Goal: Information Seeking & Learning: Learn about a topic

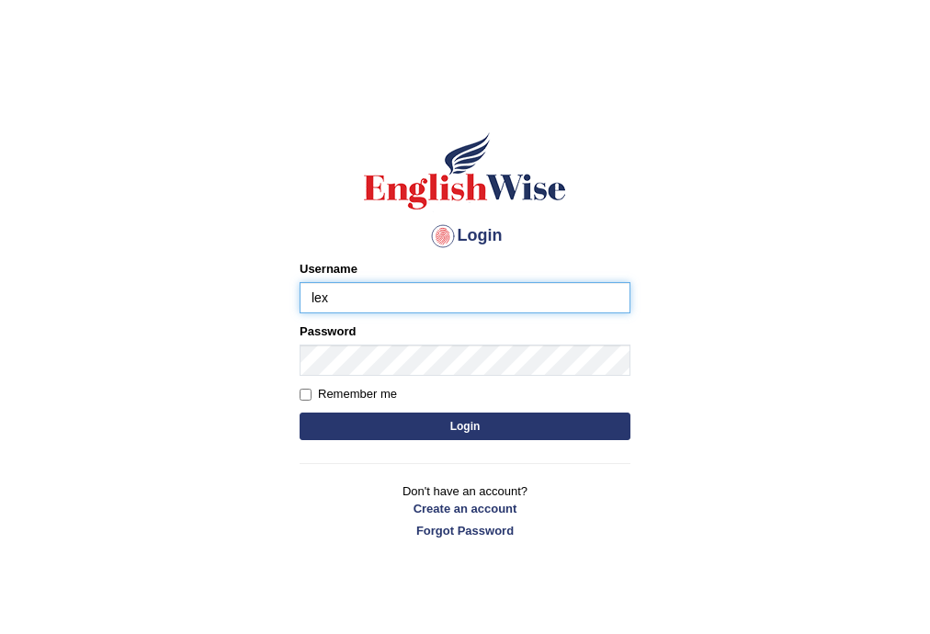
click at [300, 413] on button "Login" at bounding box center [465, 427] width 331 height 28
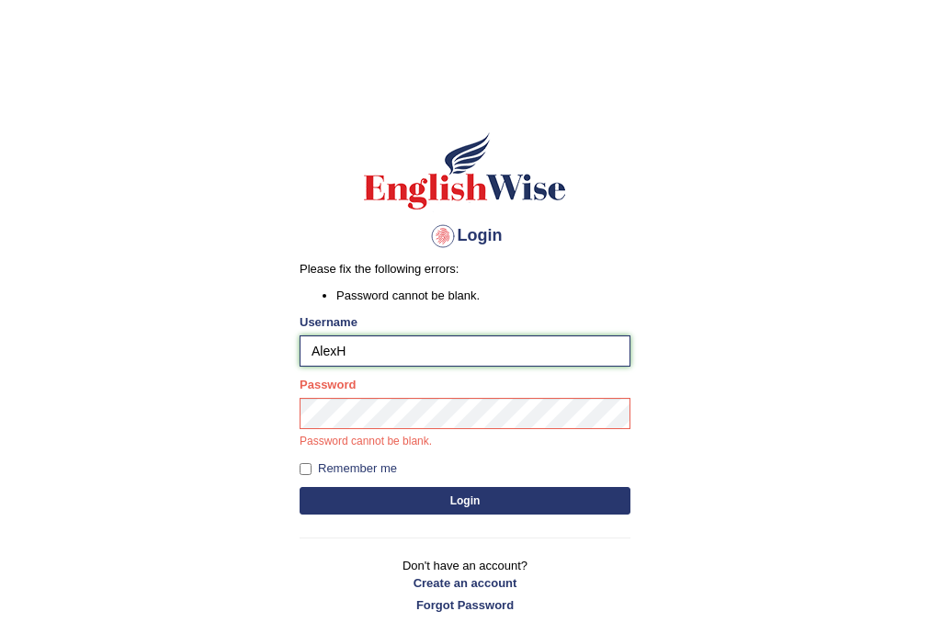
type input "AlexH"
click at [445, 490] on button "Login" at bounding box center [465, 501] width 331 height 28
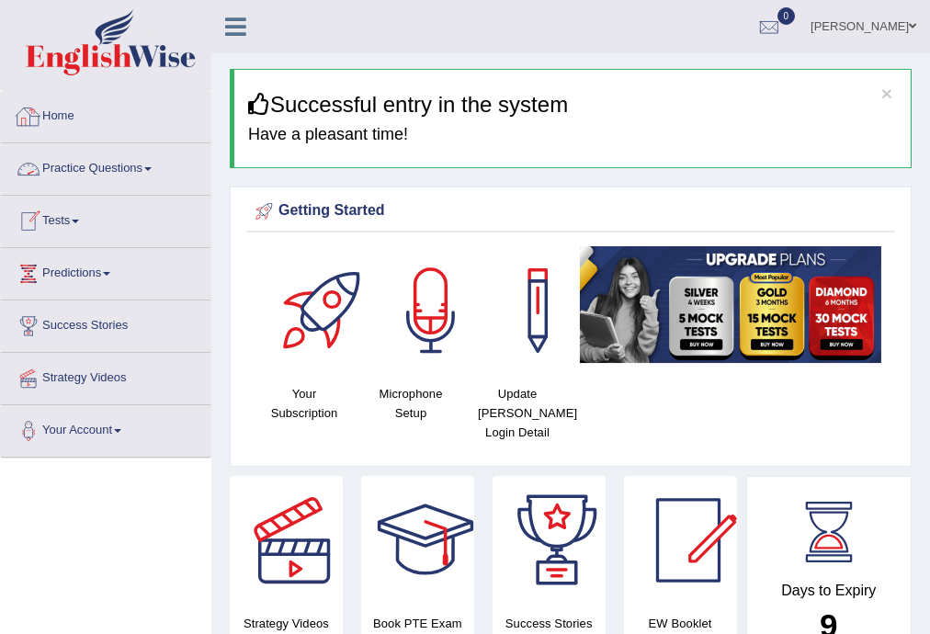
click at [97, 165] on link "Practice Questions" at bounding box center [105, 166] width 209 height 46
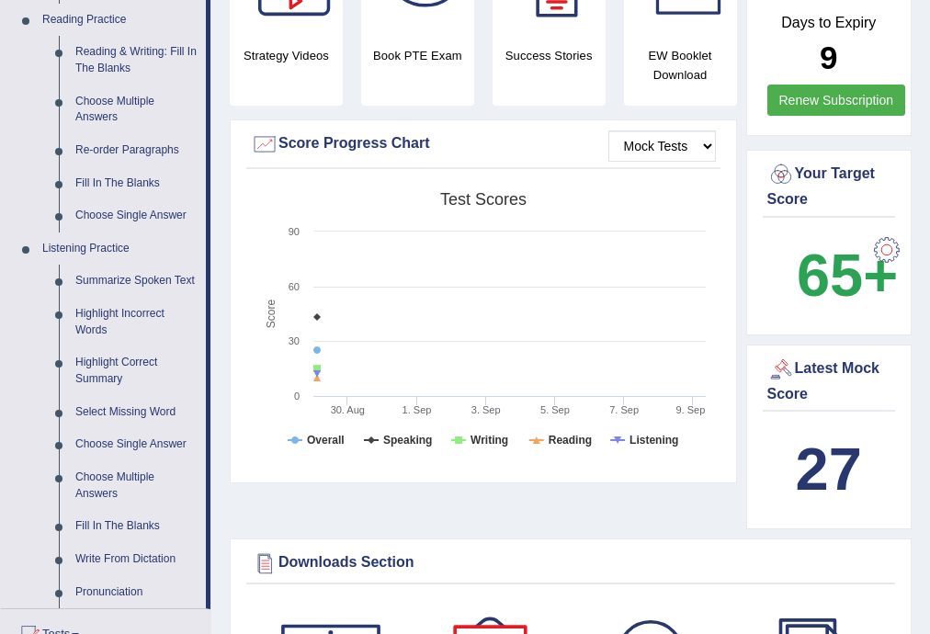
scroll to position [599, 0]
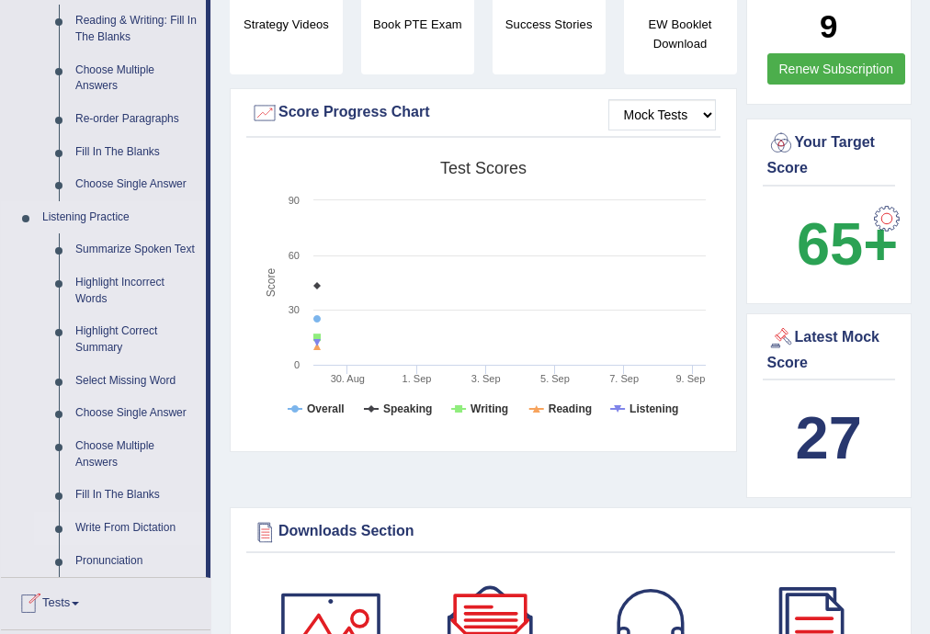
click at [169, 529] on link "Write From Dictation" at bounding box center [136, 528] width 139 height 33
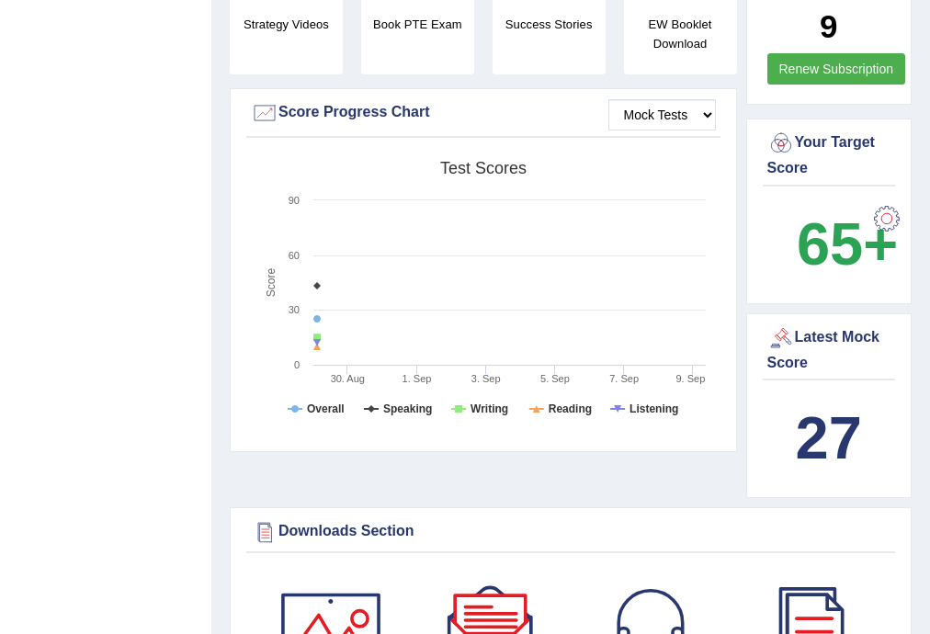
scroll to position [221, 0]
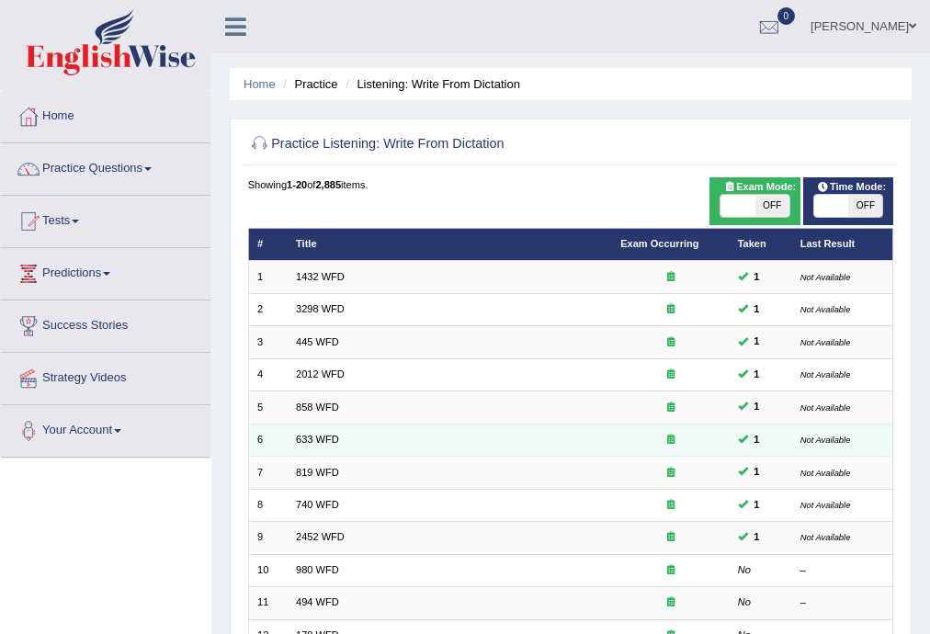
scroll to position [423, 0]
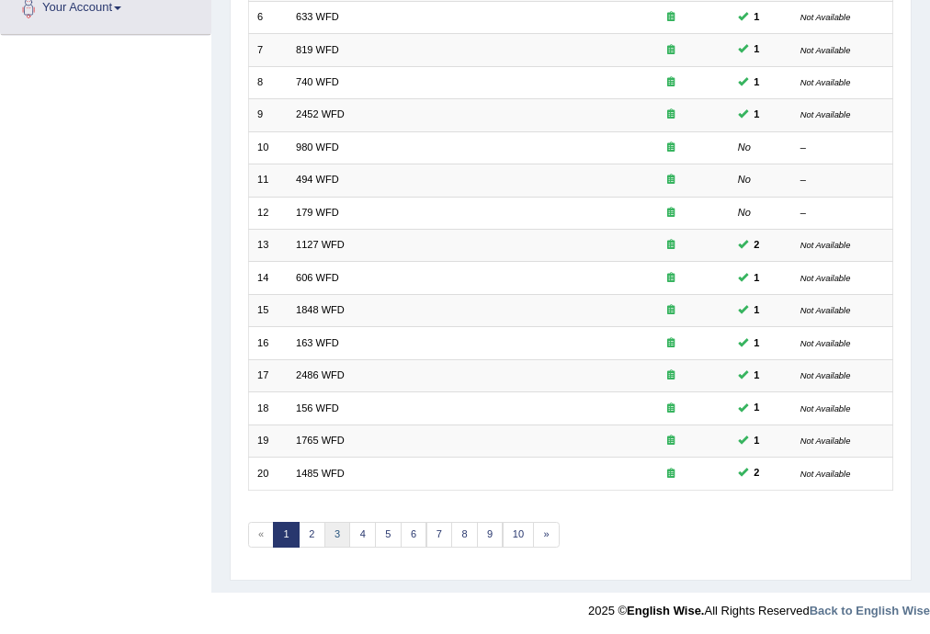
click at [333, 530] on link "3" at bounding box center [337, 535] width 27 height 26
click at [353, 524] on link "4" at bounding box center [362, 535] width 27 height 26
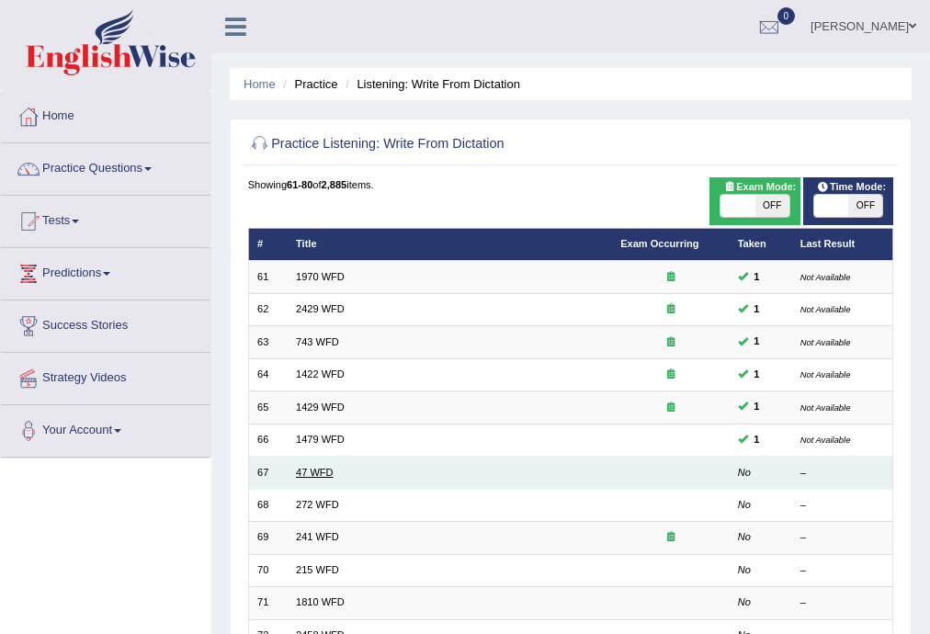
click at [305, 470] on link "47 WFD" at bounding box center [315, 472] width 38 height 11
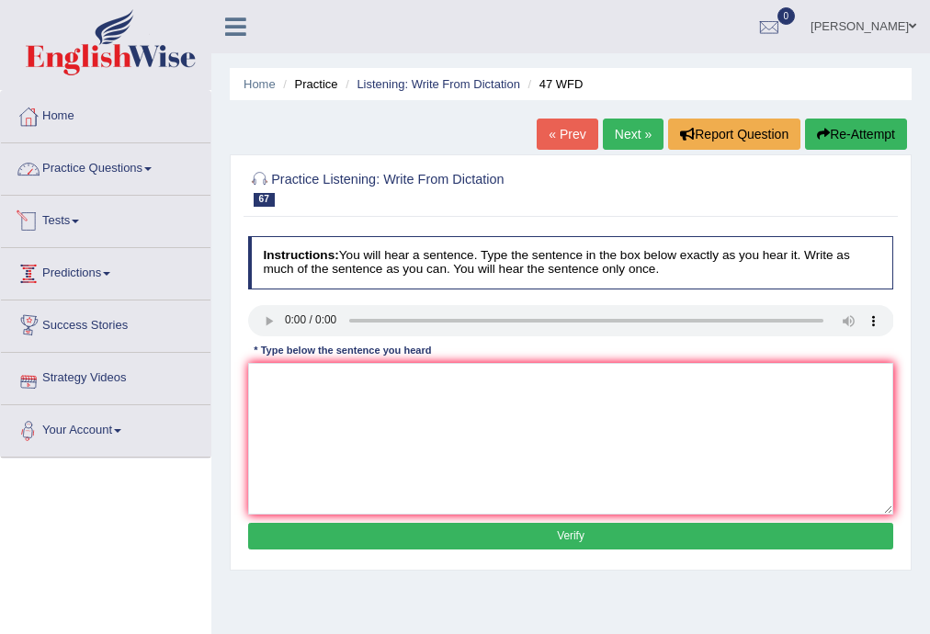
click at [94, 165] on link "Practice Questions" at bounding box center [105, 166] width 209 height 46
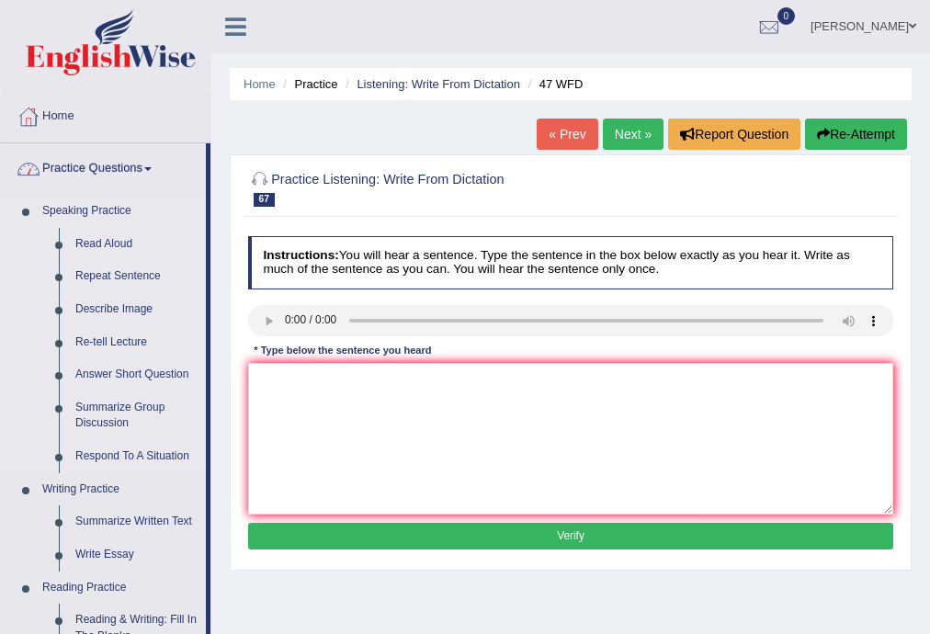
scroll to position [804, 0]
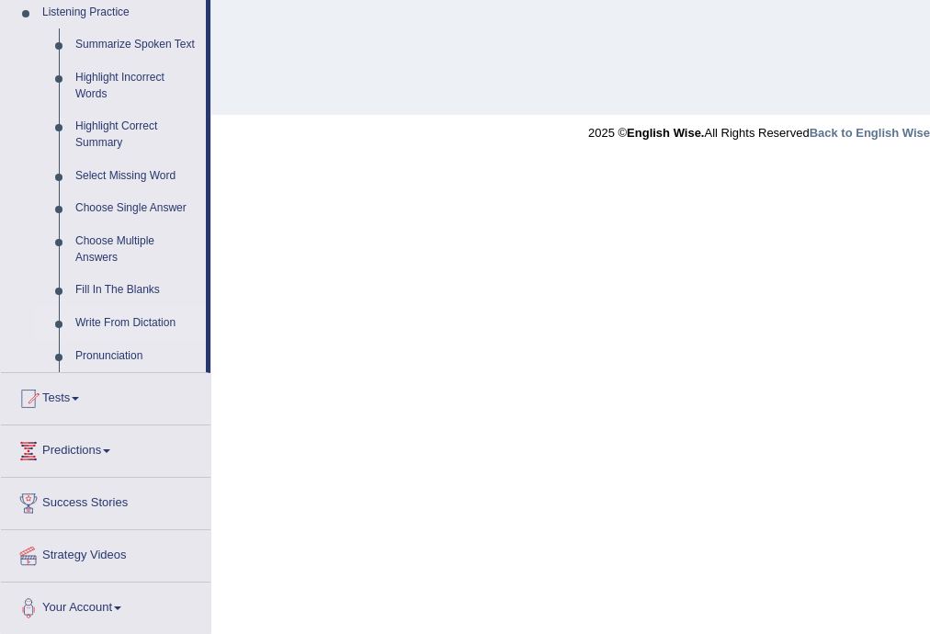
click at [125, 327] on link "Write From Dictation" at bounding box center [136, 323] width 139 height 33
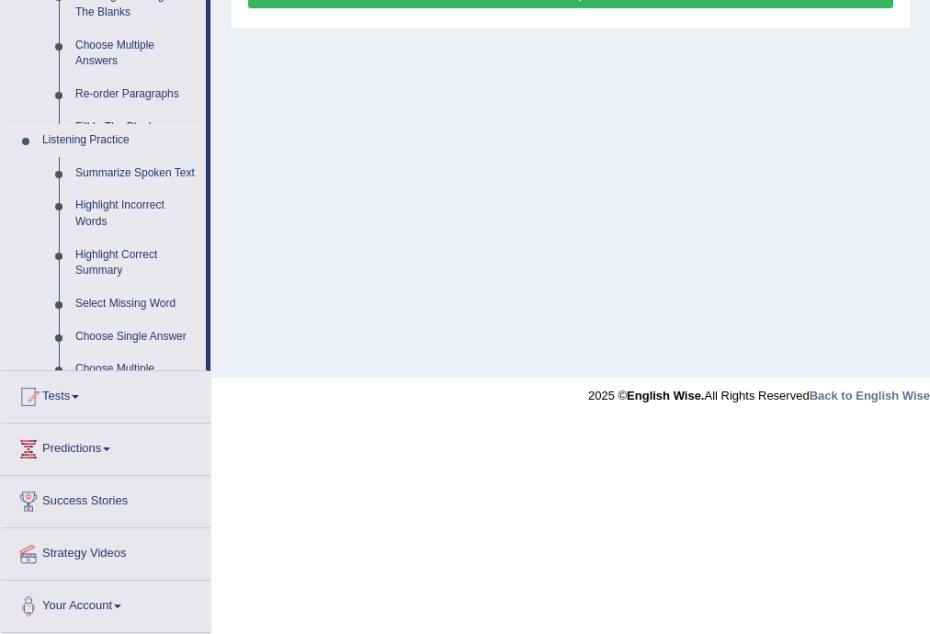
scroll to position [347, 0]
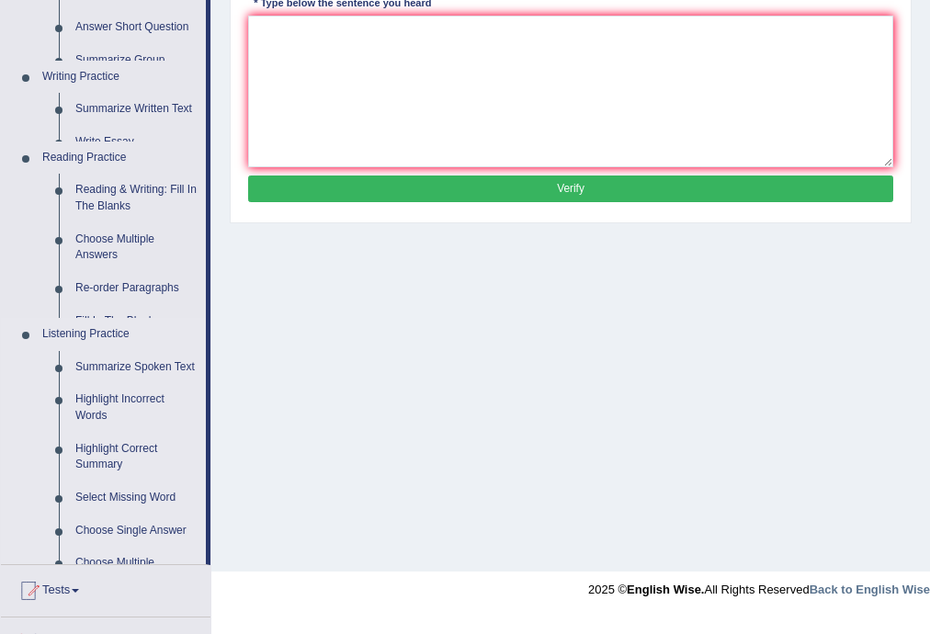
click at [131, 323] on ul "Home Practice Questions Speaking Practice Read Aloud Repeat Sentence Describe I…" at bounding box center [105, 285] width 209 height 1083
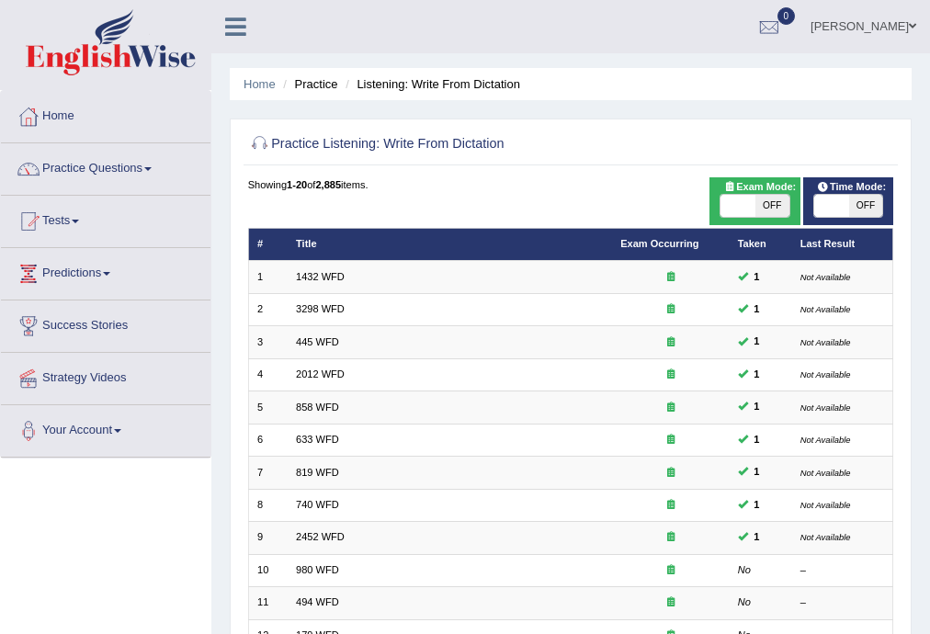
click at [775, 206] on span "OFF" at bounding box center [772, 206] width 34 height 22
checkbox input "true"
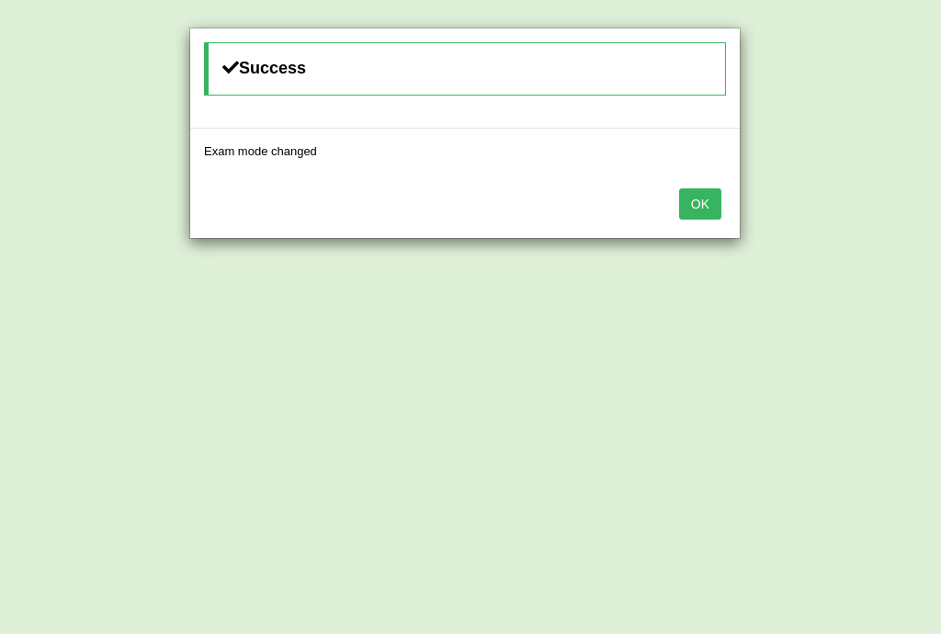
click at [725, 202] on div "OK" at bounding box center [464, 206] width 549 height 64
click at [700, 203] on button "OK" at bounding box center [700, 203] width 42 height 31
click at [835, 208] on div "Success Time mode changed OK" at bounding box center [470, 317] width 941 height 634
click at [718, 202] on button "OK" at bounding box center [700, 203] width 42 height 31
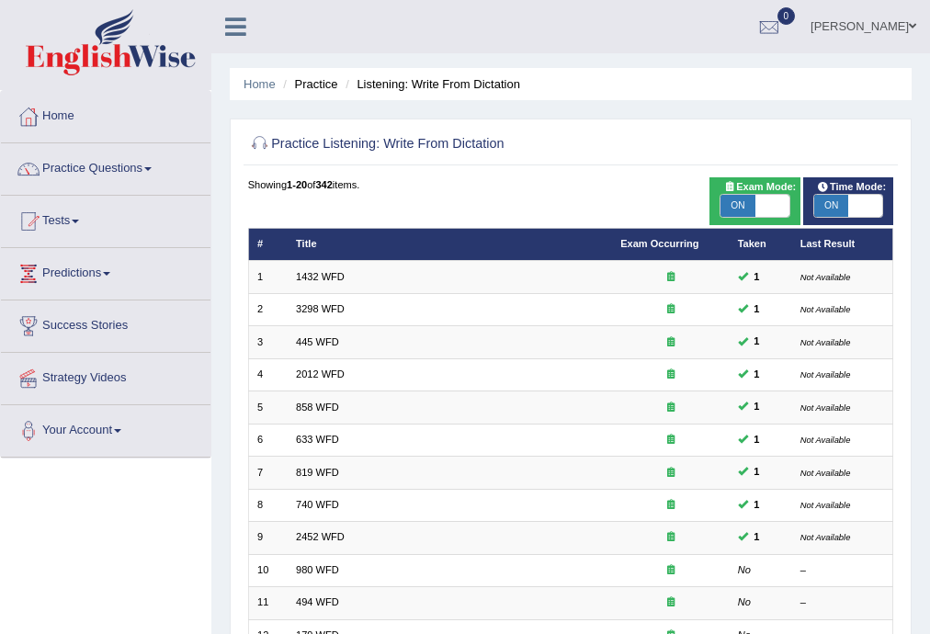
scroll to position [423, 0]
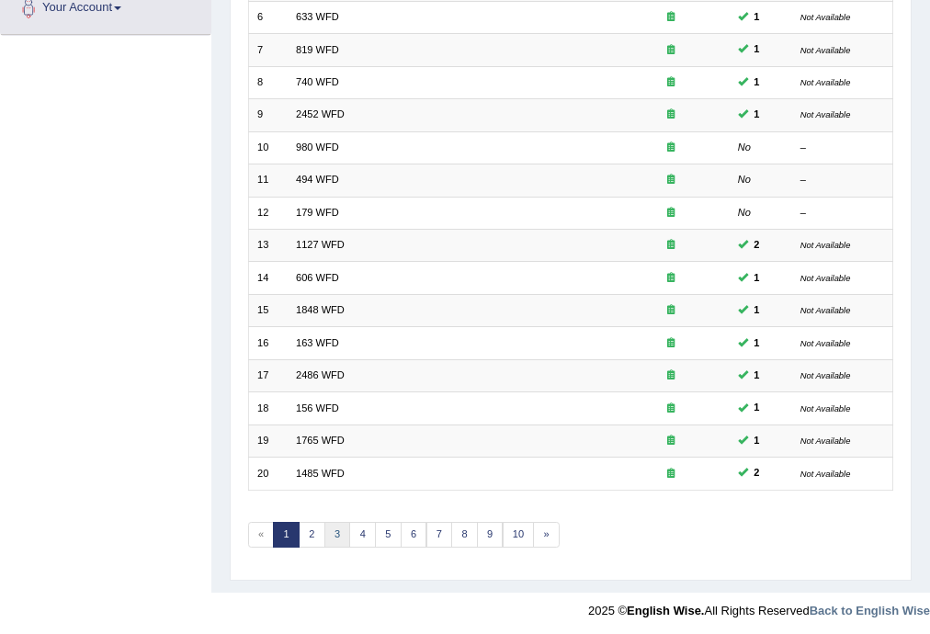
click at [334, 522] on link "3" at bounding box center [337, 535] width 27 height 26
click at [365, 533] on link "4" at bounding box center [362, 535] width 27 height 26
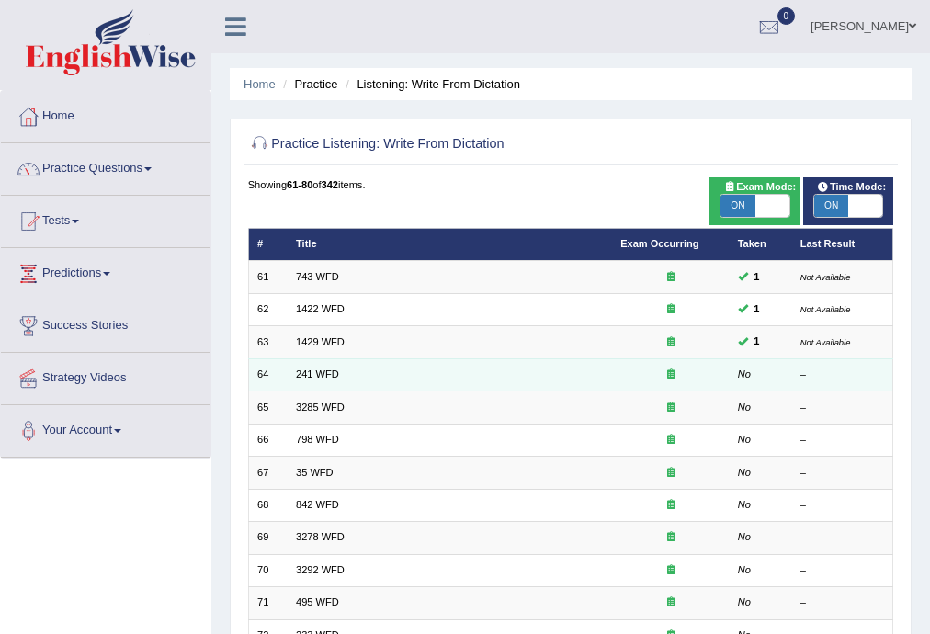
click at [317, 372] on link "241 WFD" at bounding box center [317, 373] width 43 height 11
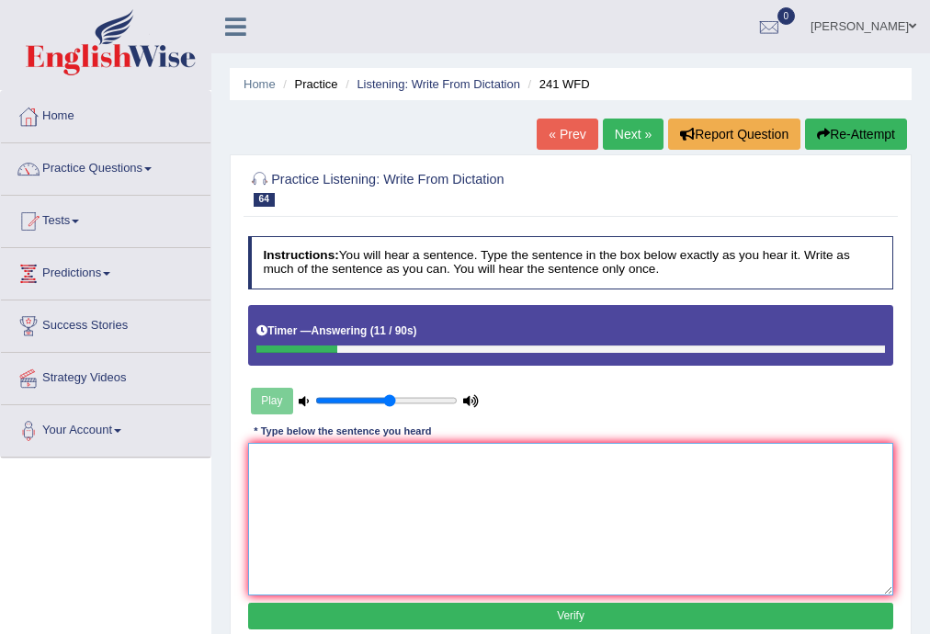
click at [320, 467] on textarea at bounding box center [571, 519] width 646 height 152
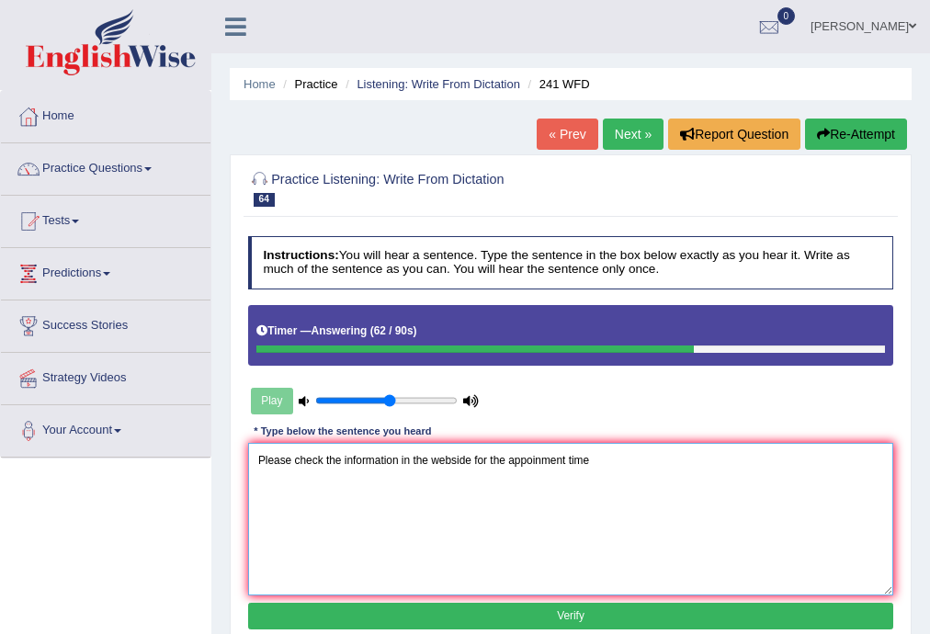
click at [588, 458] on textarea "Please check the information in the webside for the appoinment time" at bounding box center [571, 519] width 646 height 152
type textarea "Please check the information in the webside for the appoinment time."
click at [617, 611] on button "Verify" at bounding box center [571, 616] width 646 height 27
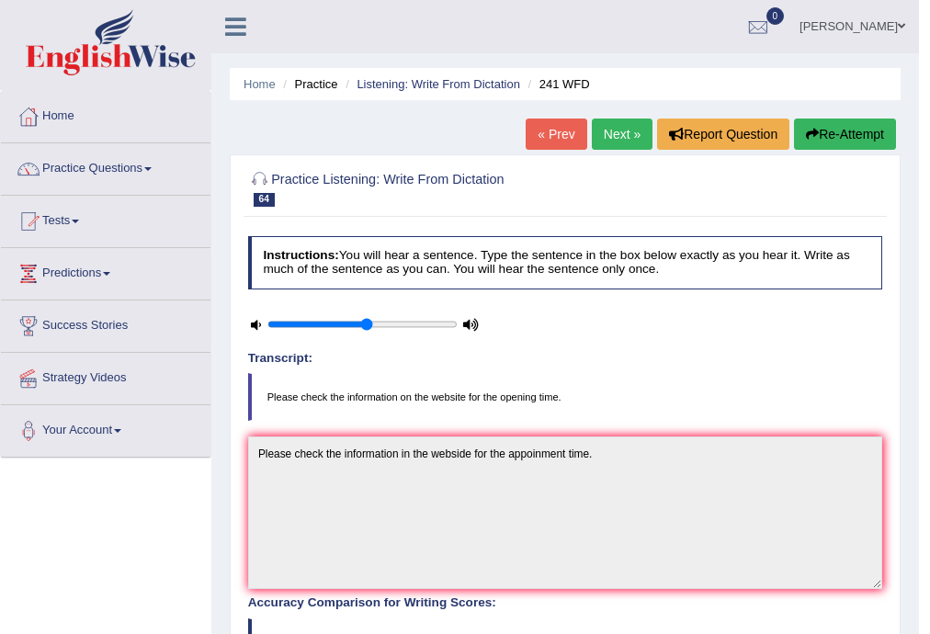
click at [616, 132] on link "Next »" at bounding box center [622, 134] width 61 height 31
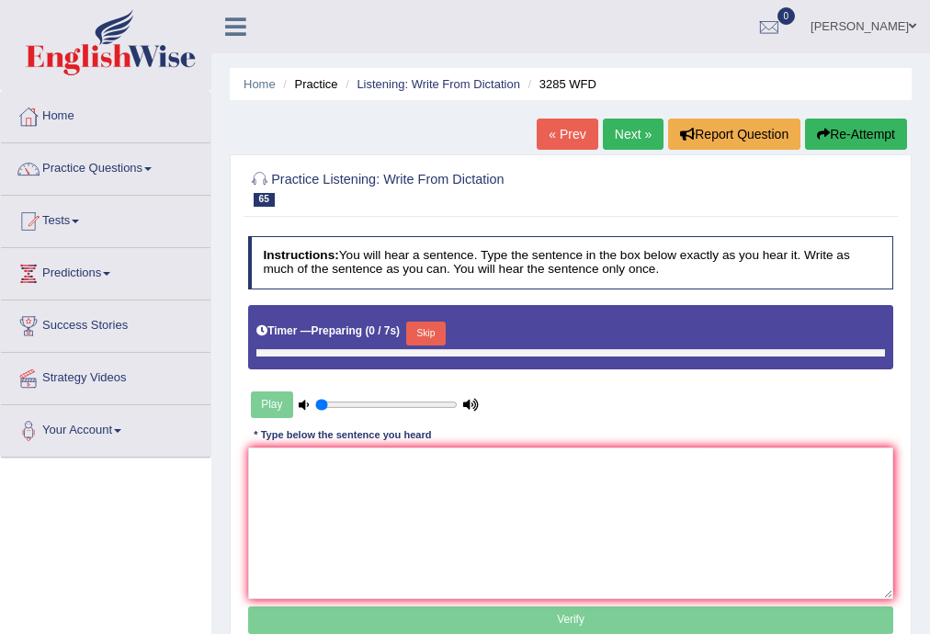
type input "0.55"
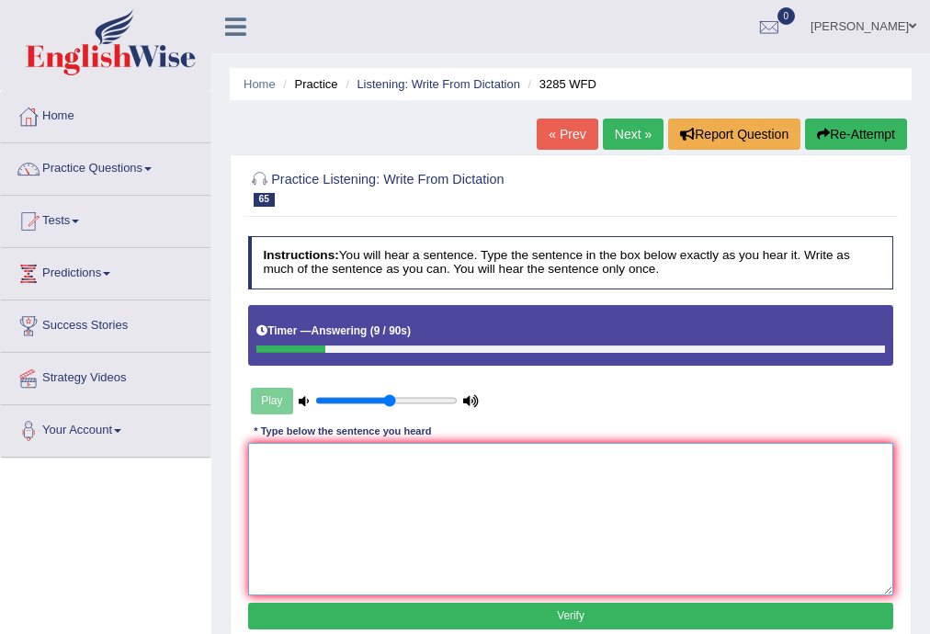
click at [615, 470] on textarea at bounding box center [571, 519] width 646 height 152
type textarea "Population has a short increase in the."
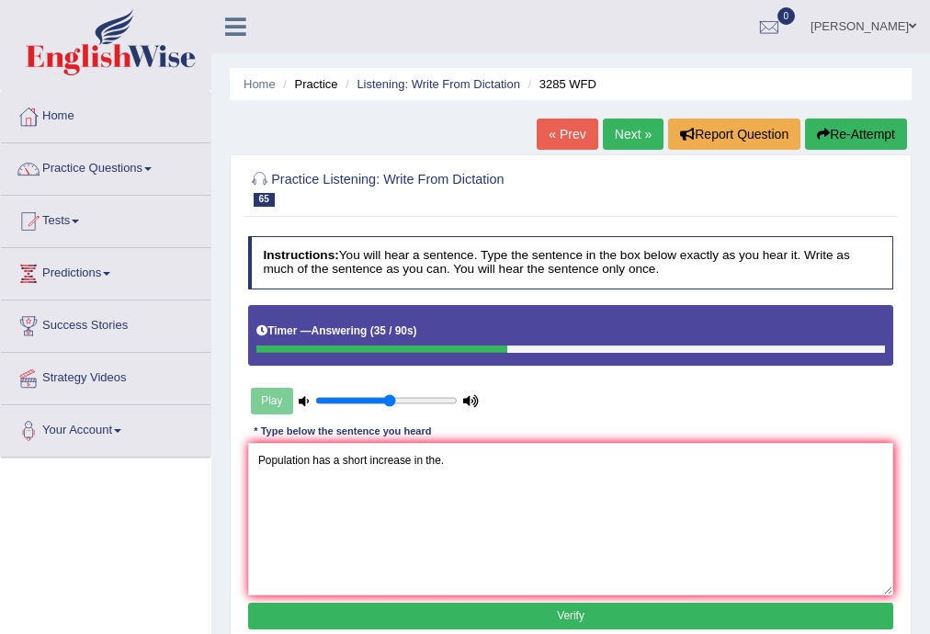
click at [617, 614] on button "Verify" at bounding box center [571, 616] width 646 height 27
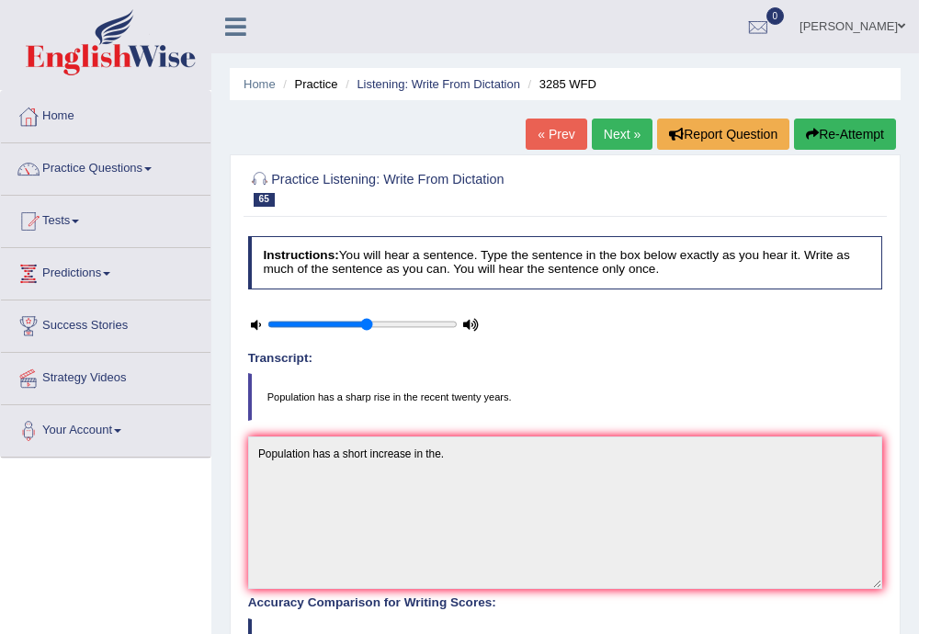
click at [809, 132] on icon "button" at bounding box center [812, 134] width 13 height 13
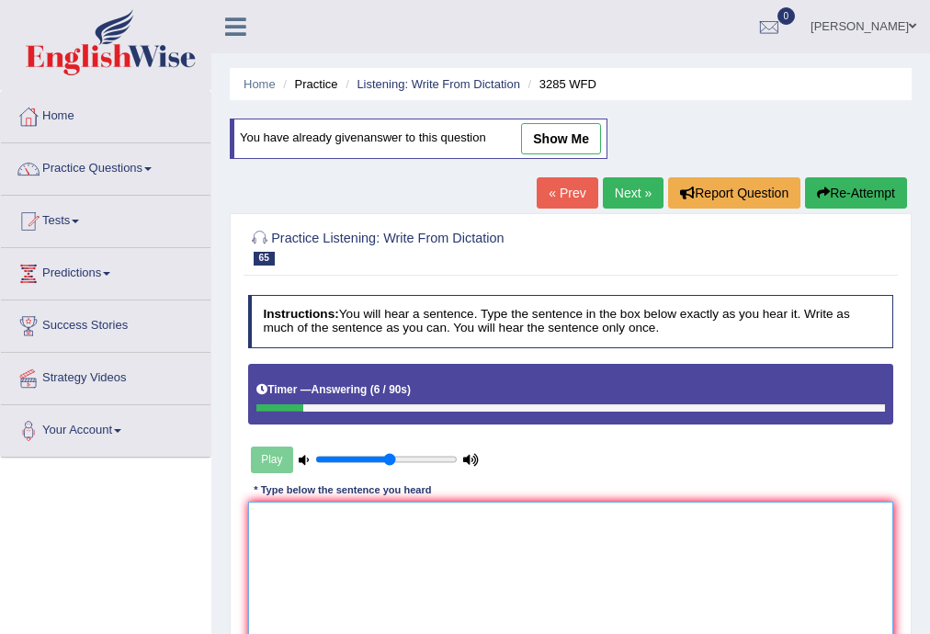
click at [610, 529] on textarea at bounding box center [571, 578] width 646 height 152
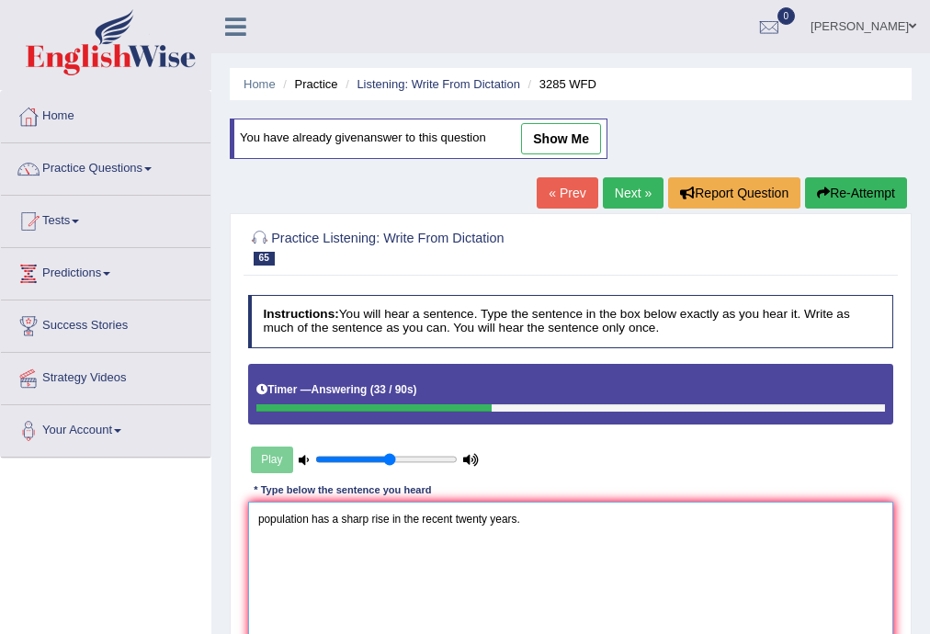
scroll to position [331, 0]
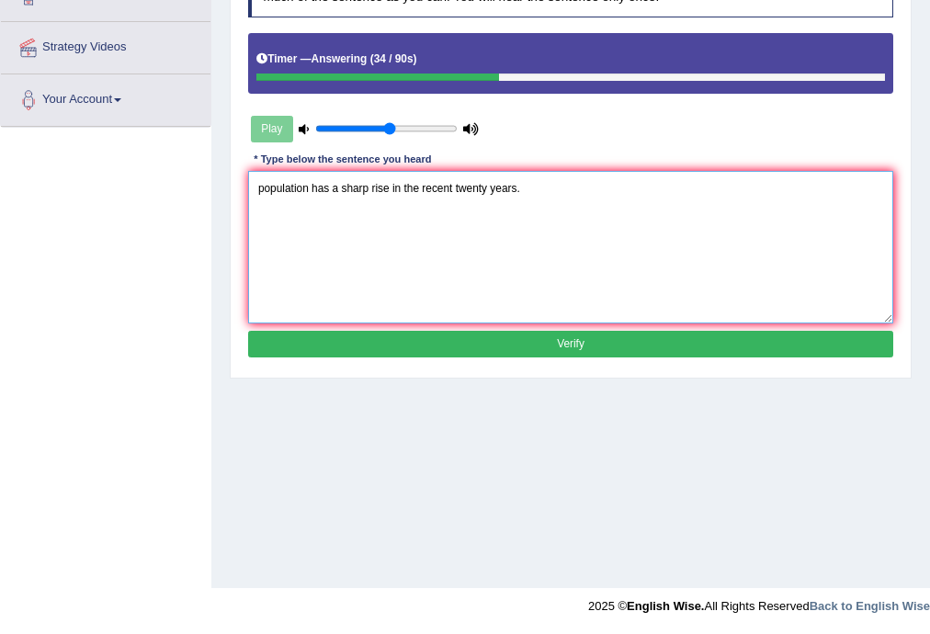
type textarea "population has a sharp rise in the recent twenty years."
click at [758, 338] on button "Verify" at bounding box center [571, 344] width 646 height 27
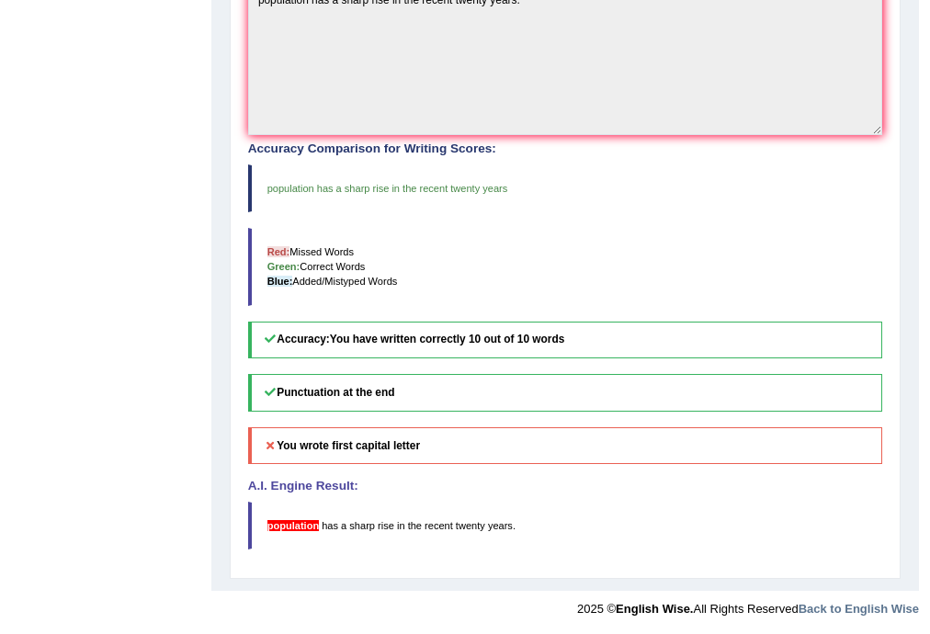
scroll to position [0, 0]
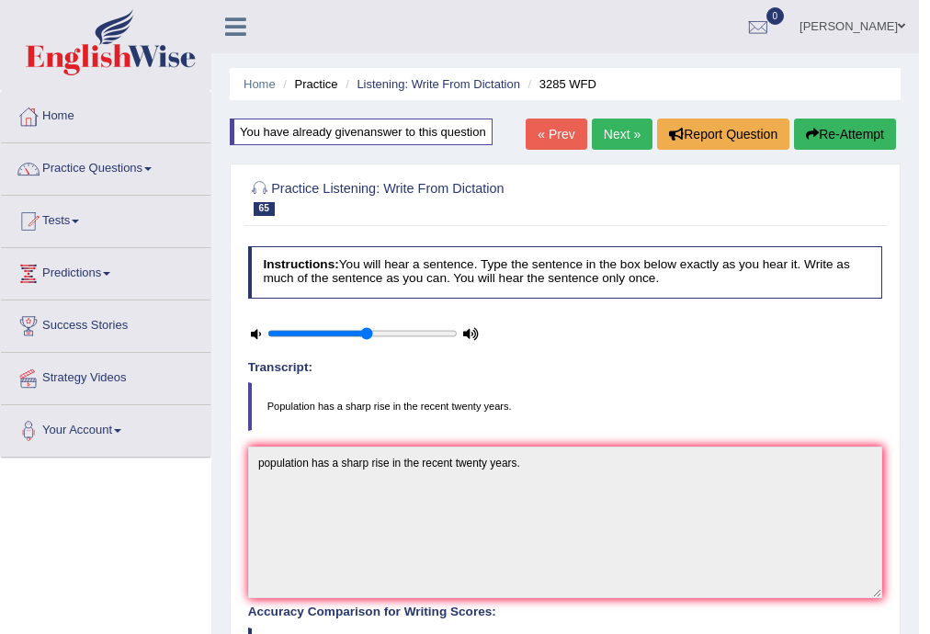
click at [614, 143] on link "Next »" at bounding box center [622, 134] width 61 height 31
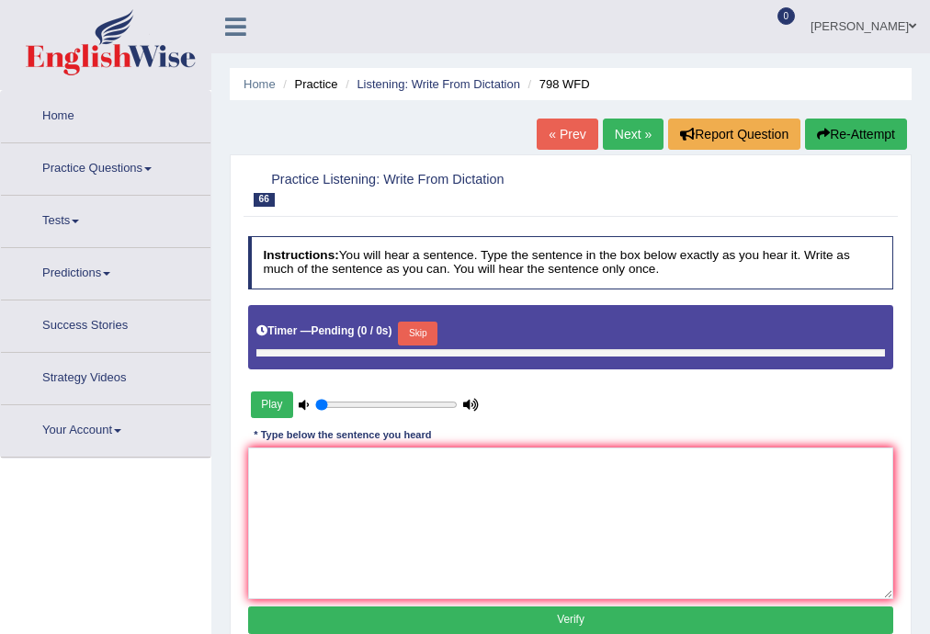
type input "0.55"
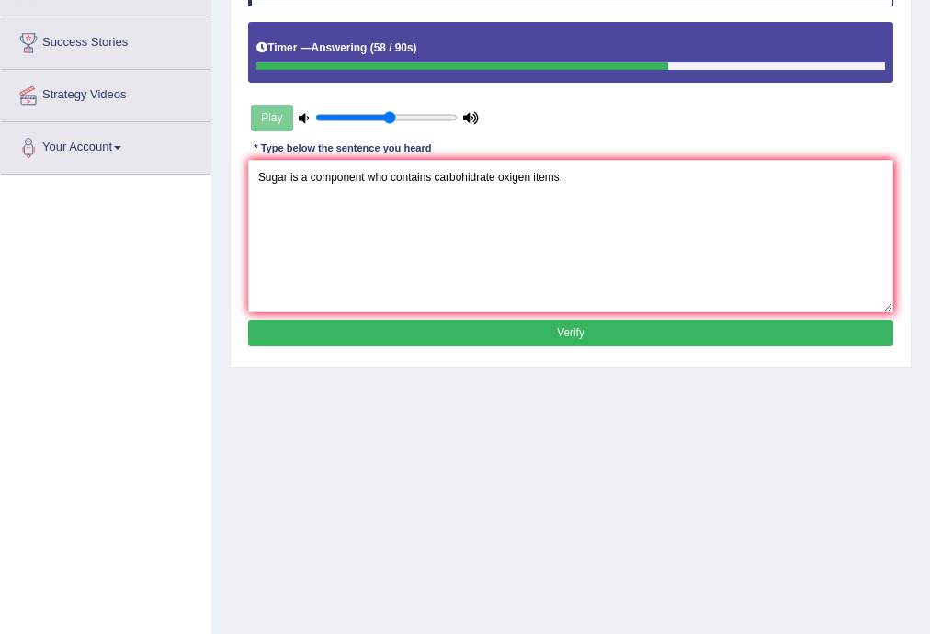
scroll to position [331, 0]
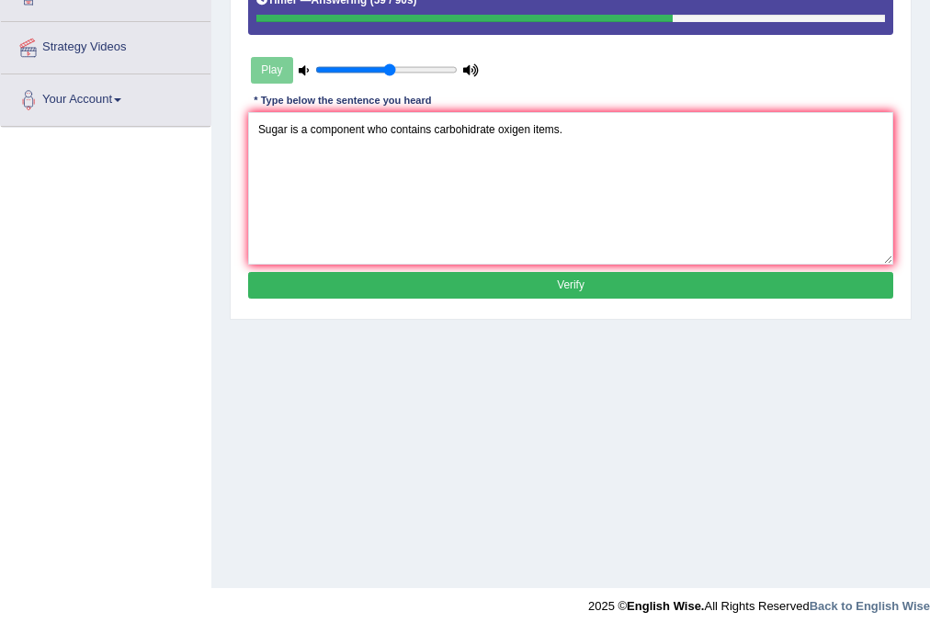
type textarea "Sugar is a component who contains carbohidrate oxigen items."
click at [682, 289] on button "Verify" at bounding box center [571, 285] width 646 height 27
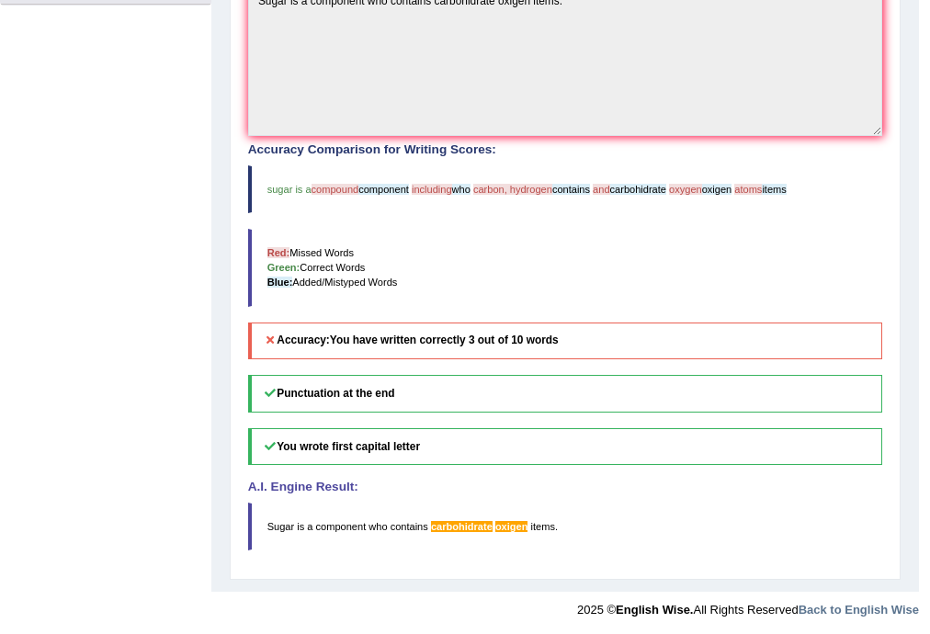
scroll to position [0, 0]
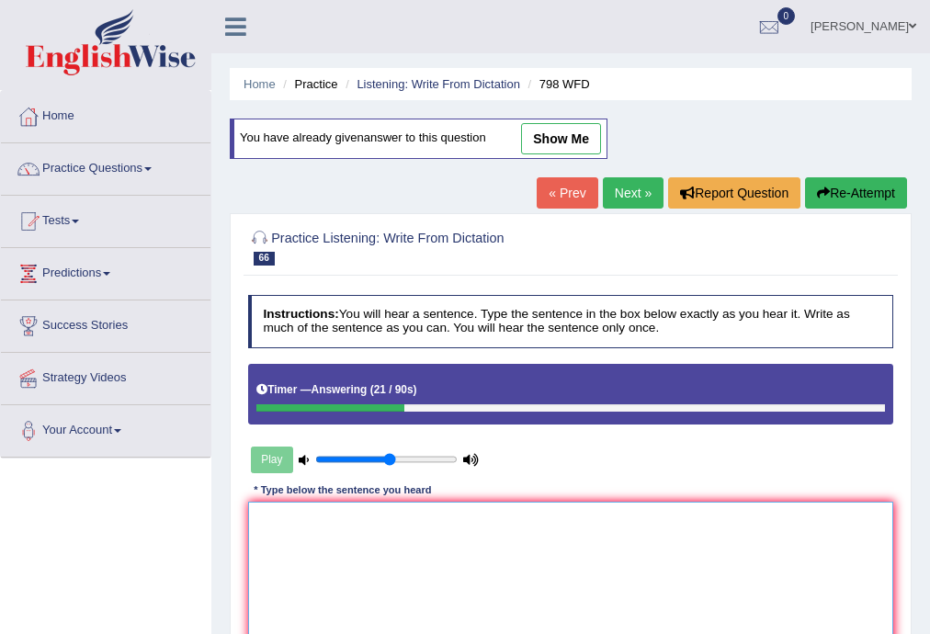
click at [605, 573] on textarea at bounding box center [571, 578] width 646 height 152
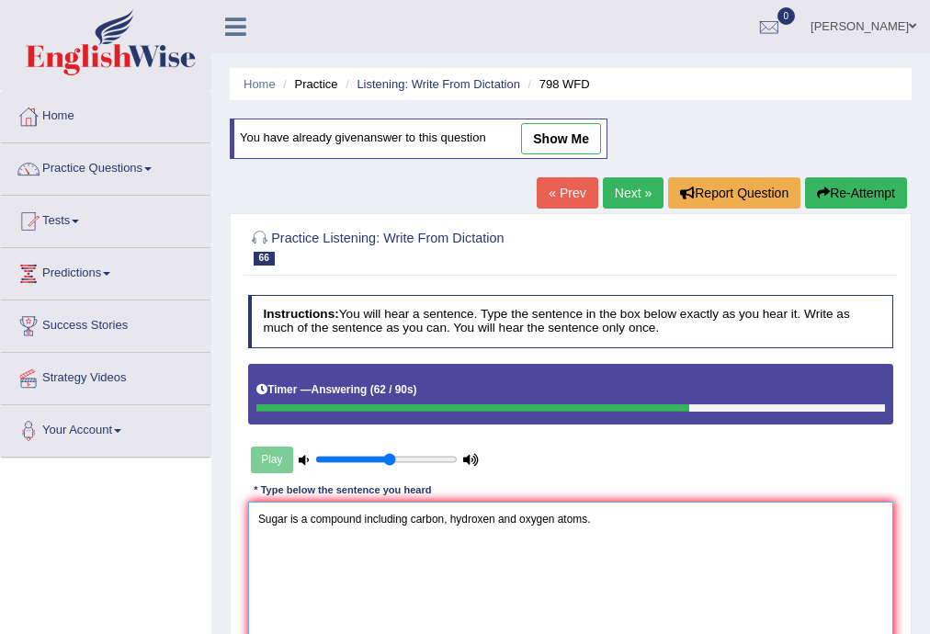
click at [365, 516] on textarea "Sugar is a compound including carbon, hydroxen and oxygen atoms." at bounding box center [571, 578] width 646 height 152
click at [360, 516] on textarea "Sugar is a compound including carbon, hydroxen and oxygen atoms." at bounding box center [571, 578] width 646 height 152
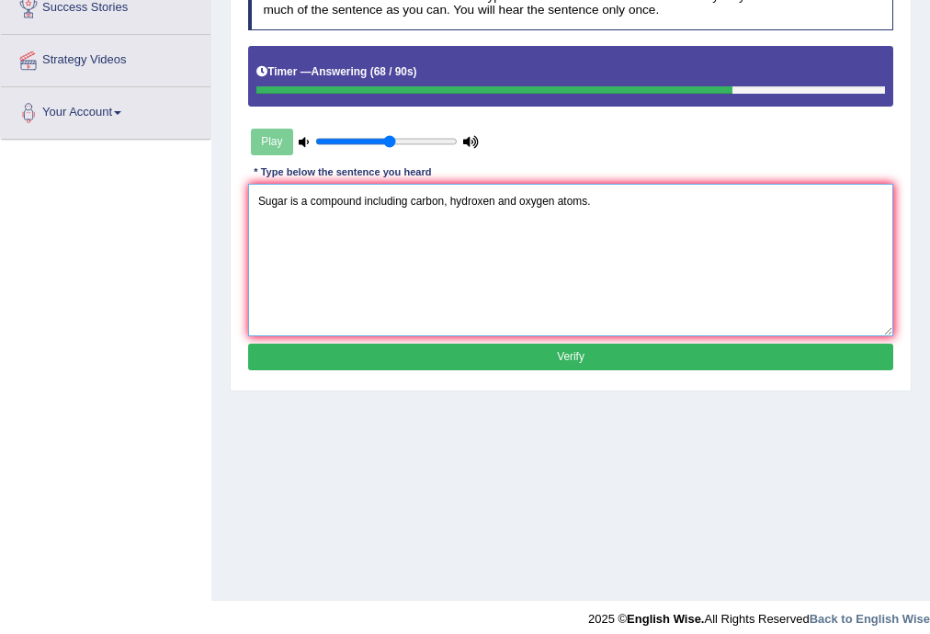
scroll to position [331, 0]
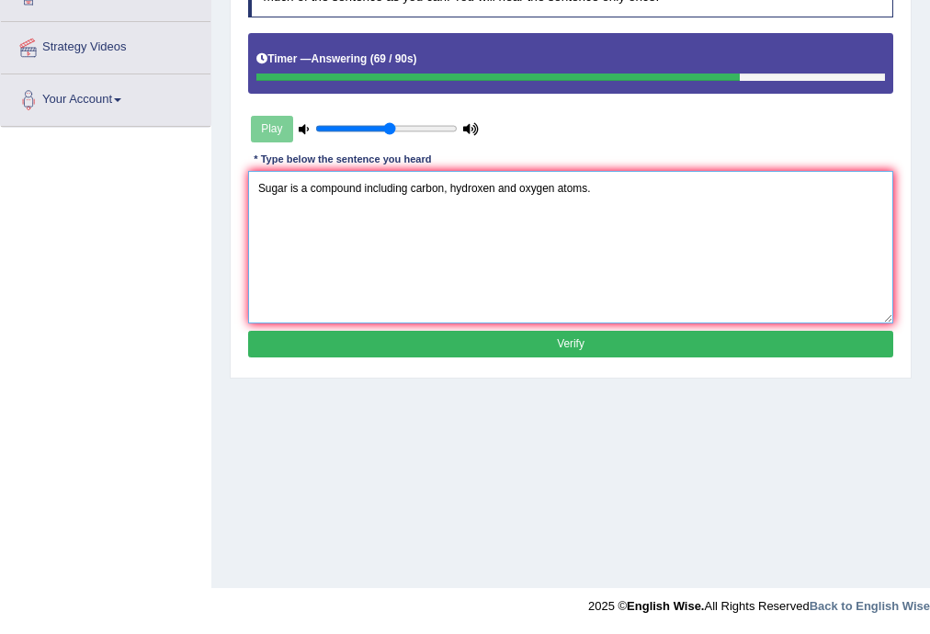
type textarea "Sugar is a compound including carbon, hydroxen and oxygen atoms."
click at [621, 340] on button "Verify" at bounding box center [571, 344] width 646 height 27
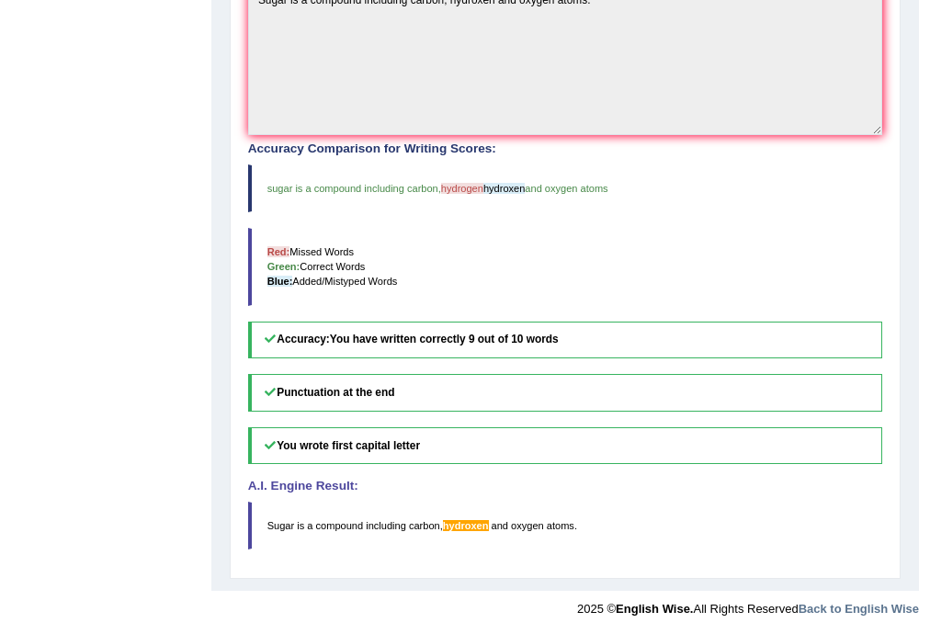
scroll to position [0, 0]
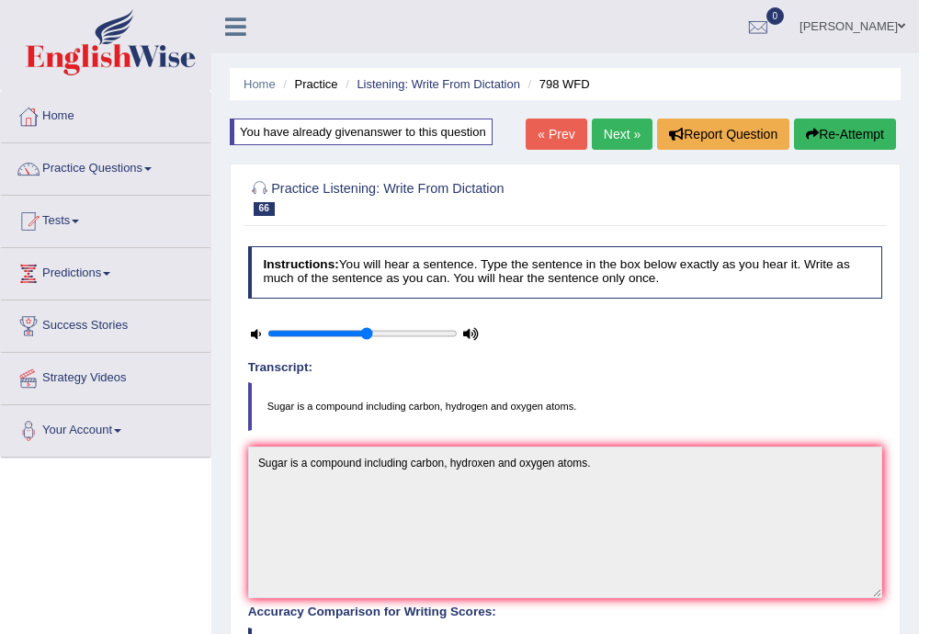
click at [603, 126] on link "Next »" at bounding box center [622, 134] width 61 height 31
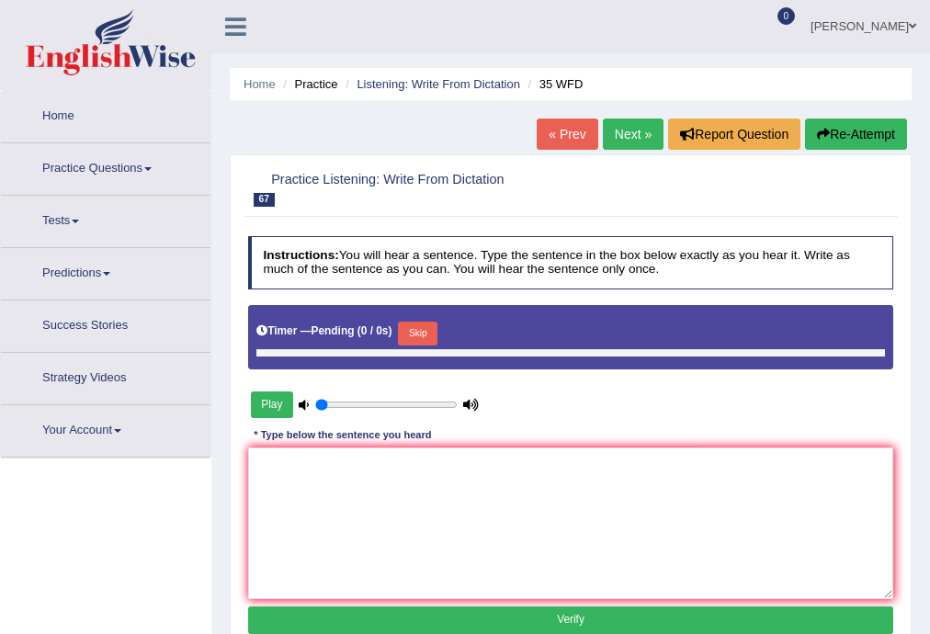
type input "0.55"
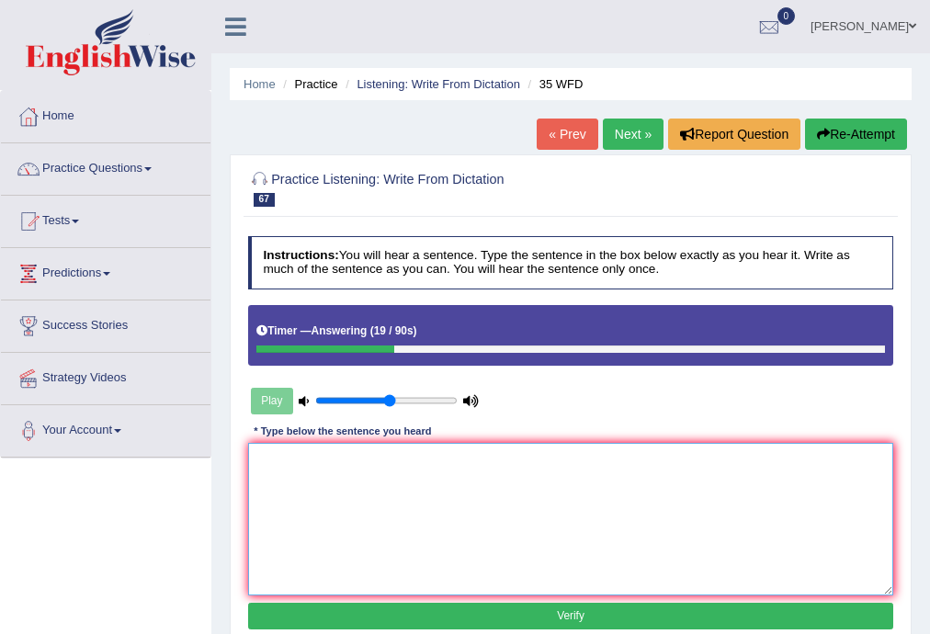
click at [568, 482] on textarea at bounding box center [571, 519] width 646 height 152
type textarea "s"
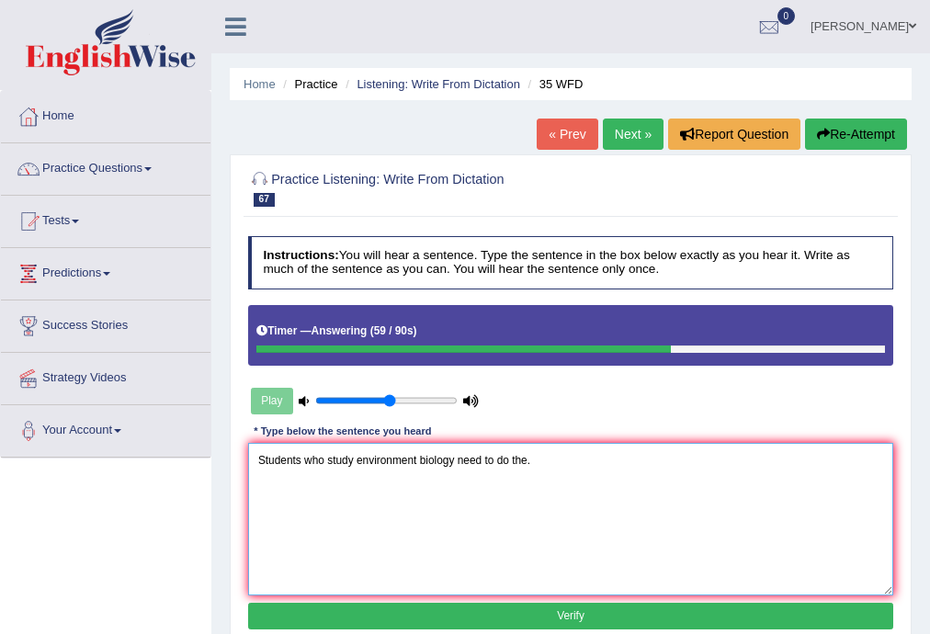
type textarea "Students who study environment biology need to do the."
click at [642, 606] on button "Verify" at bounding box center [571, 616] width 646 height 27
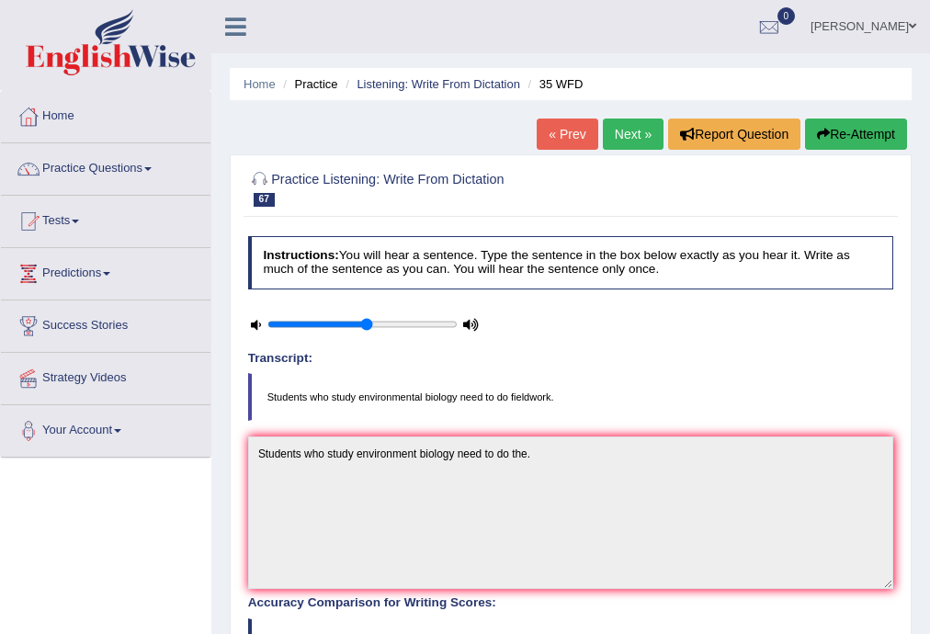
click at [646, 132] on link "Next »" at bounding box center [633, 134] width 61 height 31
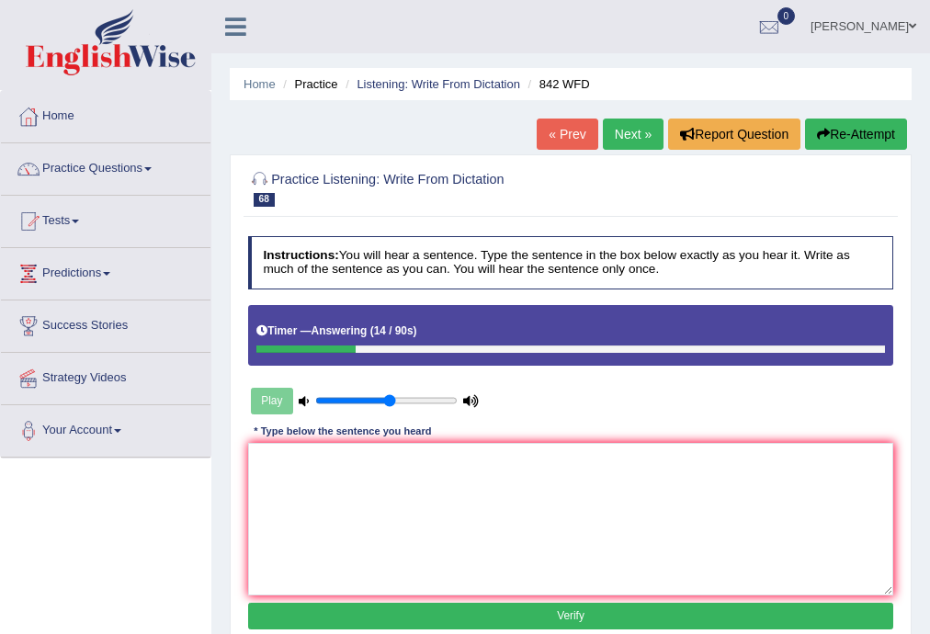
click at [492, 481] on textarea at bounding box center [571, 519] width 646 height 152
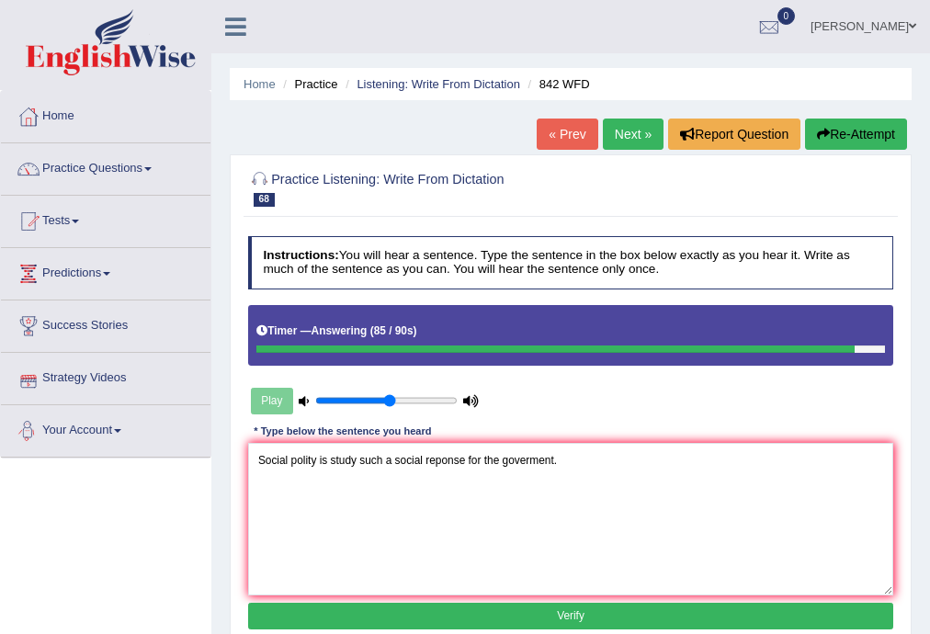
click at [315, 459] on textarea "Social polity is study such a social reponse for the goverment." at bounding box center [571, 519] width 646 height 152
type textarea "Social polices is study such a social reponse for the goverment."
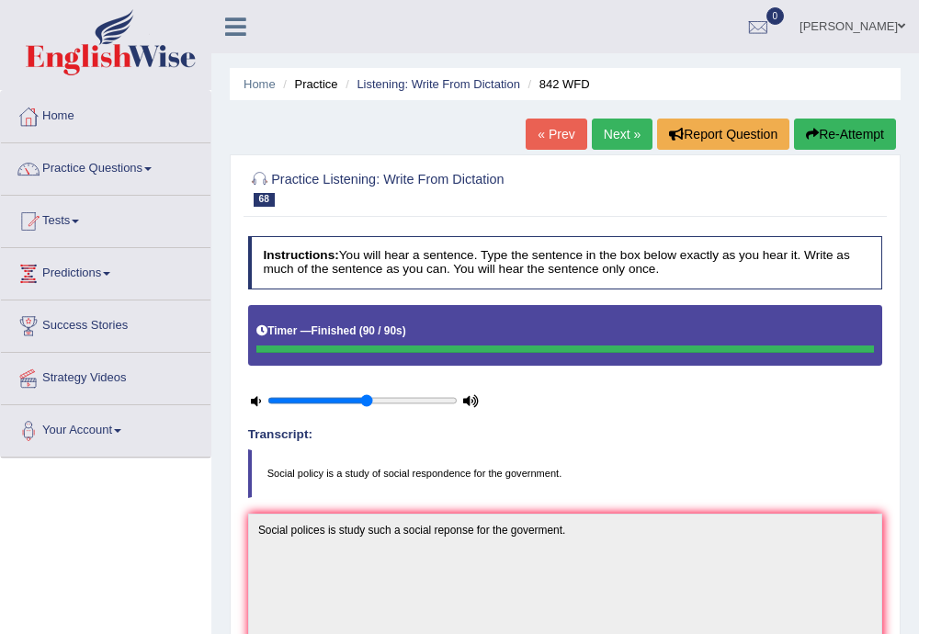
scroll to position [529, 0]
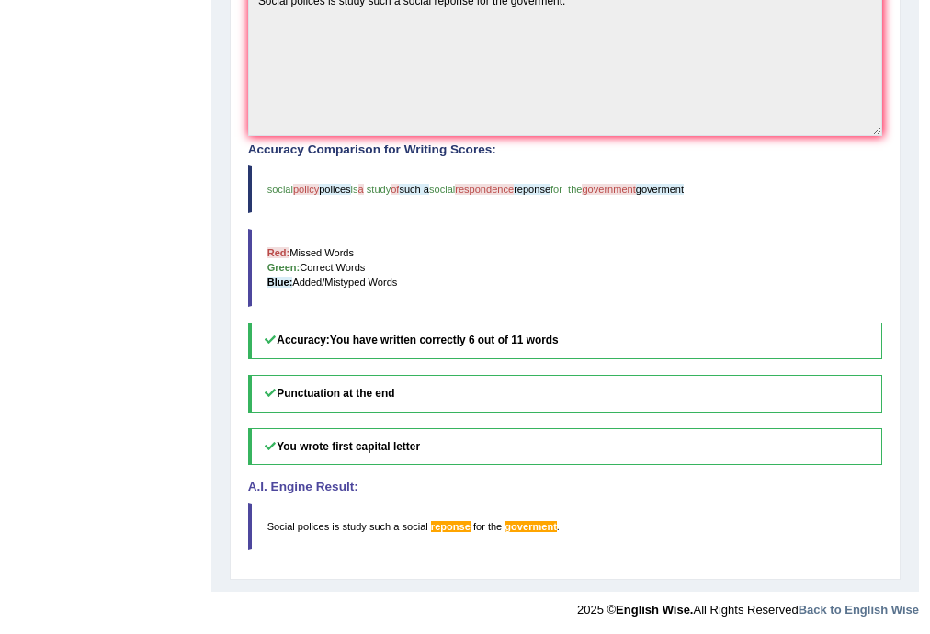
click at [513, 457] on h5 "You wrote first capital letter" at bounding box center [565, 447] width 635 height 38
click at [909, 368] on div "Home Practice Listening: Write From Dictation 842 WFD « Prev Next » Report Ques…" at bounding box center [564, 31] width 707 height 1121
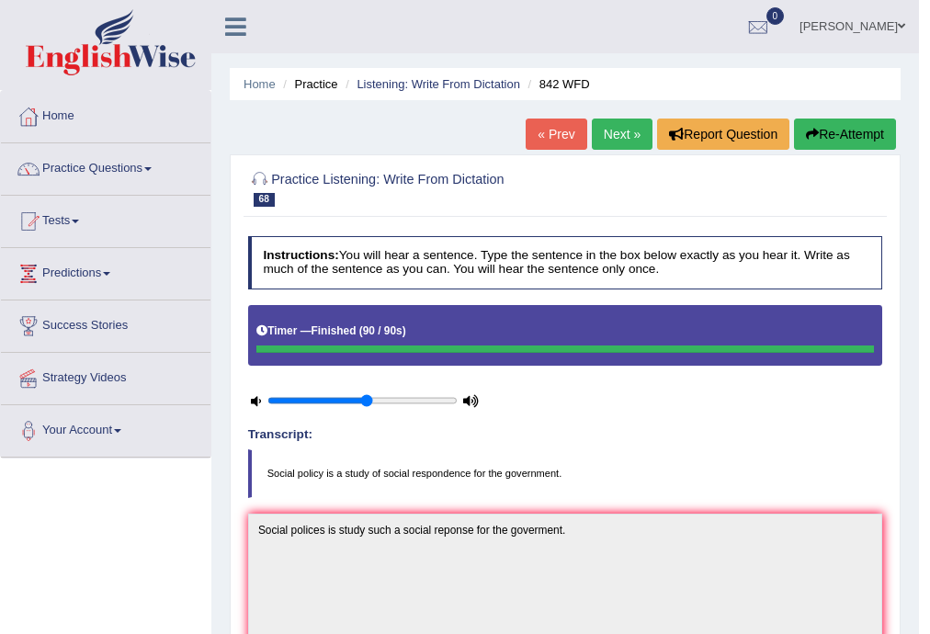
click at [628, 133] on link "Next »" at bounding box center [622, 134] width 61 height 31
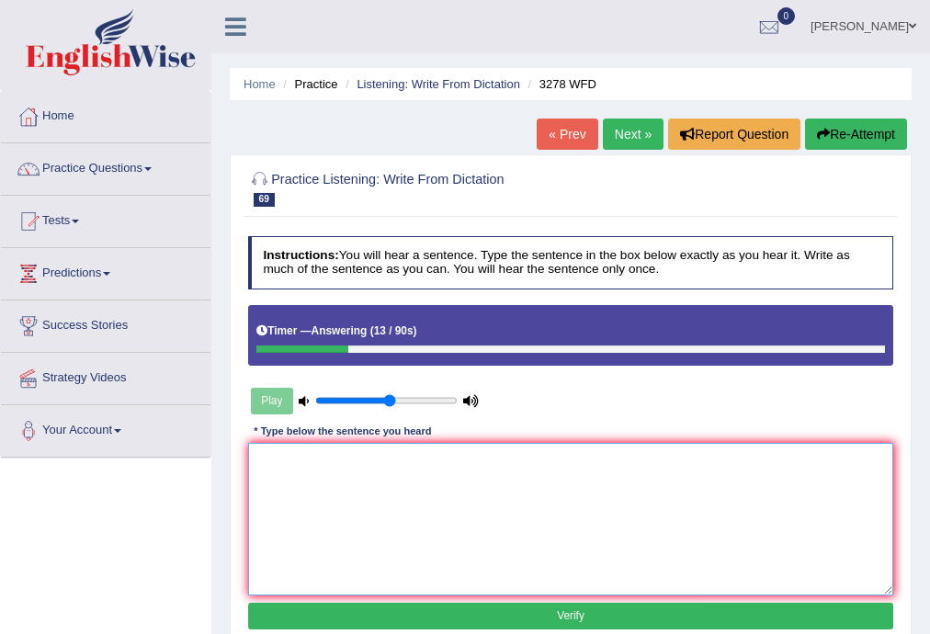
click at [720, 515] on textarea at bounding box center [571, 519] width 646 height 152
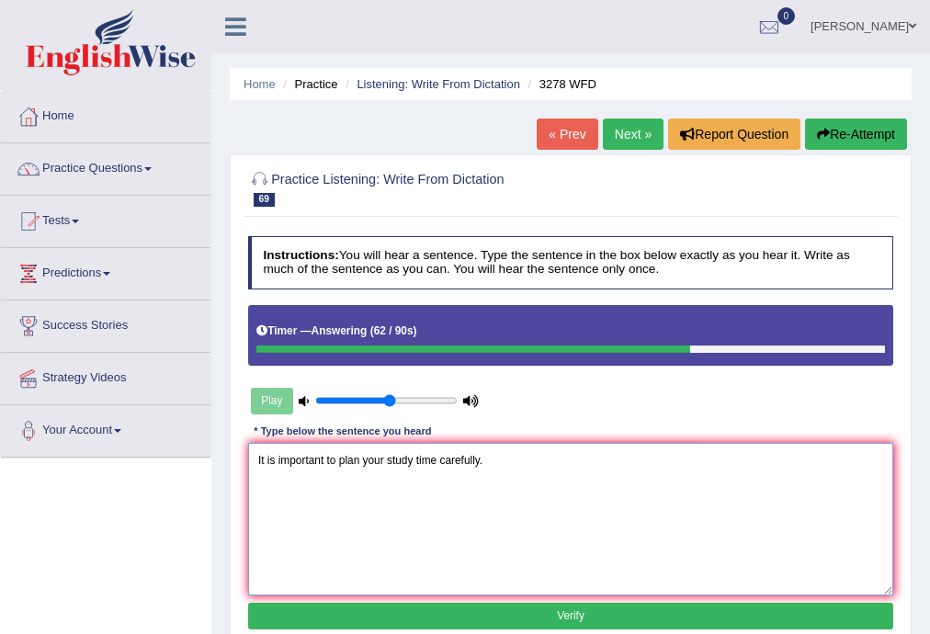
scroll to position [331, 0]
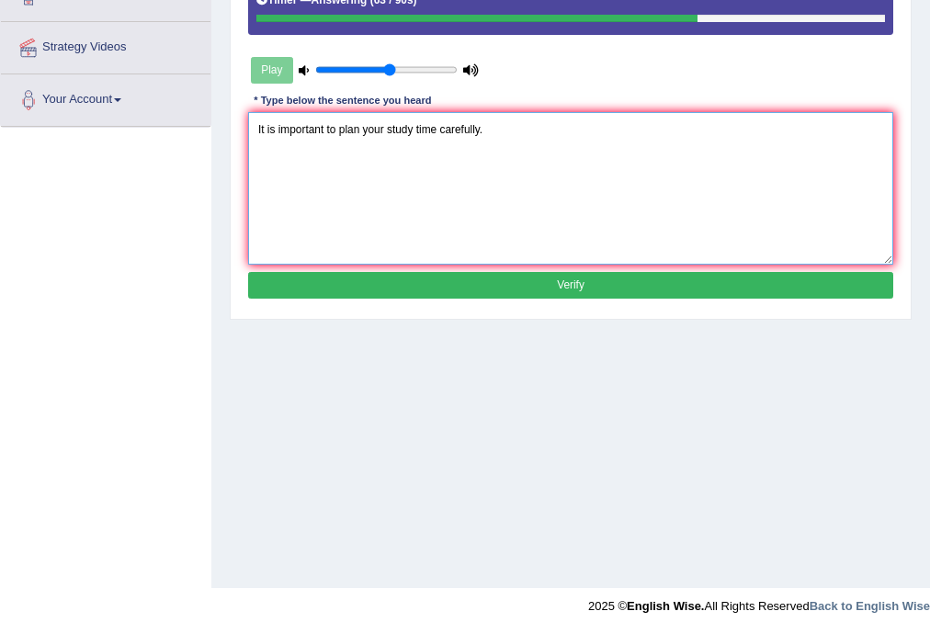
type textarea "It is important to plan your study time carefully."
click at [790, 289] on button "Verify" at bounding box center [571, 285] width 646 height 27
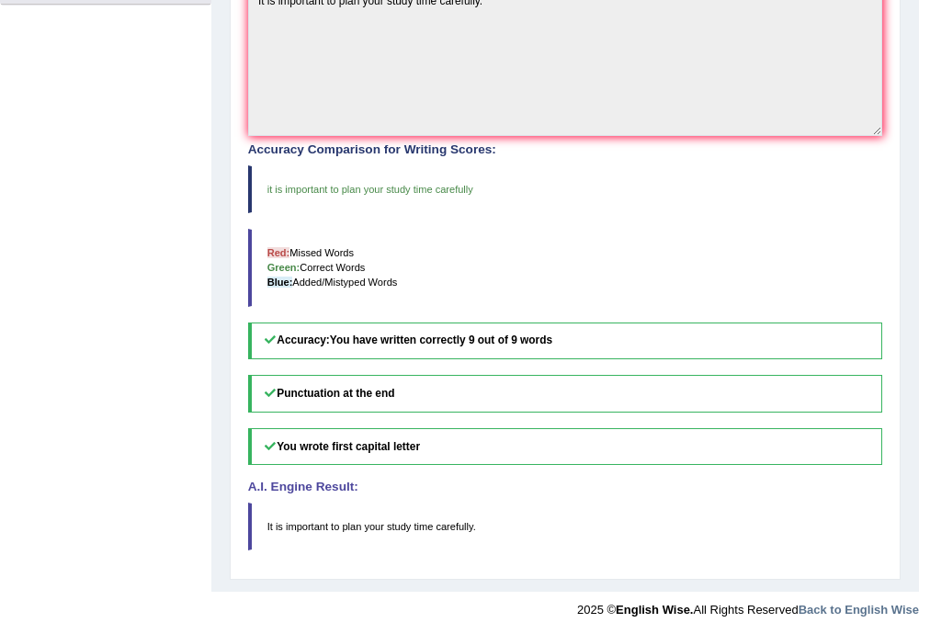
scroll to position [0, 0]
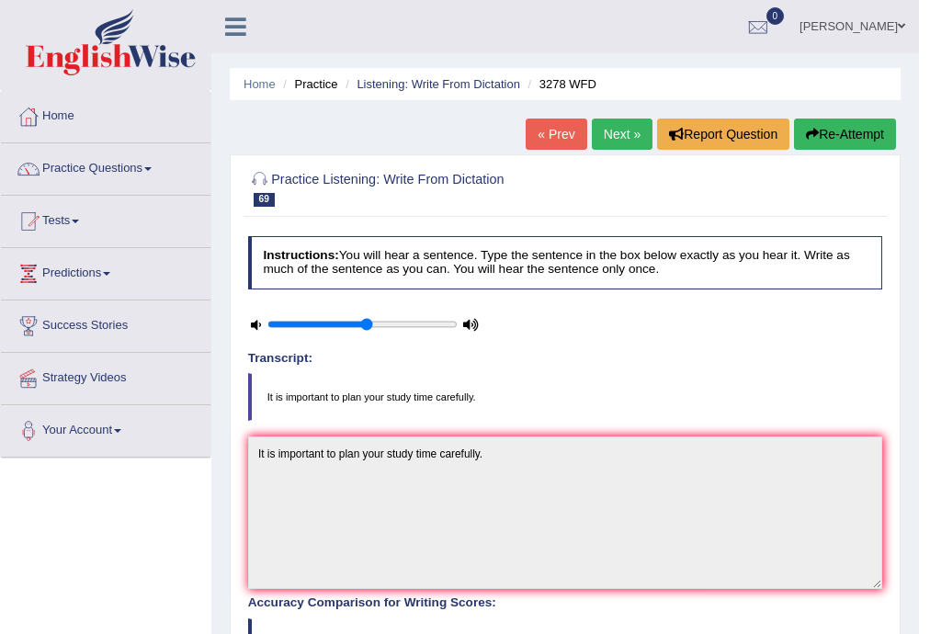
click at [603, 126] on link "Next »" at bounding box center [622, 134] width 61 height 31
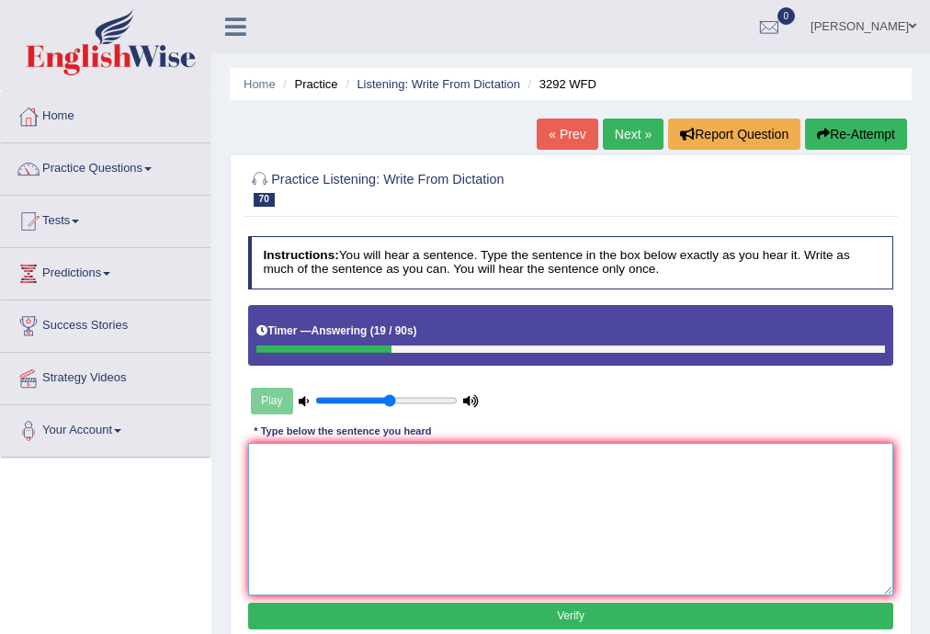
drag, startPoint x: 685, startPoint y: 507, endPoint x: 687, endPoint y: 497, distance: 10.5
click at [687, 497] on textarea at bounding box center [571, 519] width 646 height 152
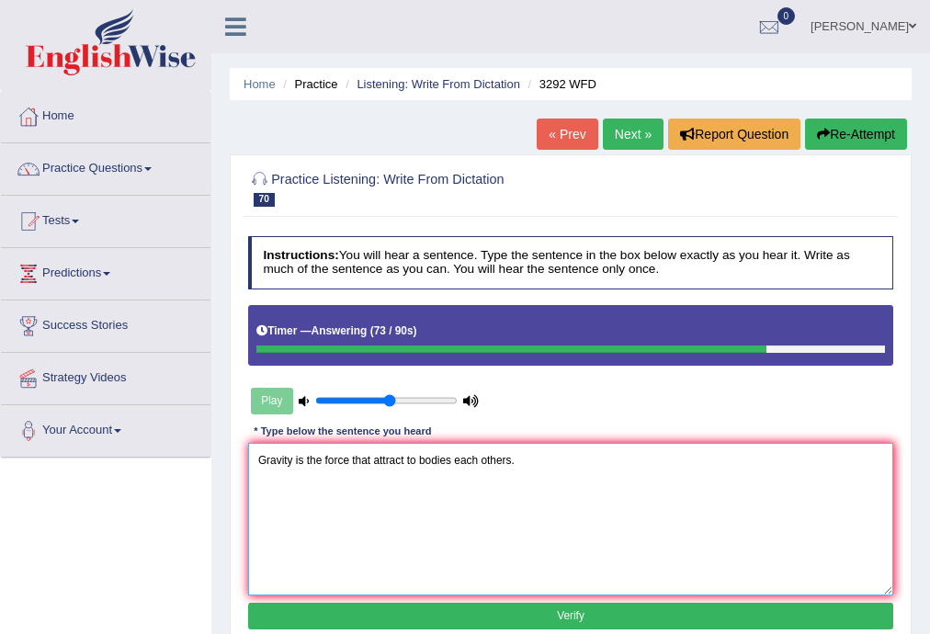
type textarea "Gravity is the force that attract to bodies each others."
click at [729, 621] on button "Verify" at bounding box center [571, 616] width 646 height 27
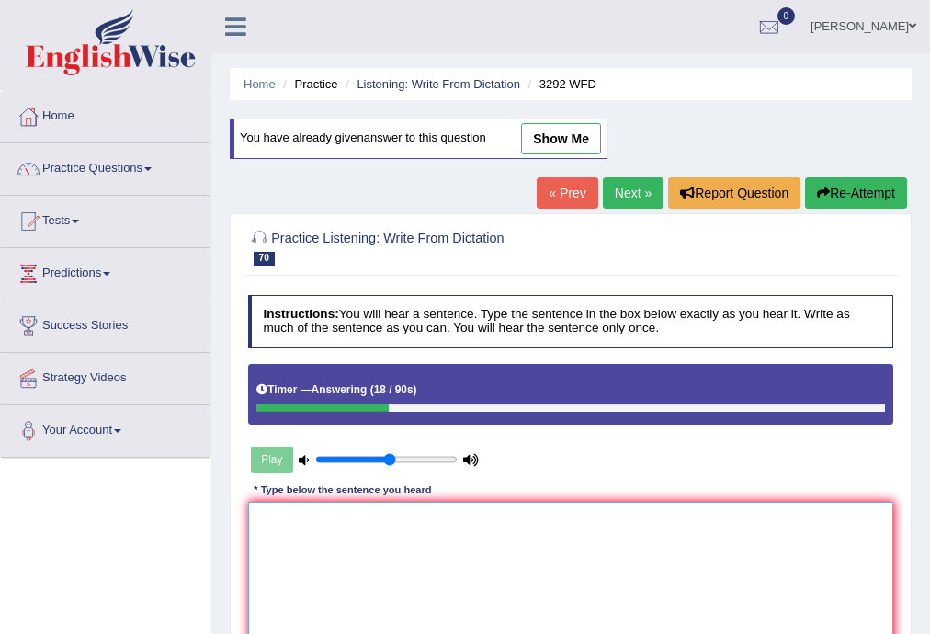
click at [640, 544] on textarea at bounding box center [571, 578] width 646 height 152
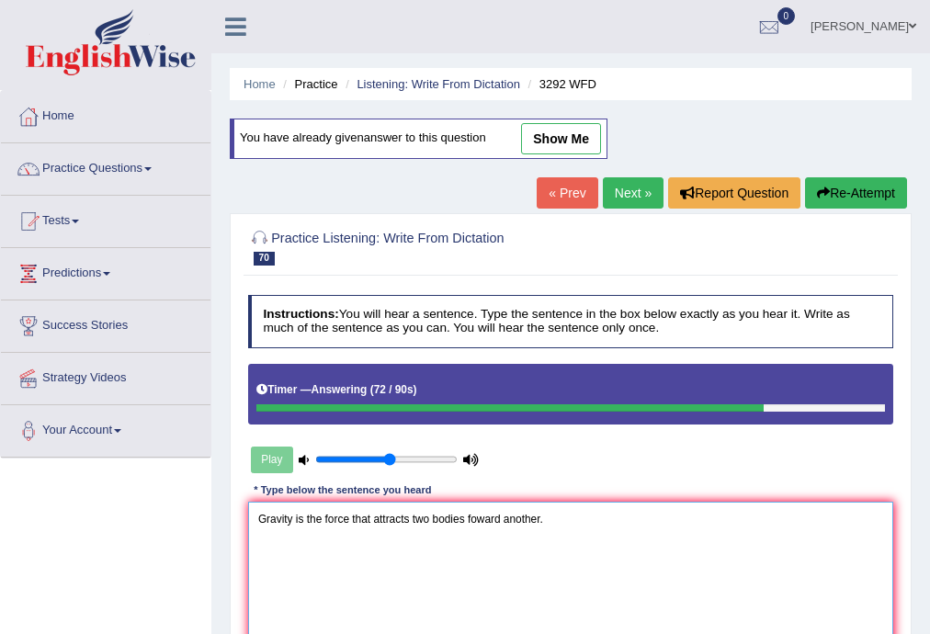
click at [465, 511] on textarea "Gravity is the force that attracts two bodies foward another." at bounding box center [571, 578] width 646 height 152
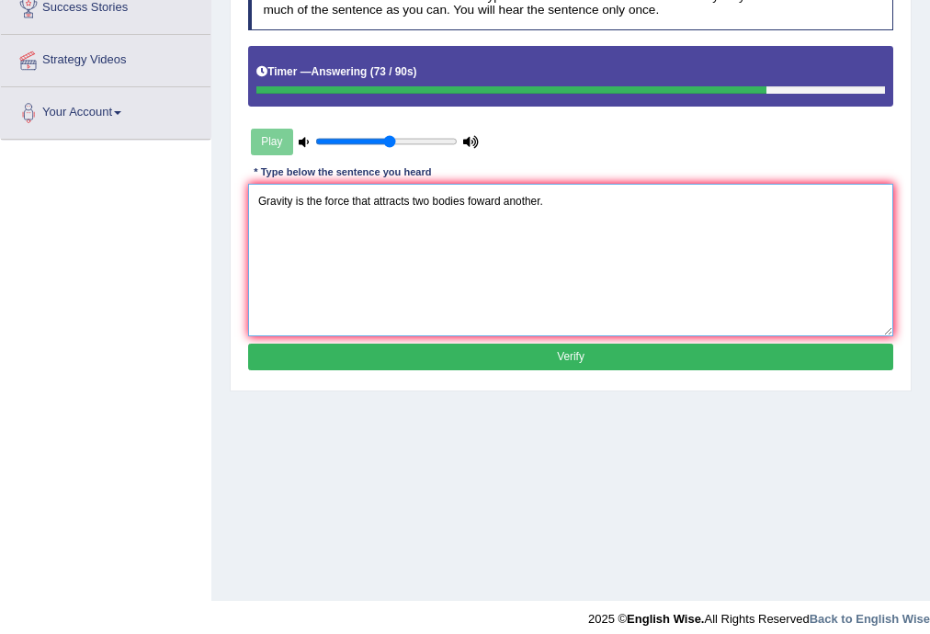
scroll to position [331, 0]
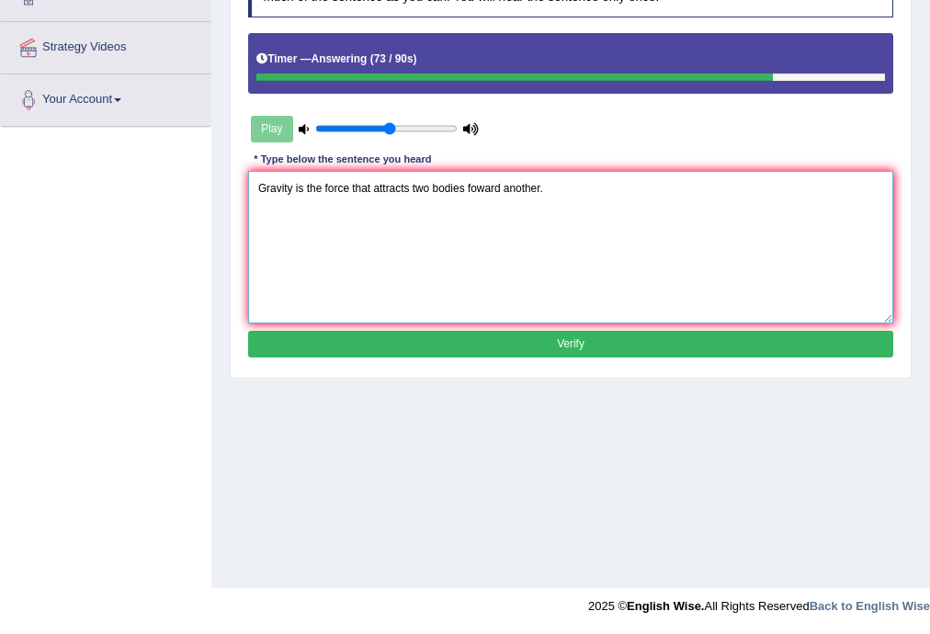
type textarea "Gravity is the force that attracts two bodies foward another."
click at [676, 349] on button "Verify" at bounding box center [571, 344] width 646 height 27
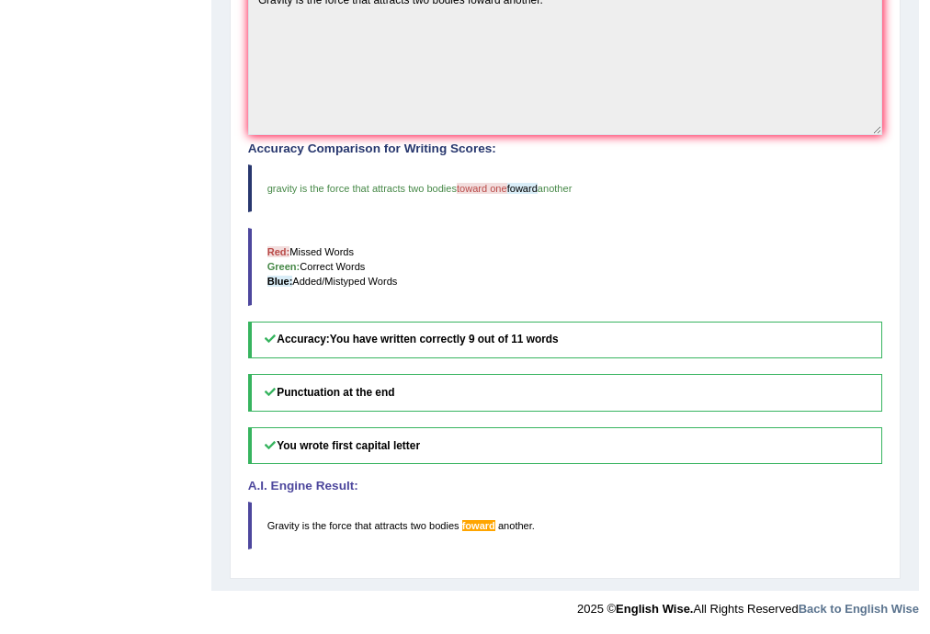
scroll to position [0, 0]
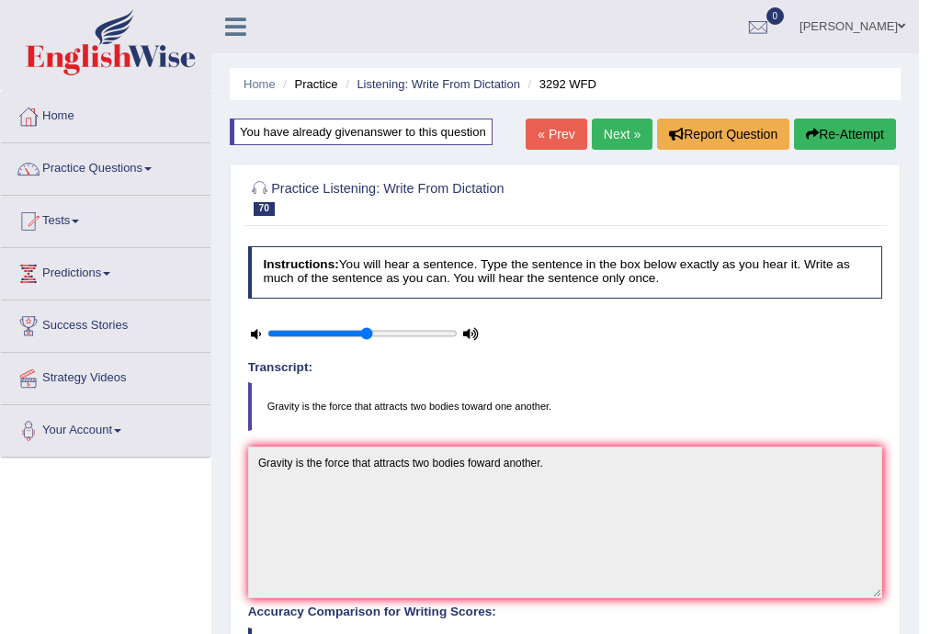
click at [628, 136] on link "Next »" at bounding box center [622, 134] width 61 height 31
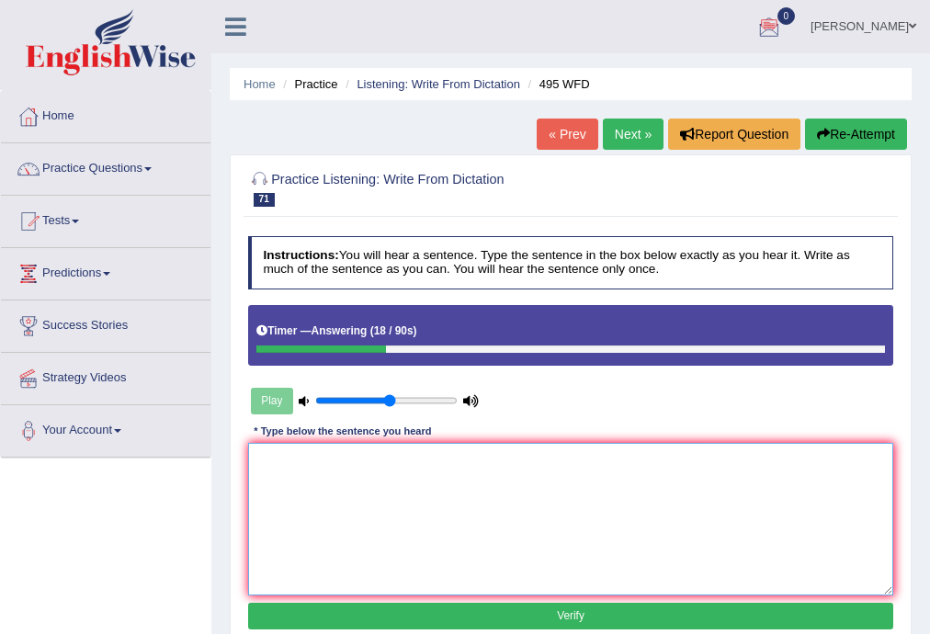
click at [721, 489] on textarea at bounding box center [571, 519] width 646 height 152
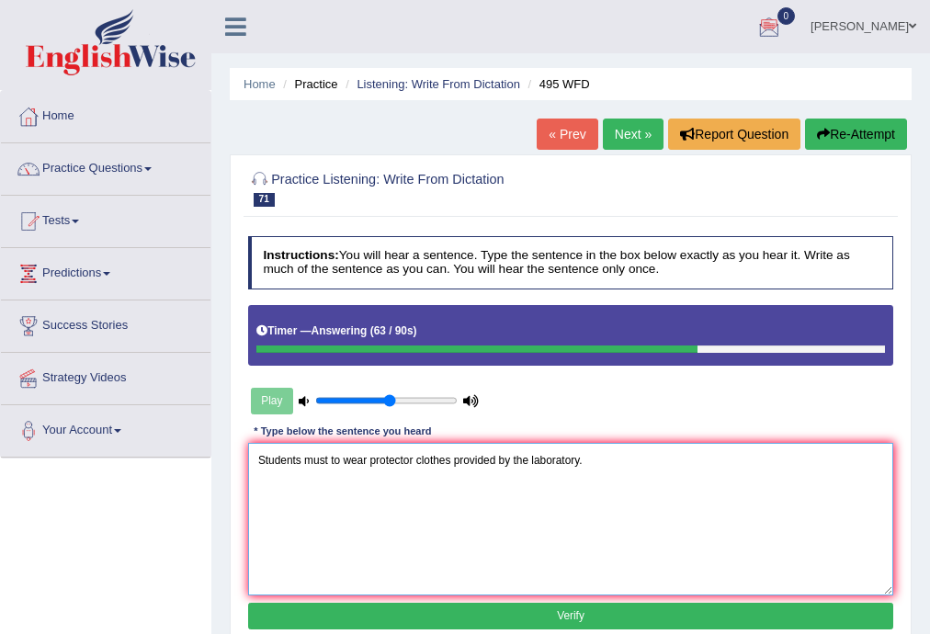
scroll to position [331, 0]
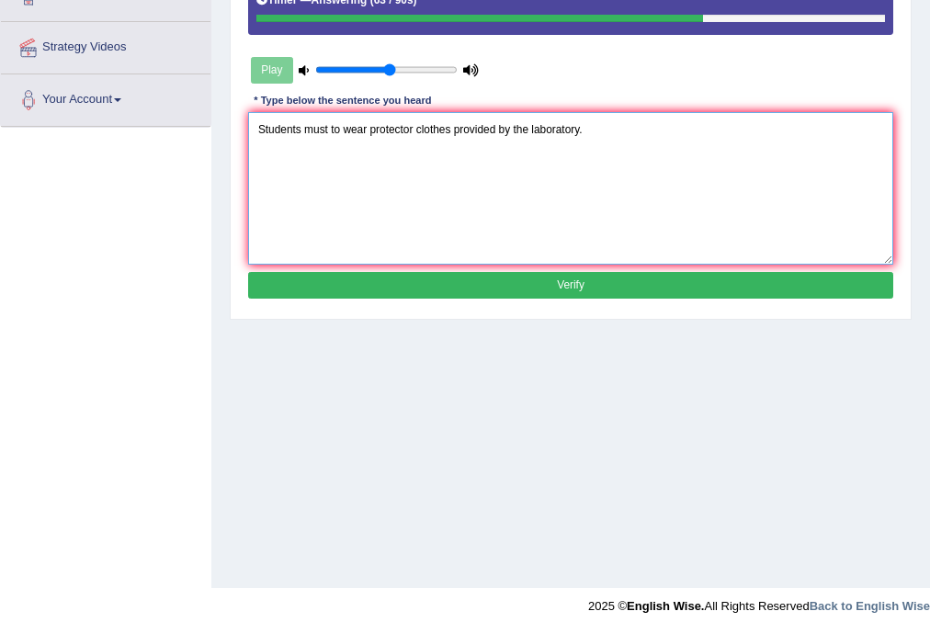
type textarea "Students must to wear protector clothes provided by the laboratory."
click at [740, 290] on button "Verify" at bounding box center [571, 285] width 646 height 27
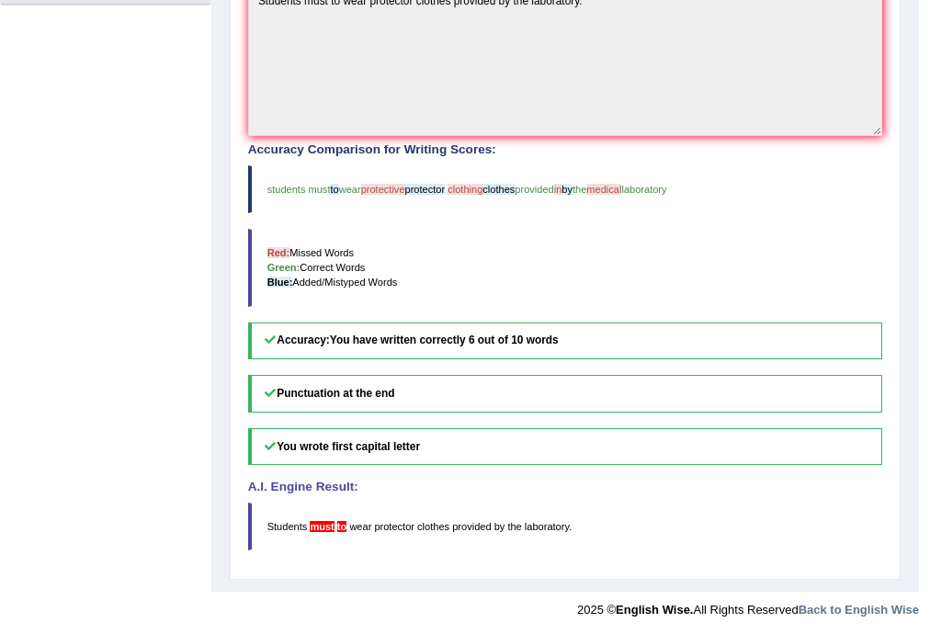
scroll to position [0, 0]
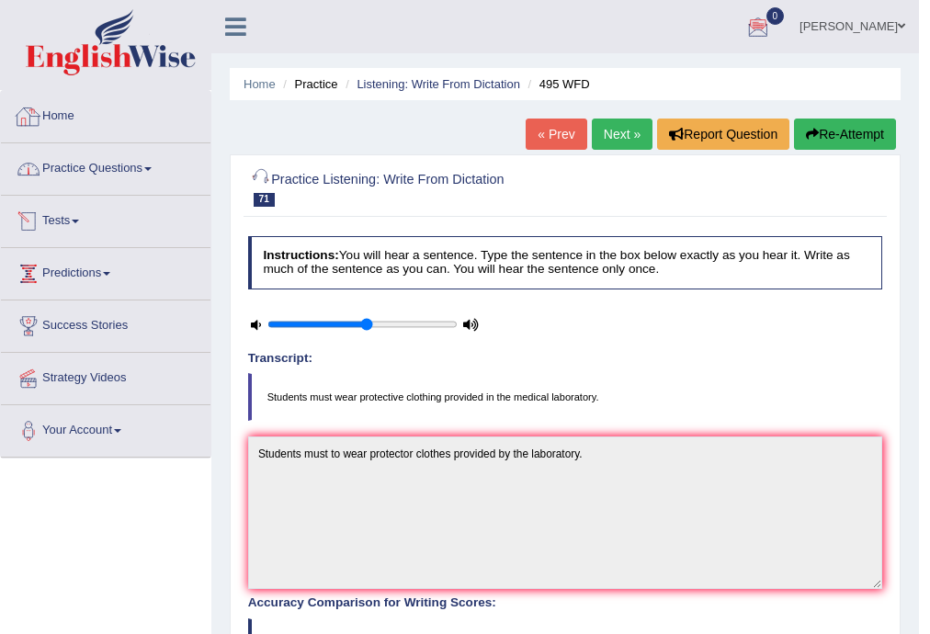
click at [125, 165] on link "Practice Questions" at bounding box center [105, 166] width 209 height 46
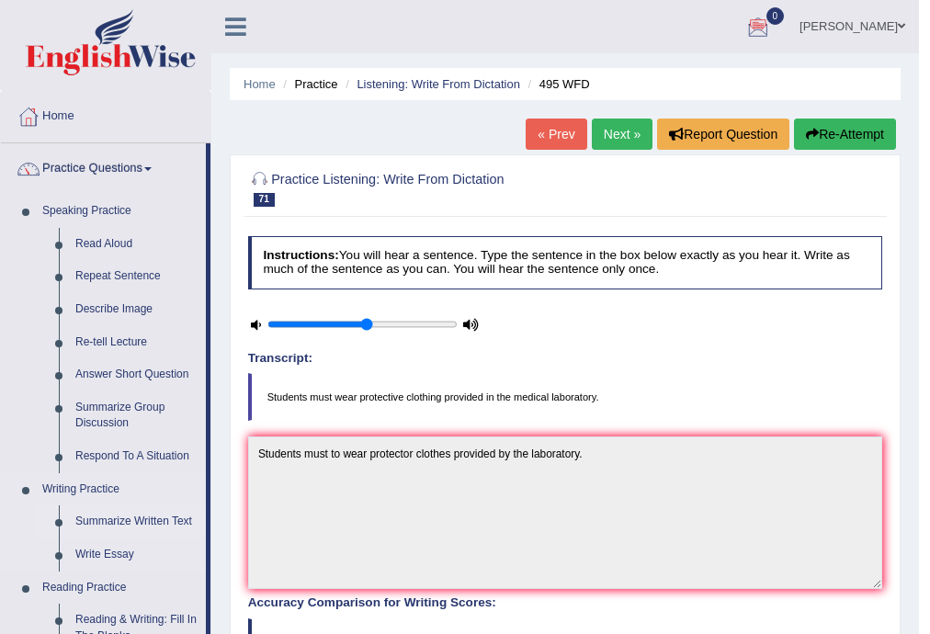
click at [118, 515] on link "Summarize Written Text" at bounding box center [136, 521] width 139 height 33
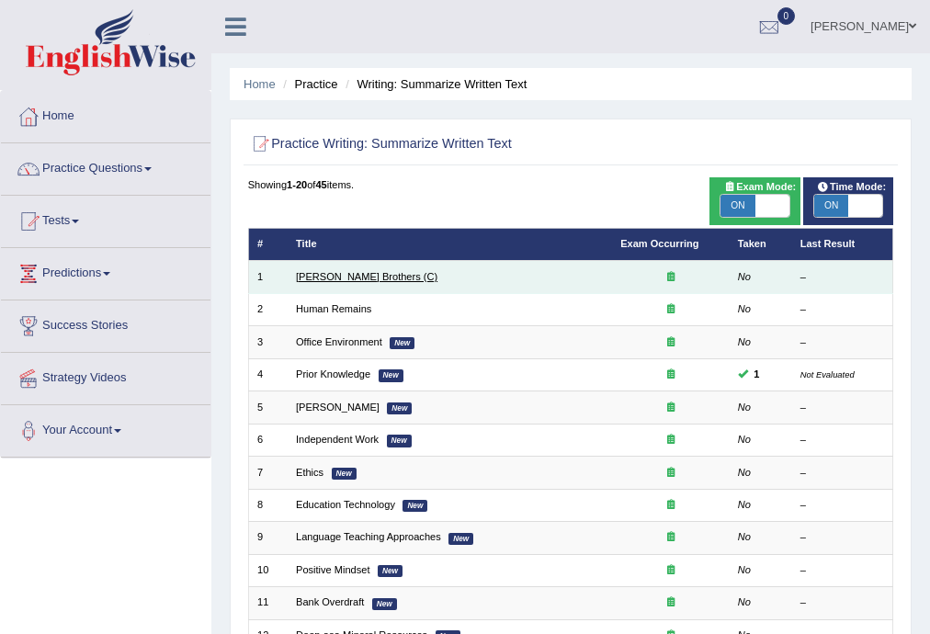
click at [354, 272] on link "[PERSON_NAME] Brothers (C)" at bounding box center [366, 276] width 141 height 11
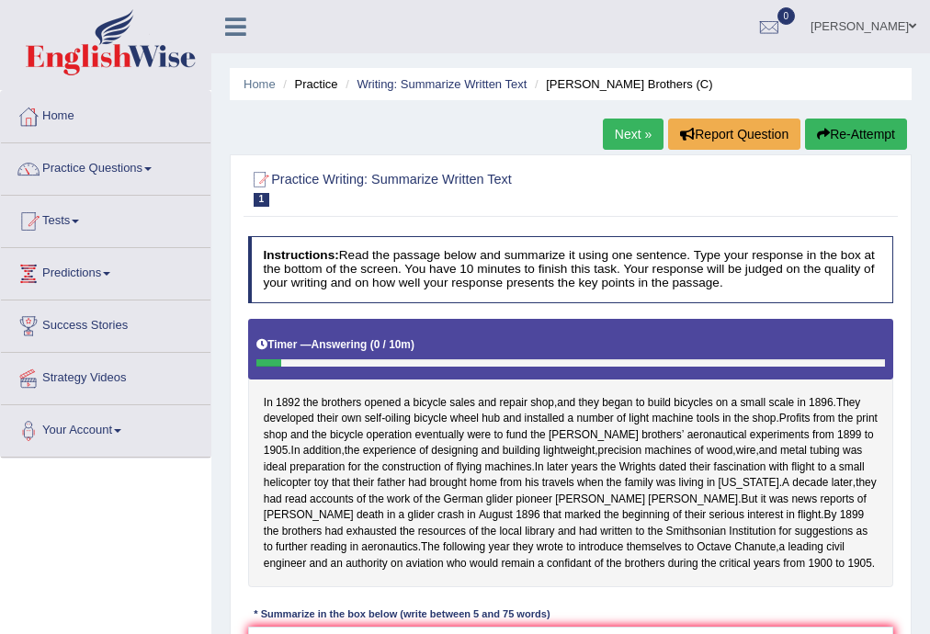
scroll to position [331, 0]
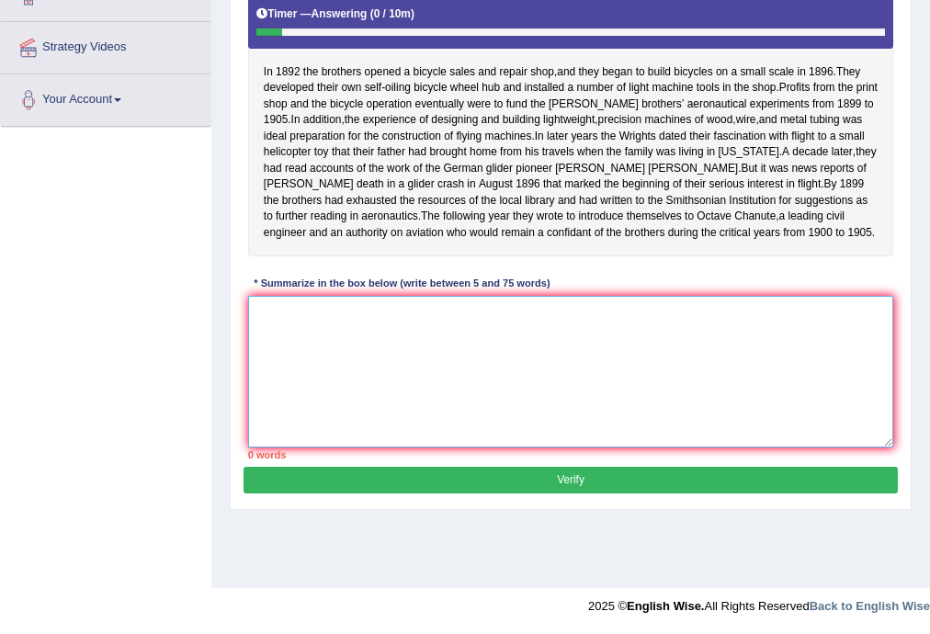
click at [726, 375] on textarea at bounding box center [571, 372] width 646 height 152
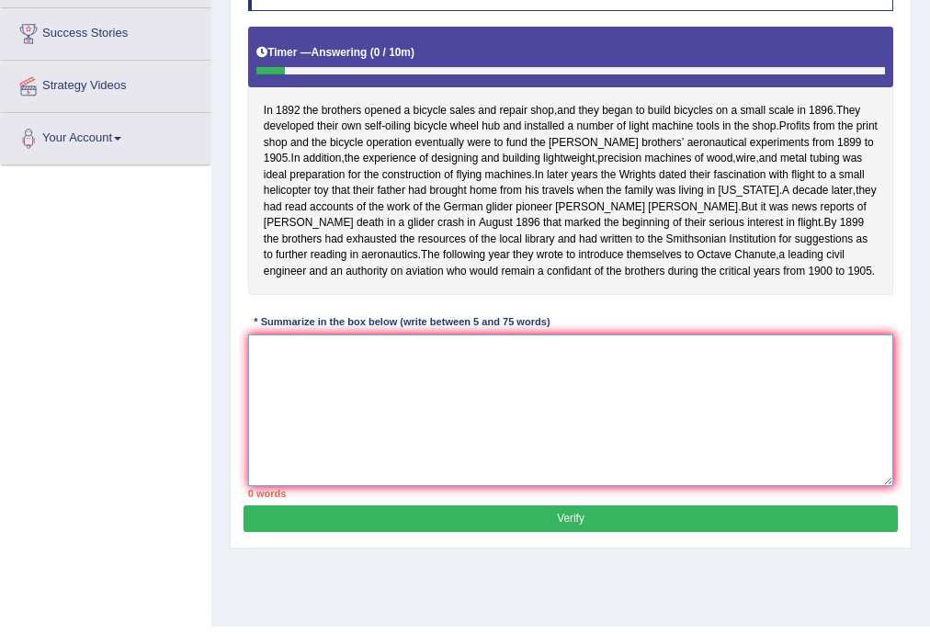
scroll to position [283, 0]
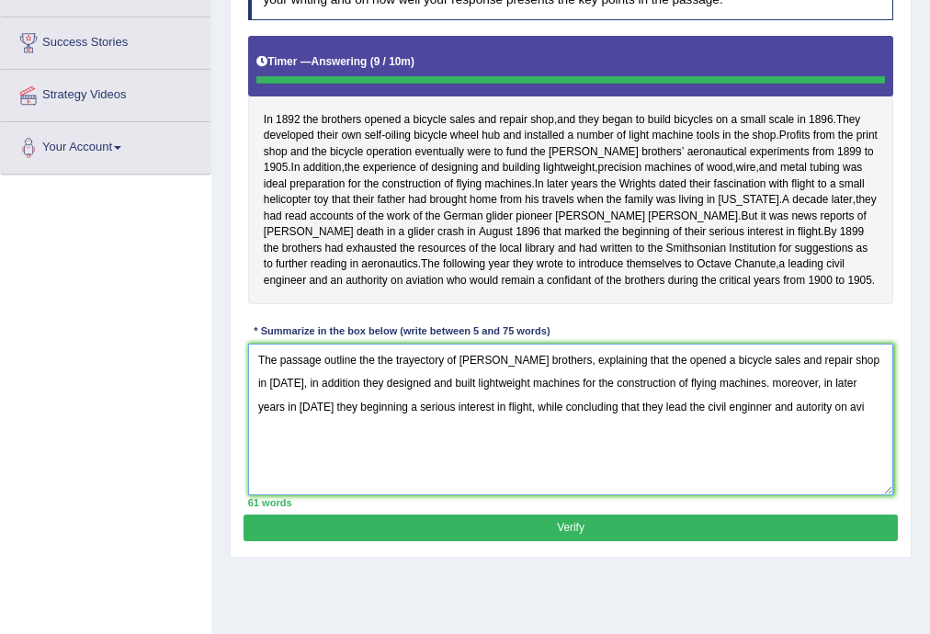
type textarea "The passage outline the the trayectory of the Wrights's brothers, explaining th…"
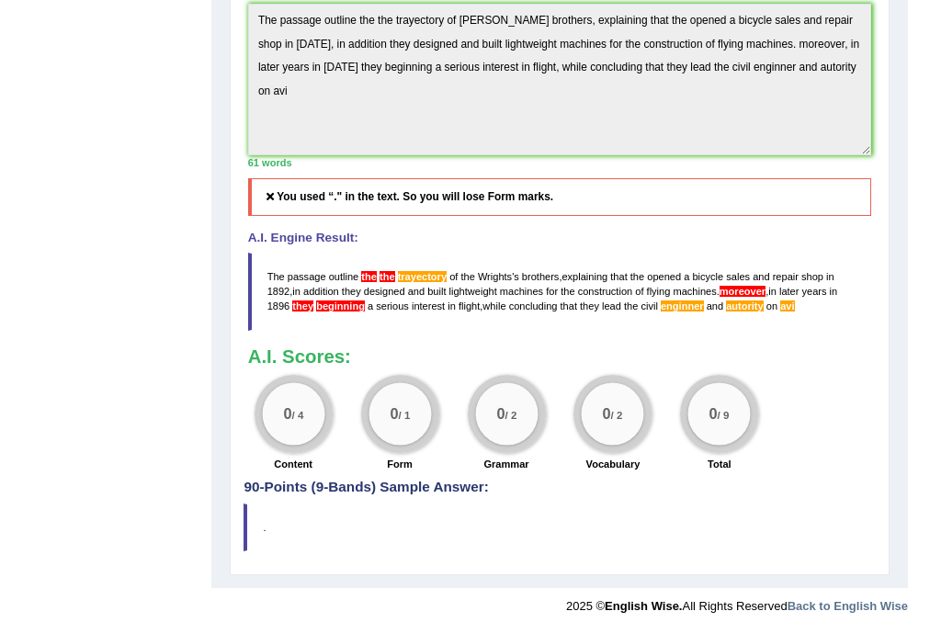
scroll to position [628, 0]
click at [265, 274] on blockquote "The passage outline the the trayectory of the Wrights ' s brothers , explaining…" at bounding box center [560, 292] width 624 height 78
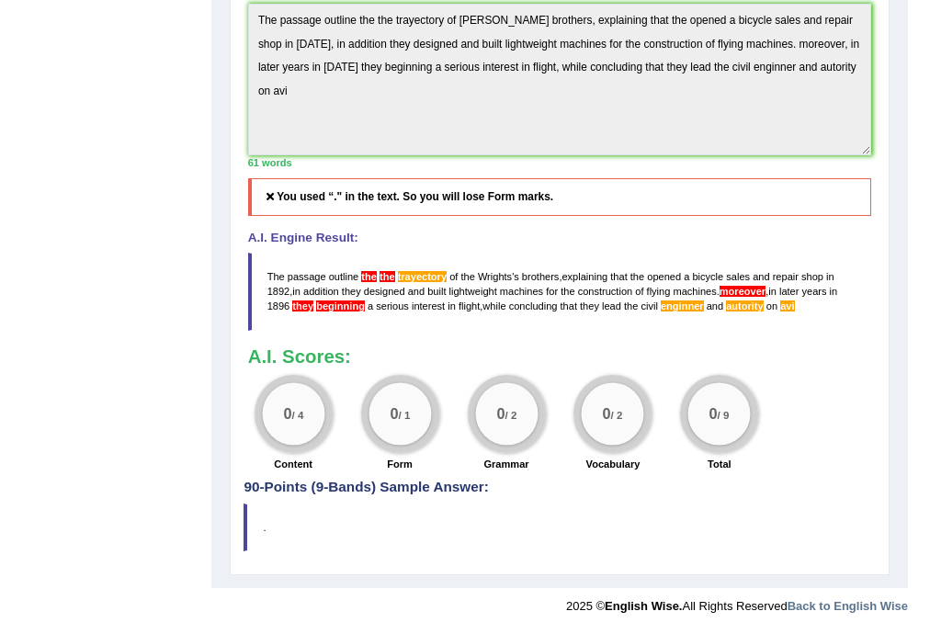
click at [268, 276] on span "The" at bounding box center [275, 276] width 17 height 11
click at [303, 283] on blockquote "The passage outline the the trayectory of the Wrights ' s brothers , explaining…" at bounding box center [560, 292] width 624 height 78
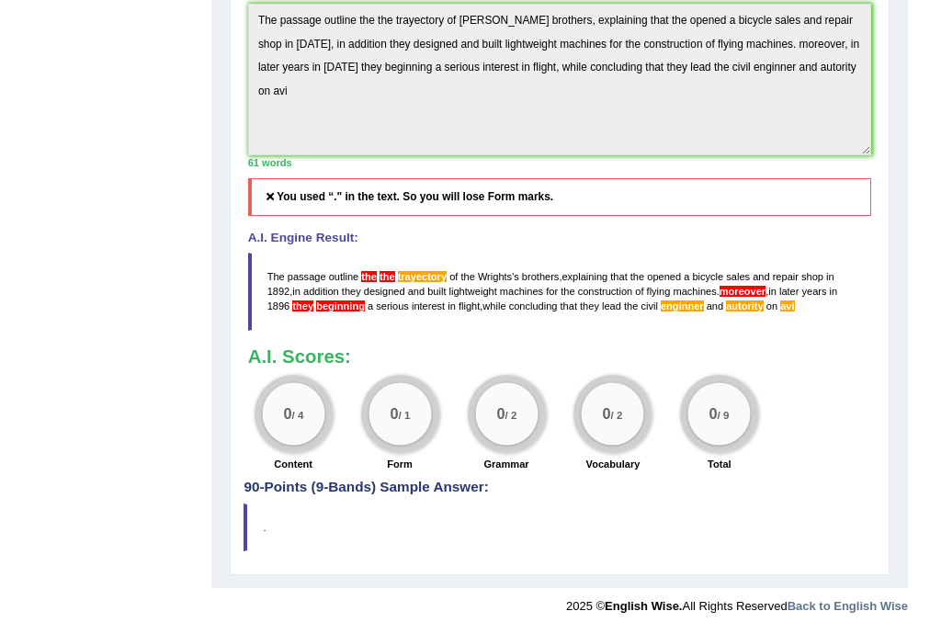
click at [306, 283] on blockquote "The passage outline the the trayectory of the Wrights ' s brothers , explaining…" at bounding box center [560, 292] width 624 height 78
click at [459, 300] on blockquote "The passage outline the the trayectory of the Wrights ' s brothers , explaining…" at bounding box center [560, 292] width 624 height 78
click at [602, 294] on span "construction" at bounding box center [605, 291] width 55 height 11
drag, startPoint x: 798, startPoint y: 301, endPoint x: 655, endPoint y: 293, distance: 143.6
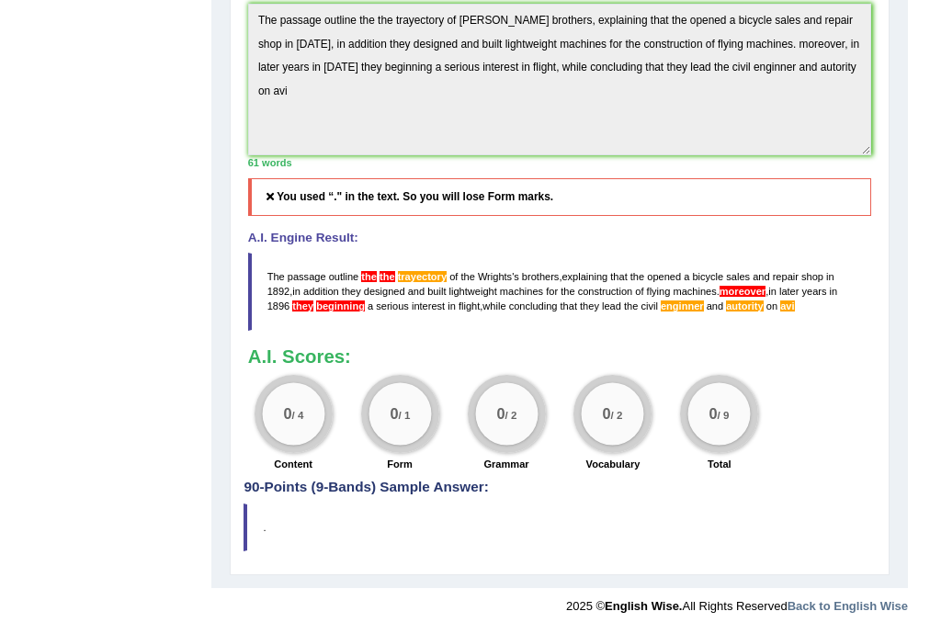
click at [655, 293] on blockquote "The passage outline the the trayectory of the Wrights ' s brothers , explaining…" at bounding box center [560, 292] width 624 height 78
click at [658, 294] on span "flying" at bounding box center [659, 291] width 24 height 11
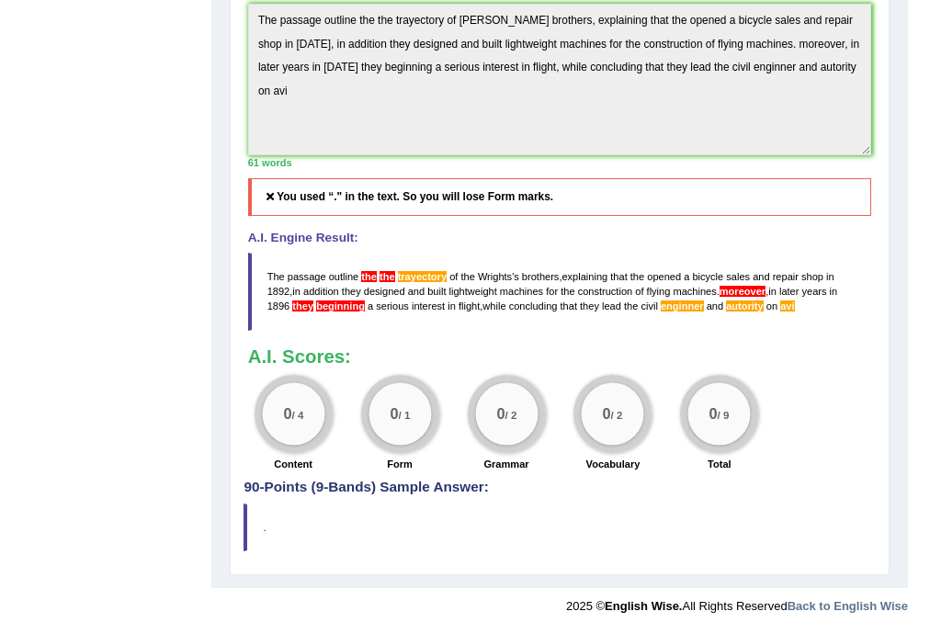
scroll to position [0, 0]
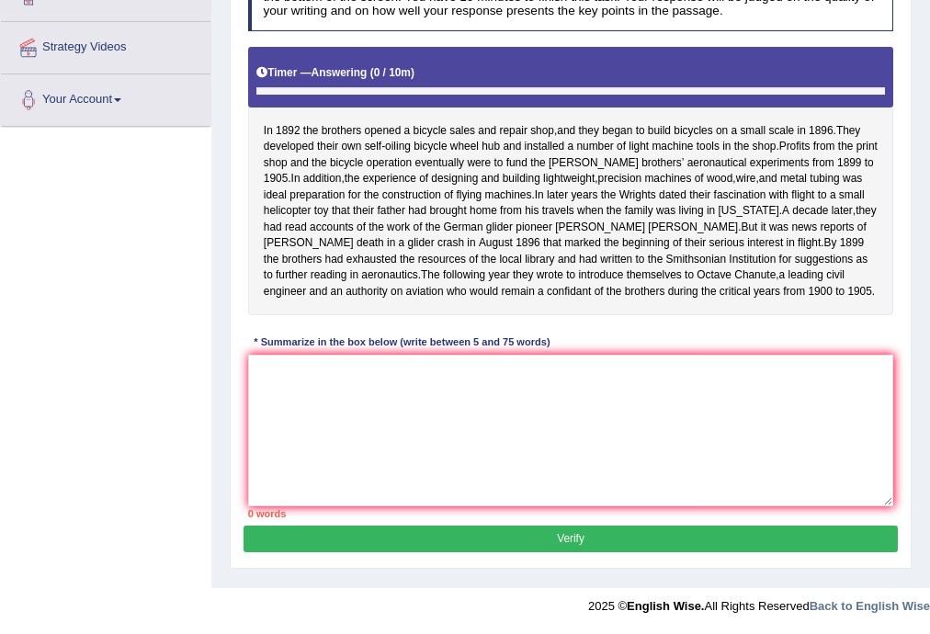
scroll to position [353, 0]
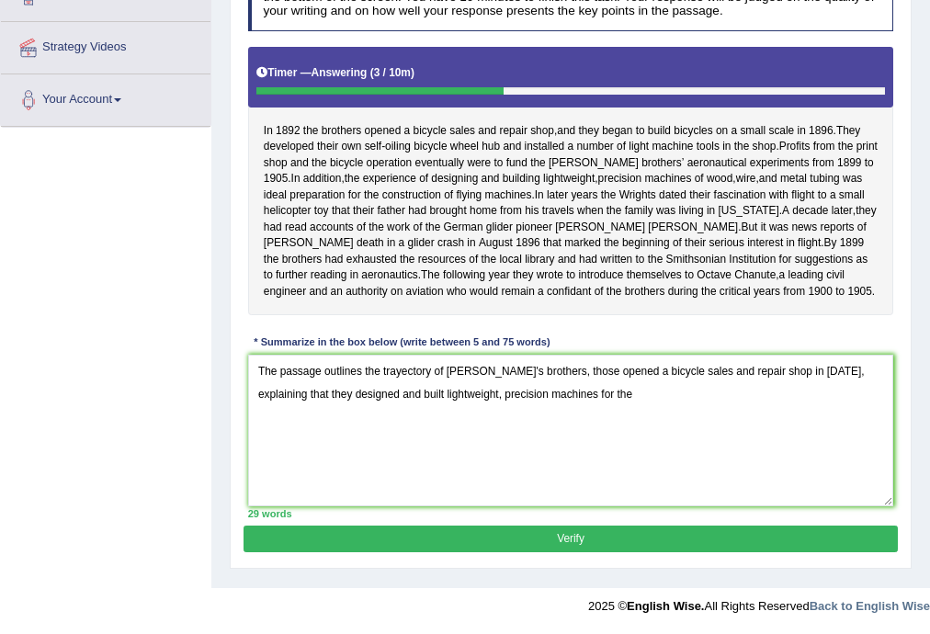
click at [427, 404] on textarea "The passage outlines the trayectory of Wrights's brothers, those opened a bicyc…" at bounding box center [571, 431] width 646 height 152
click at [601, 405] on textarea "The passage outlines the trayectory of Wrights's brothers, those opened a bicyc…" at bounding box center [571, 431] width 646 height 152
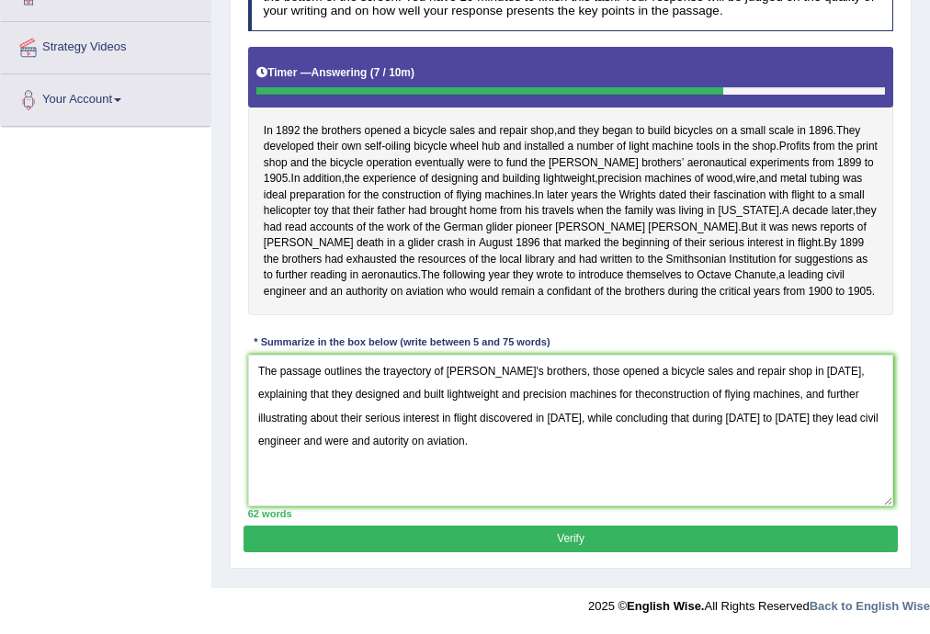
click at [565, 380] on textarea "The passage outlines the trayectory of Wrights's brothers, those opened a bicyc…" at bounding box center [571, 431] width 646 height 152
click at [575, 401] on textarea "The passage outlines the trayectory of Wrights's brothers, who opened a bicycle…" at bounding box center [571, 431] width 646 height 152
type textarea "The passage outlines the trayectory of Wrights's brothers, who opened a bicycle…"
click at [627, 543] on button "Verify" at bounding box center [569, 539] width 653 height 27
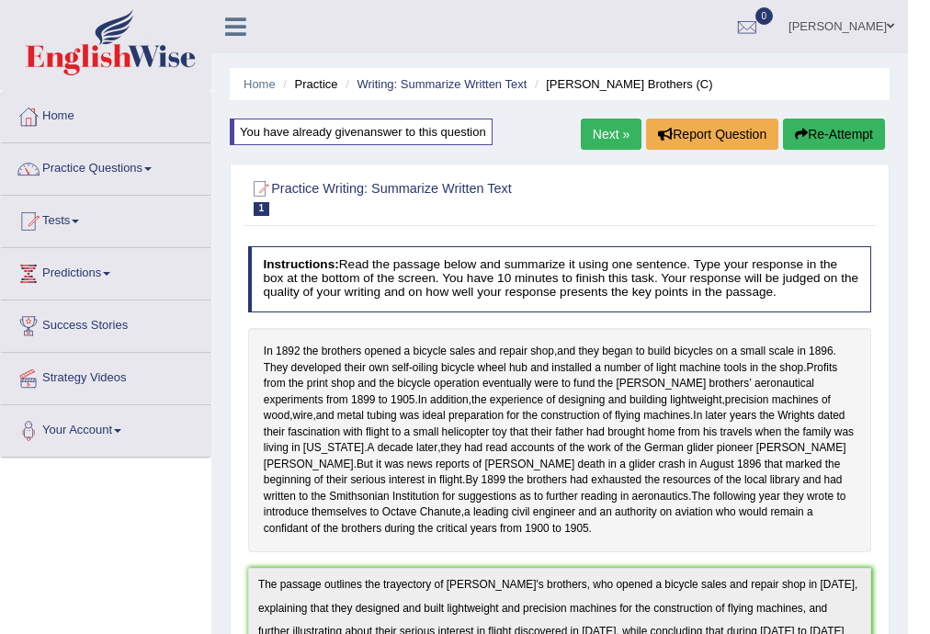
scroll to position [605, 0]
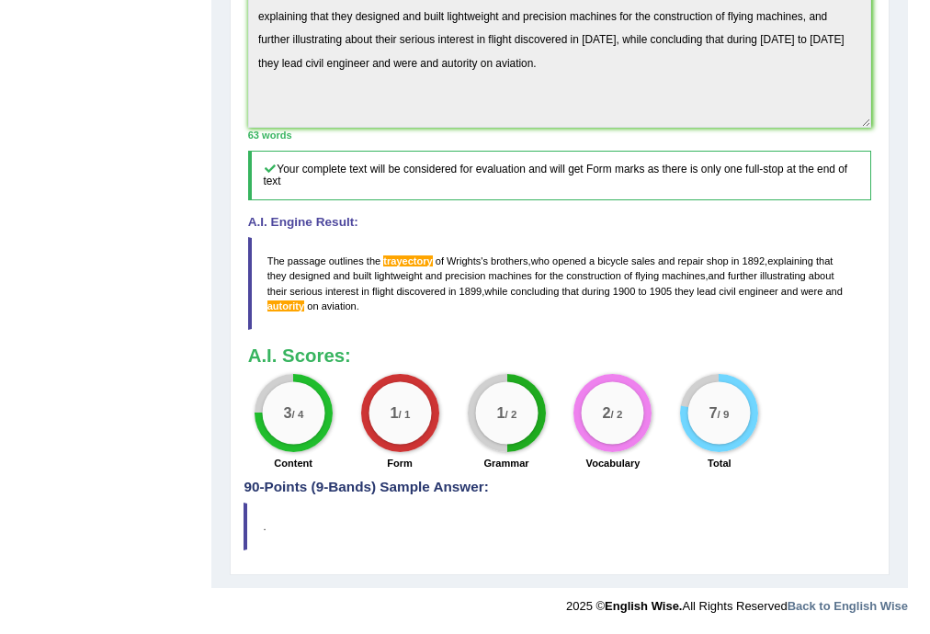
click at [281, 307] on span "autority" at bounding box center [286, 305] width 38 height 11
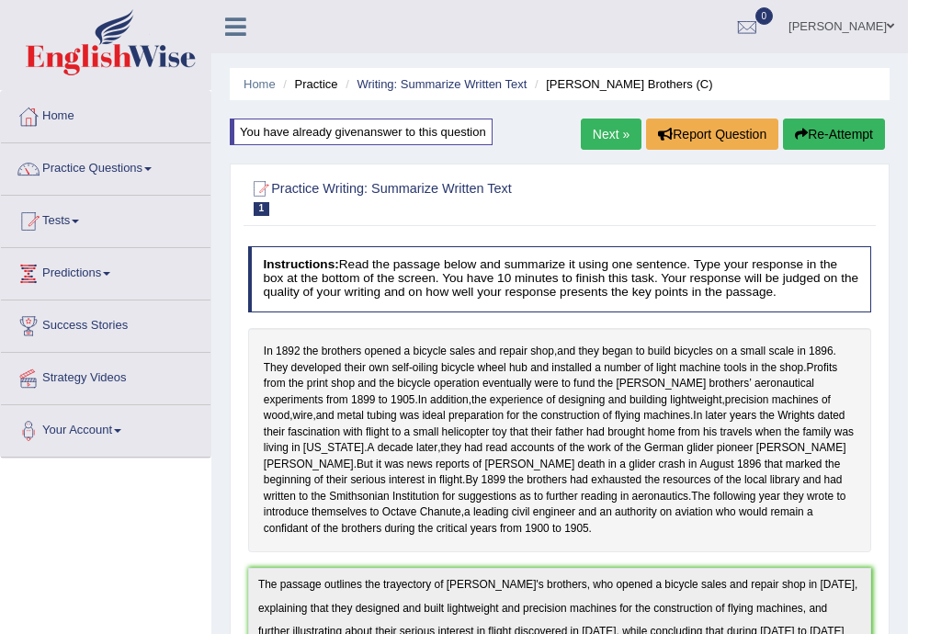
click at [613, 128] on link "Next »" at bounding box center [611, 134] width 61 height 31
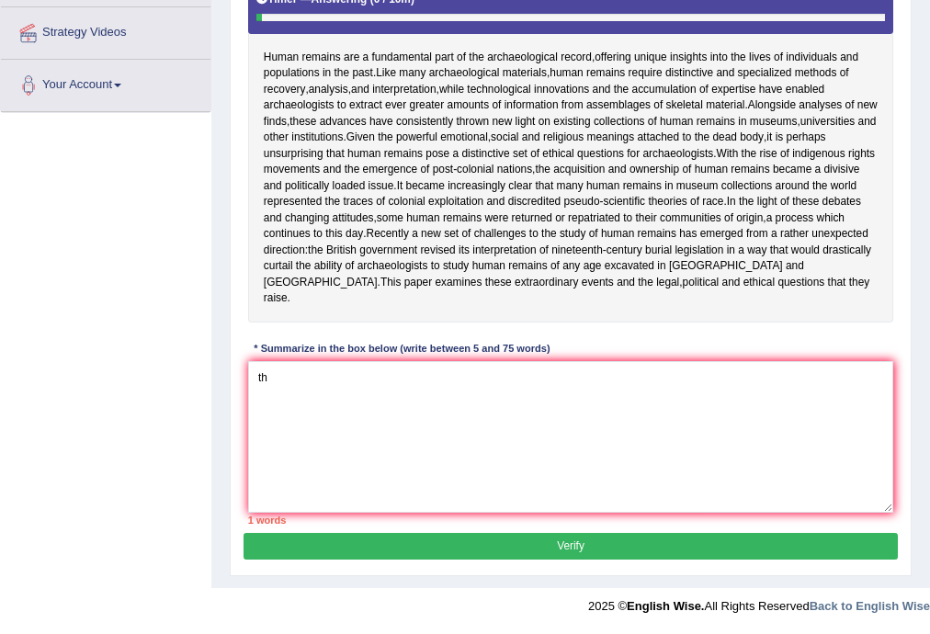
type textarea "t"
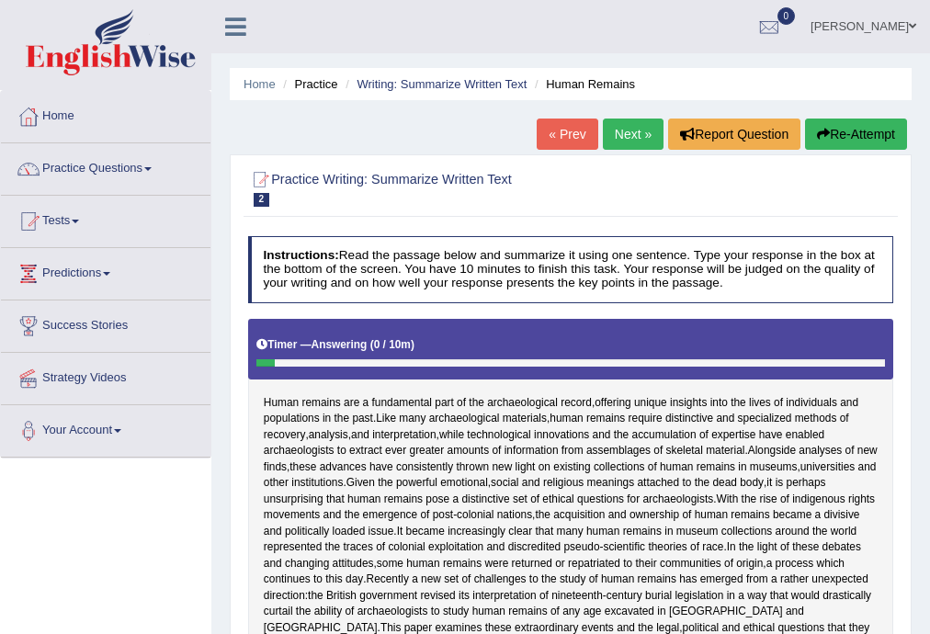
scroll to position [360, 0]
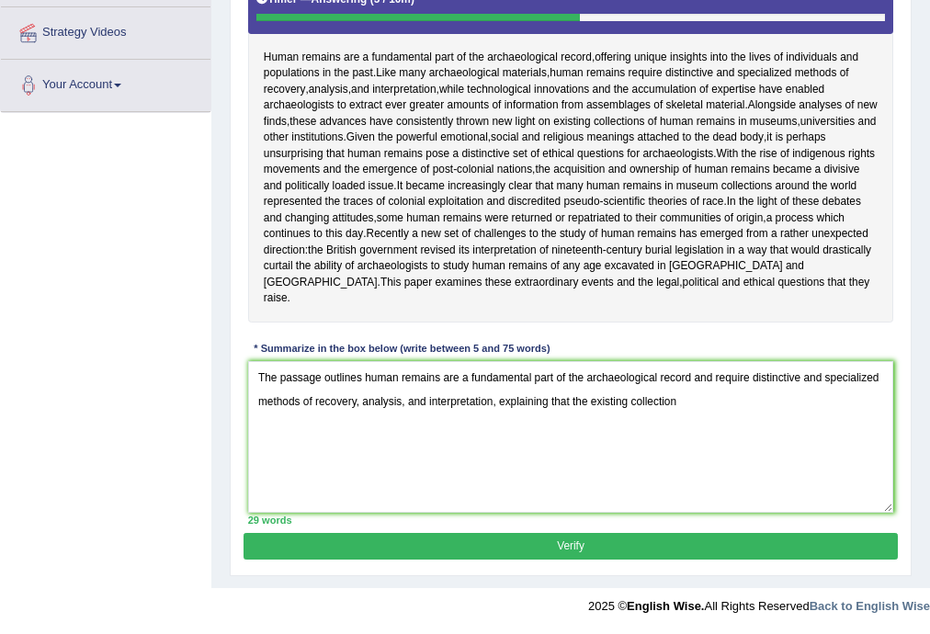
click at [585, 403] on textarea "The passage outlines human remains are a fundamental part of the archaeological…" at bounding box center [571, 437] width 646 height 152
click at [609, 402] on textarea "The passage outlines human remains are a fundamental part of the archaeological…" at bounding box center [571, 437] width 646 height 152
click at [424, 421] on textarea "The passage outlines human remains are a fundamental part of the archaeological…" at bounding box center [571, 437] width 646 height 152
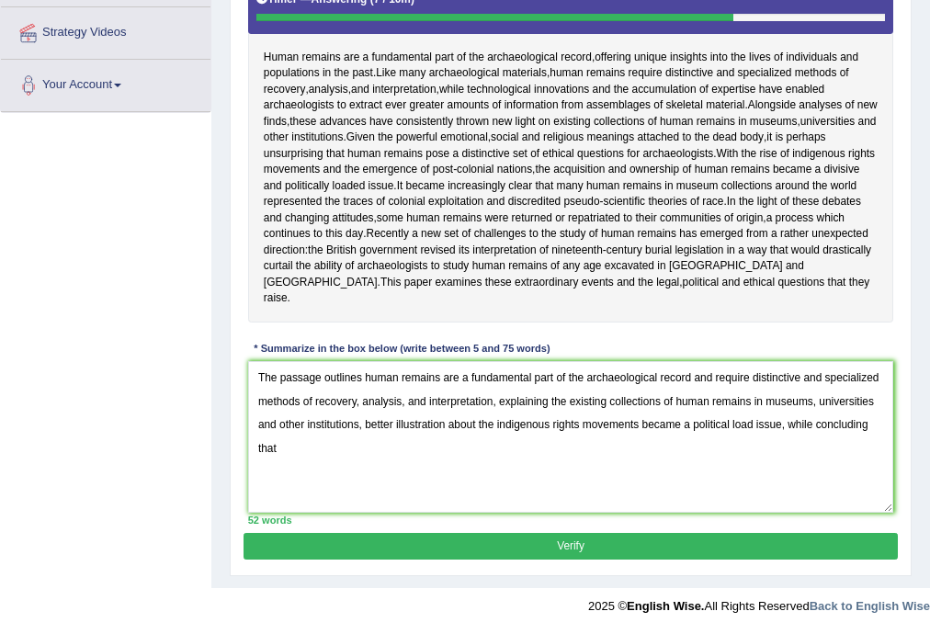
click at [467, 455] on textarea "The passage outlines human remains are a fundamental part of the archaeological…" at bounding box center [571, 437] width 646 height 152
click at [673, 404] on textarea "The passage outlines human remains are a fundamental part of the archaeological…" at bounding box center [571, 437] width 646 height 152
click at [754, 436] on textarea "The passage outlines human remains are a fundamental part of the archaeological…" at bounding box center [571, 437] width 646 height 152
click at [764, 449] on textarea "The passage outlines human remains are a fundamental part of the archaeological…" at bounding box center [571, 437] width 646 height 152
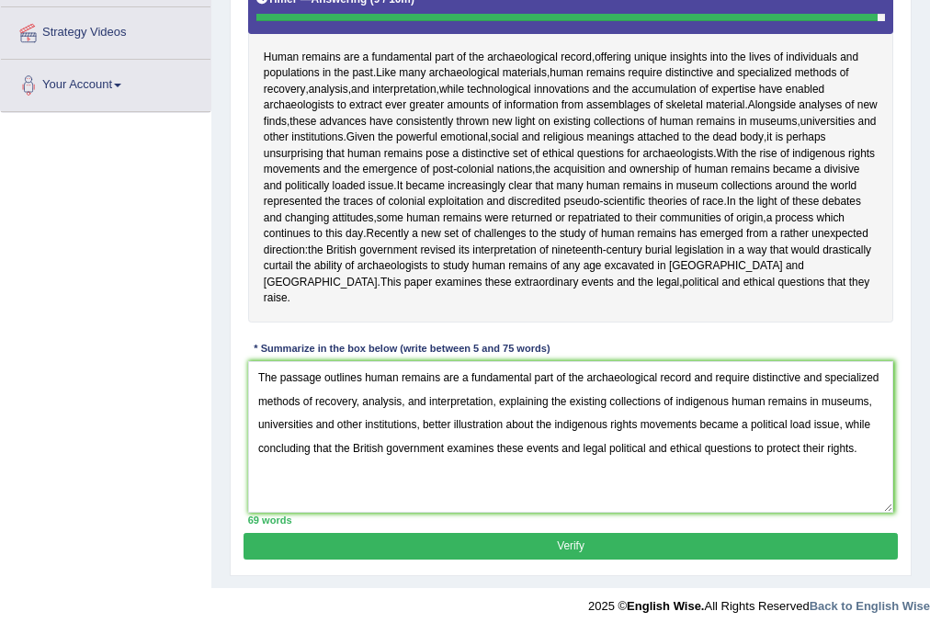
click at [606, 445] on textarea "The passage outlines human remains are a fundamental part of the archaeological…" at bounding box center [571, 437] width 646 height 152
type textarea "The passage outlines human remains are a fundamental part of the archaeological…"
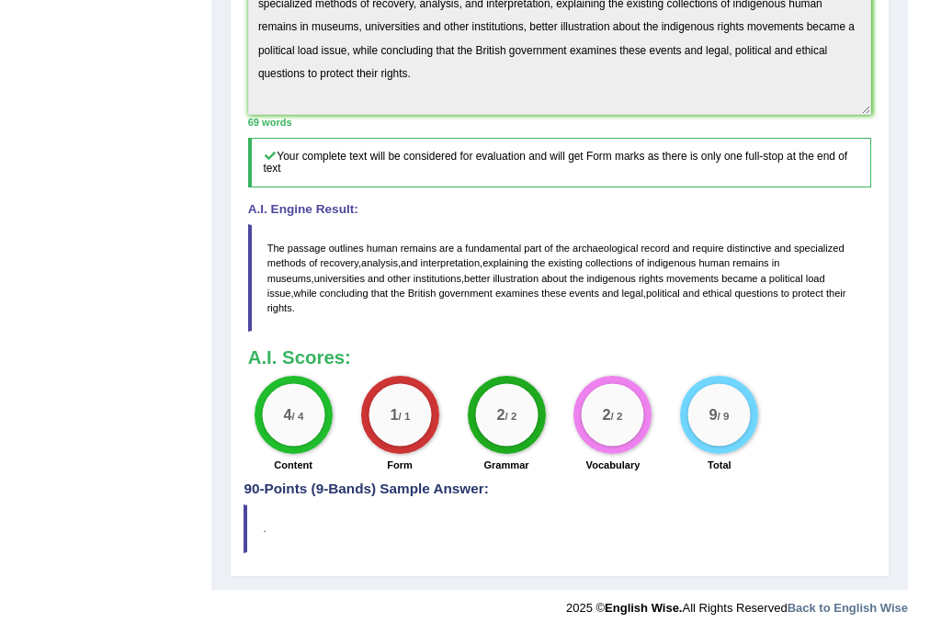
scroll to position [0, 0]
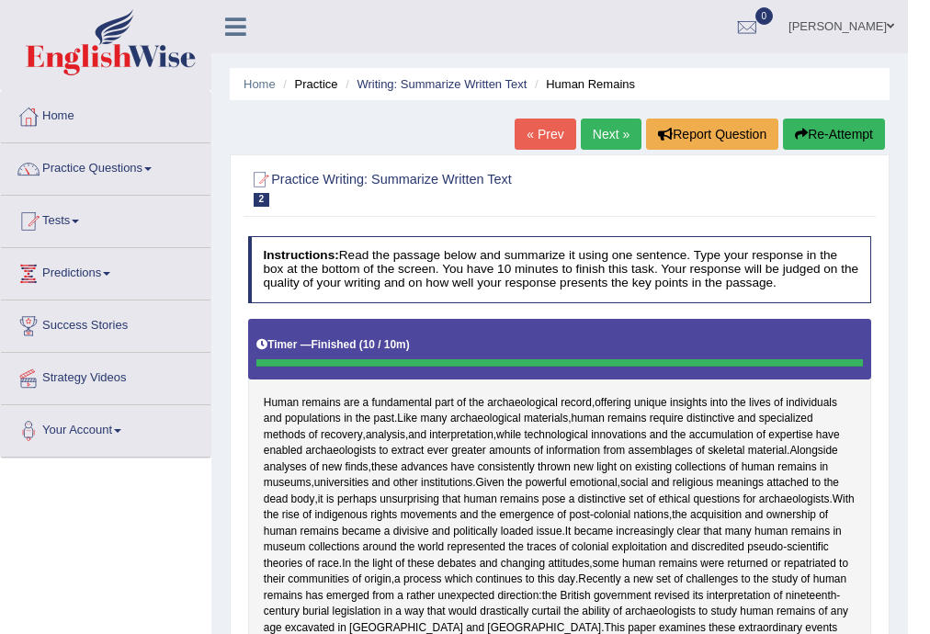
click at [600, 133] on link "Next »" at bounding box center [611, 134] width 61 height 31
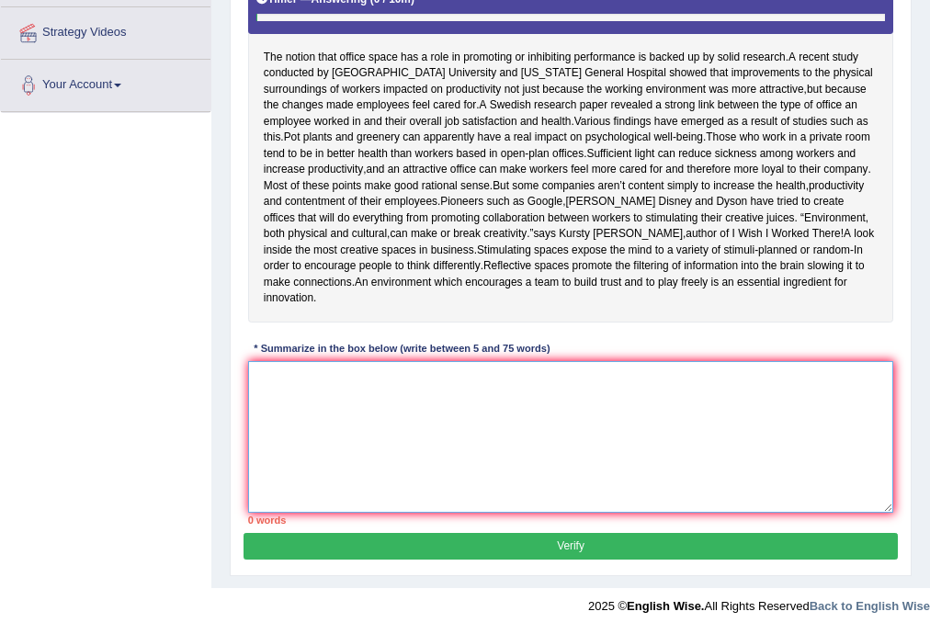
click at [563, 401] on textarea at bounding box center [571, 437] width 646 height 152
type textarea "t"
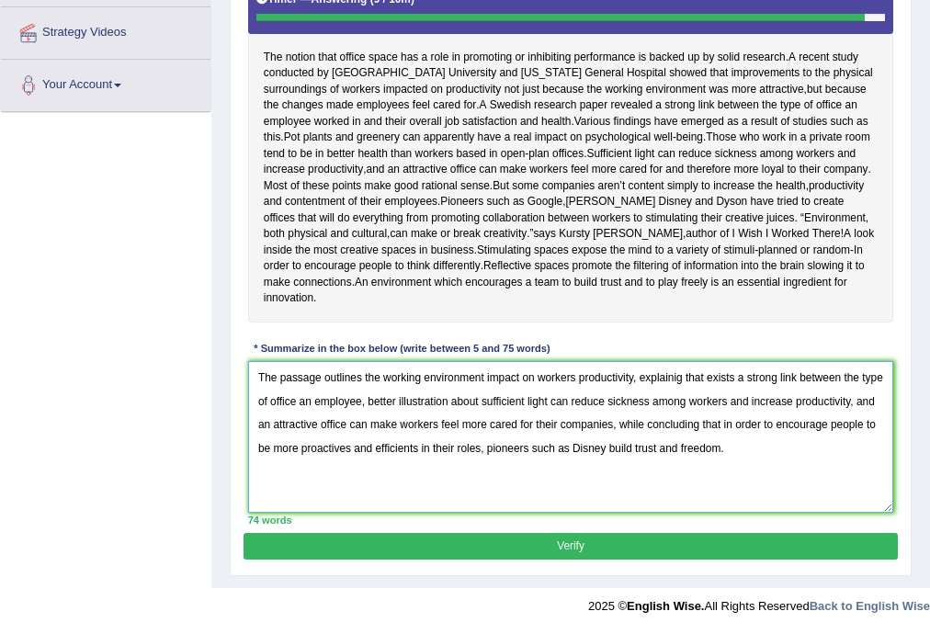
click at [376, 383] on textarea "The passage outlines the working environment impact on workers productivity, ex…" at bounding box center [571, 437] width 646 height 152
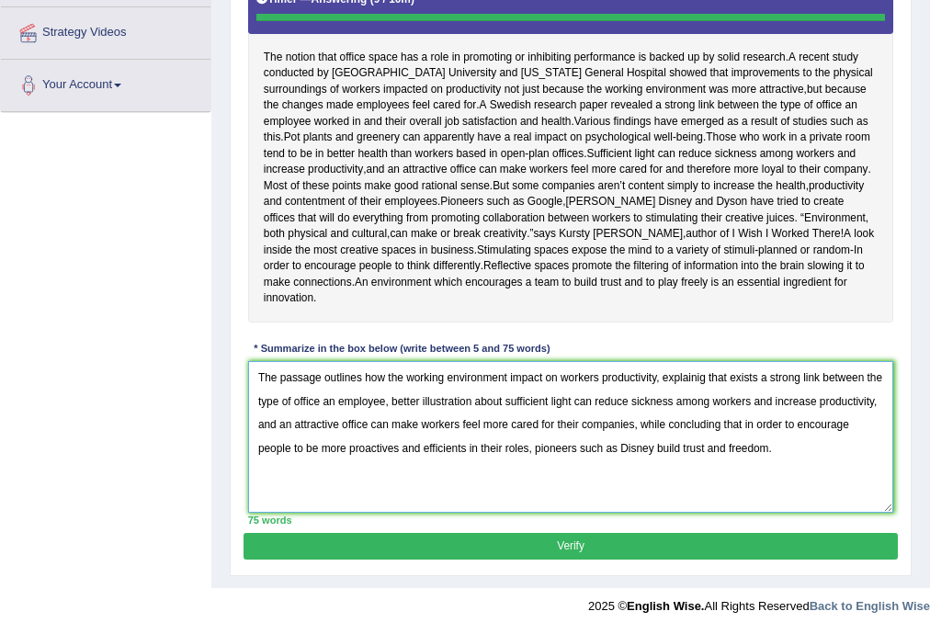
type textarea "The passage outlines how the working environment impact on workers productivity…"
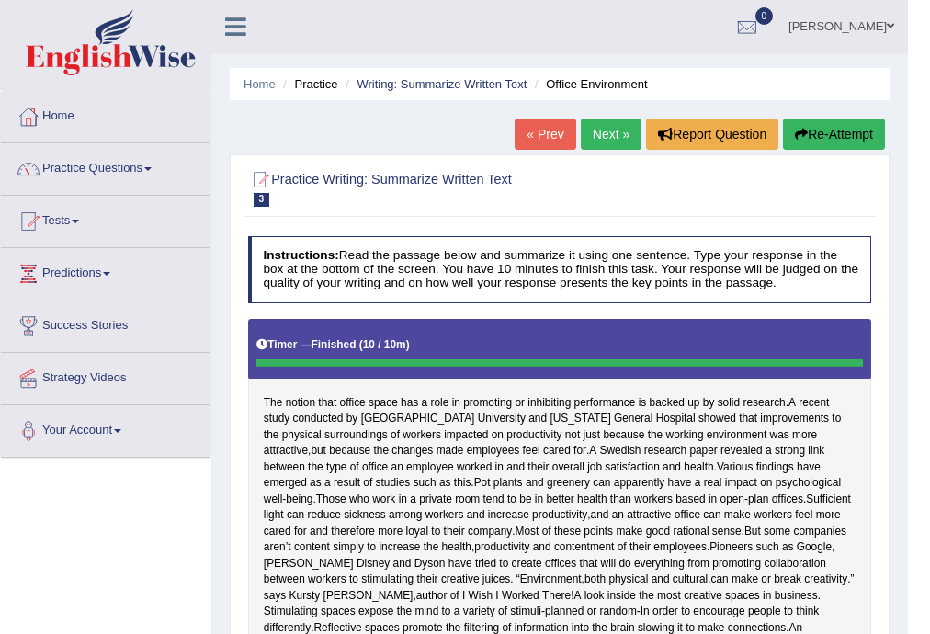
scroll to position [720, 0]
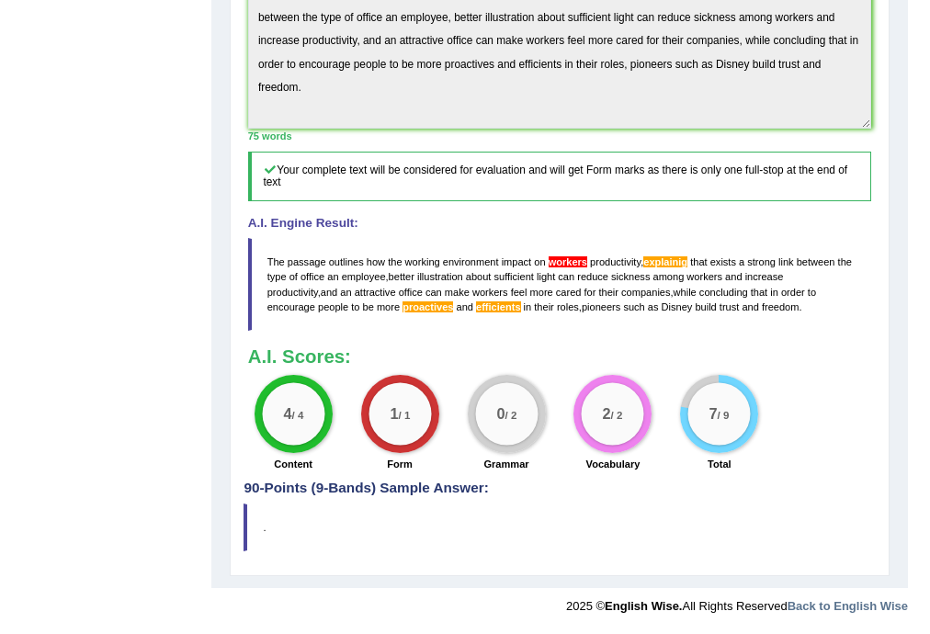
click at [715, 274] on span "workers" at bounding box center [704, 276] width 36 height 11
click at [711, 272] on span "workers" at bounding box center [704, 276] width 36 height 11
click at [708, 272] on span "workers" at bounding box center [704, 276] width 36 height 11
click at [703, 269] on blockquote "The passage outlines how the working environment impact on workers productivity…" at bounding box center [560, 284] width 624 height 93
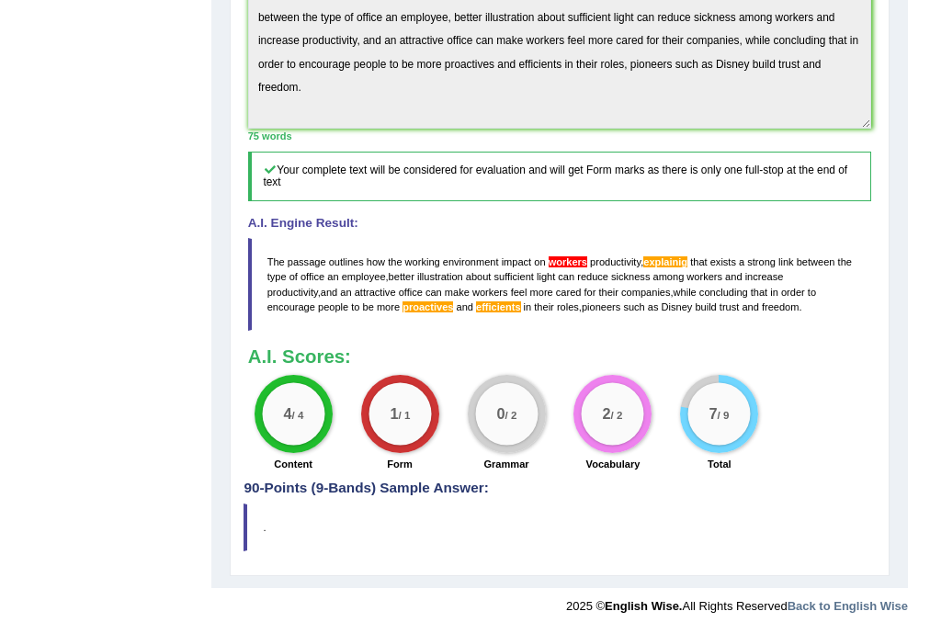
click at [663, 275] on span "among" at bounding box center [668, 276] width 31 height 11
click at [762, 308] on blockquote "The passage outlines how the working environment impact on workers productivity…" at bounding box center [560, 284] width 624 height 93
click at [762, 307] on span "freedom" at bounding box center [781, 306] width 38 height 11
click at [762, 305] on span "freedom" at bounding box center [781, 306] width 38 height 11
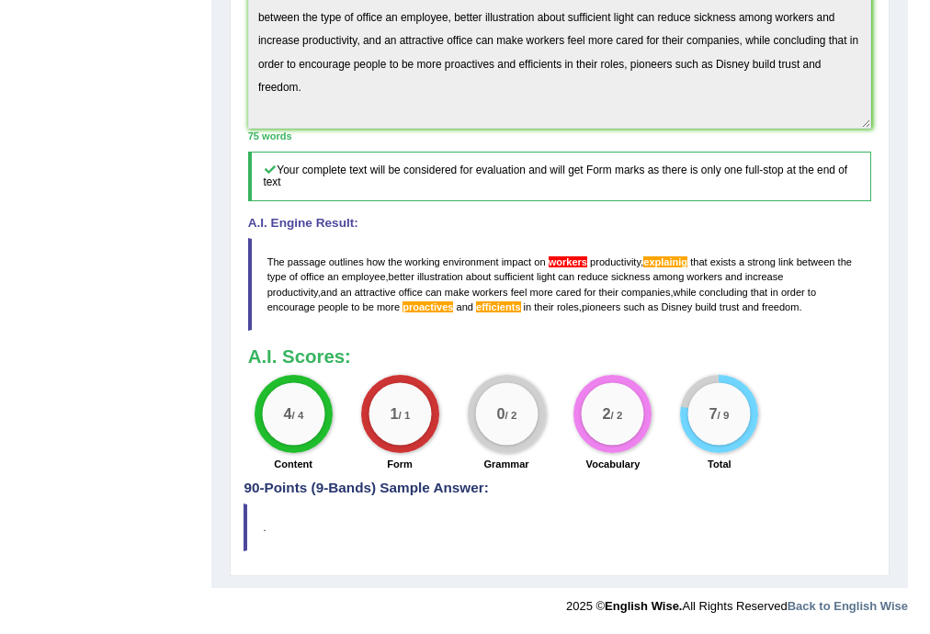
click at [762, 305] on span "freedom" at bounding box center [781, 306] width 38 height 11
drag, startPoint x: 724, startPoint y: 313, endPoint x: 610, endPoint y: 295, distance: 115.4
click at [610, 295] on blockquote "The passage outlines how the working environment impact on workers productivity…" at bounding box center [560, 284] width 624 height 93
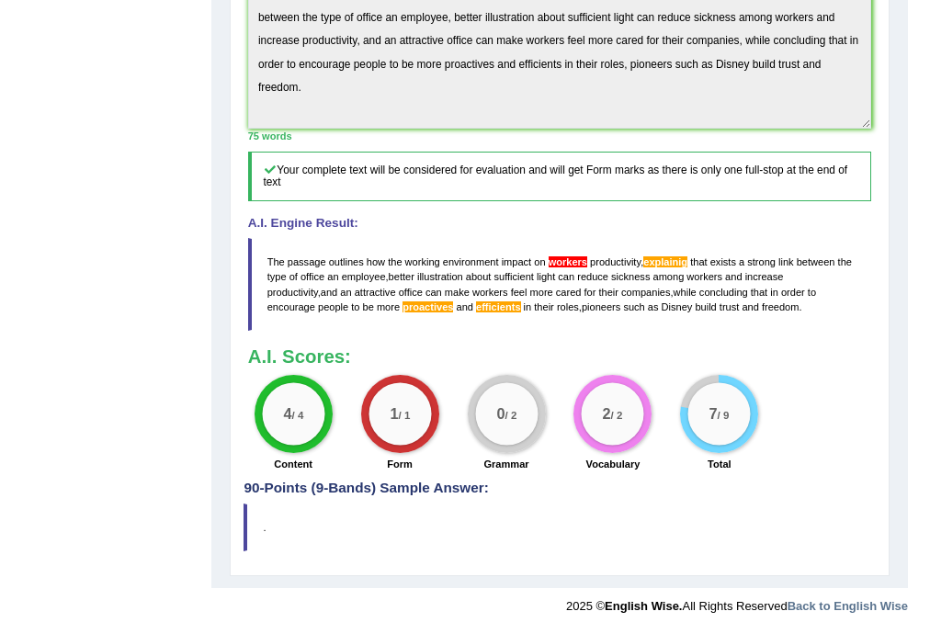
click at [621, 295] on span "companies" at bounding box center [645, 292] width 49 height 11
click at [621, 294] on span "companies" at bounding box center [645, 292] width 49 height 11
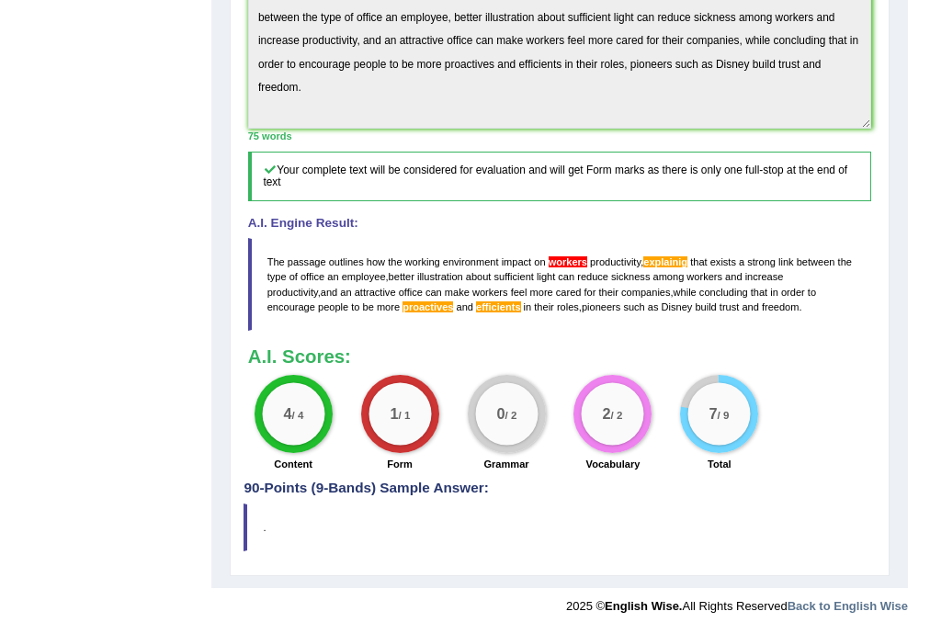
click at [621, 294] on span "companies" at bounding box center [645, 292] width 49 height 11
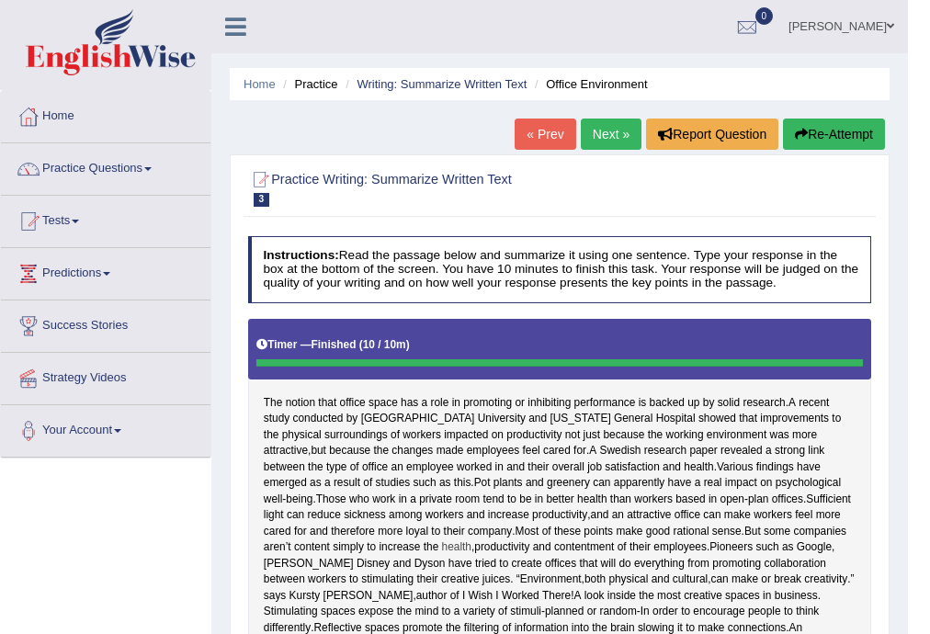
scroll to position [0, 0]
click at [617, 138] on link "Next »" at bounding box center [611, 134] width 61 height 31
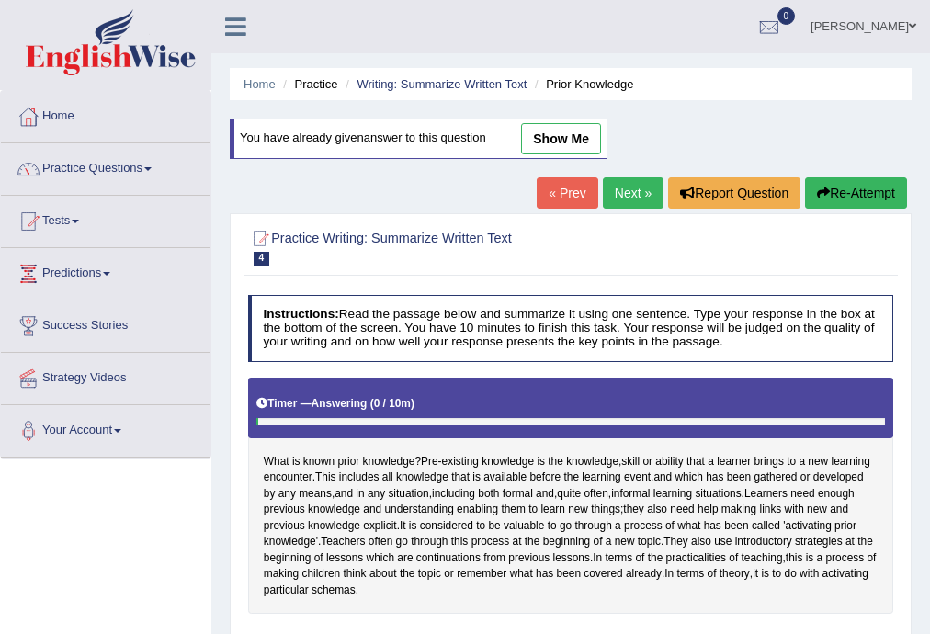
scroll to position [331, 0]
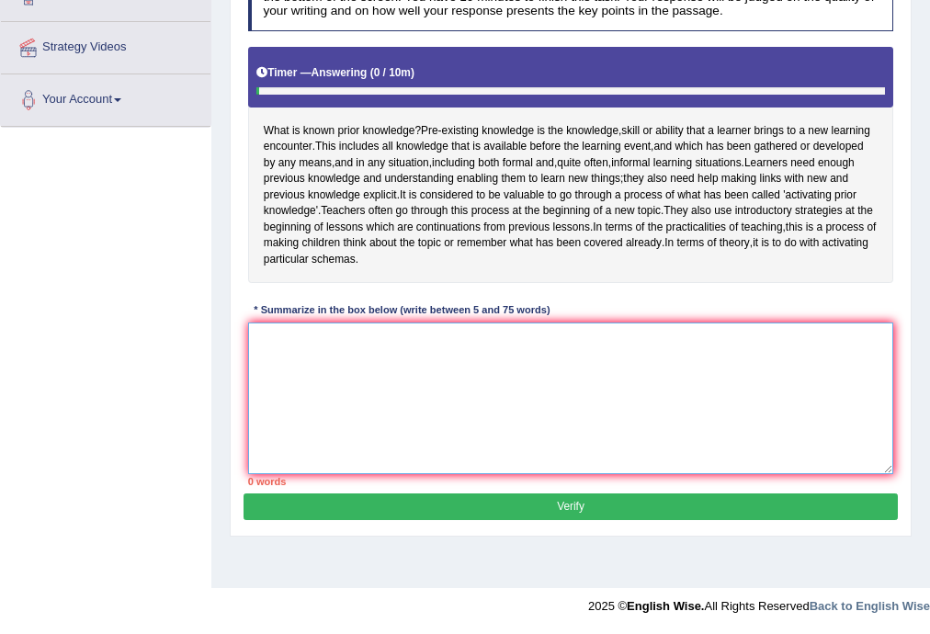
click at [540, 373] on textarea at bounding box center [571, 398] width 646 height 152
click at [562, 374] on textarea at bounding box center [571, 398] width 646 height 152
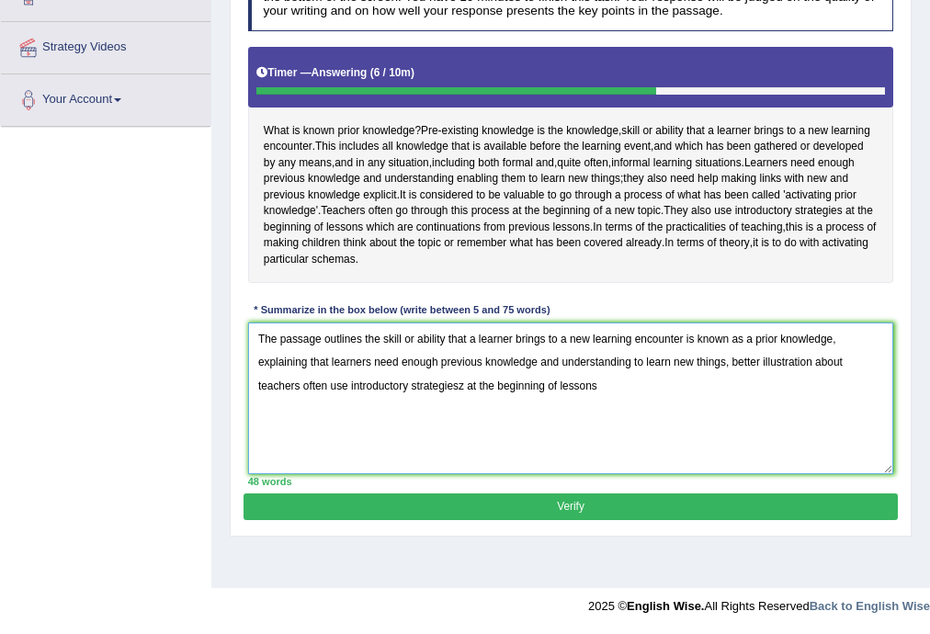
click at [466, 402] on textarea "The passage outlines the skill or ability that a learner brings to a new learni…" at bounding box center [571, 398] width 646 height 152
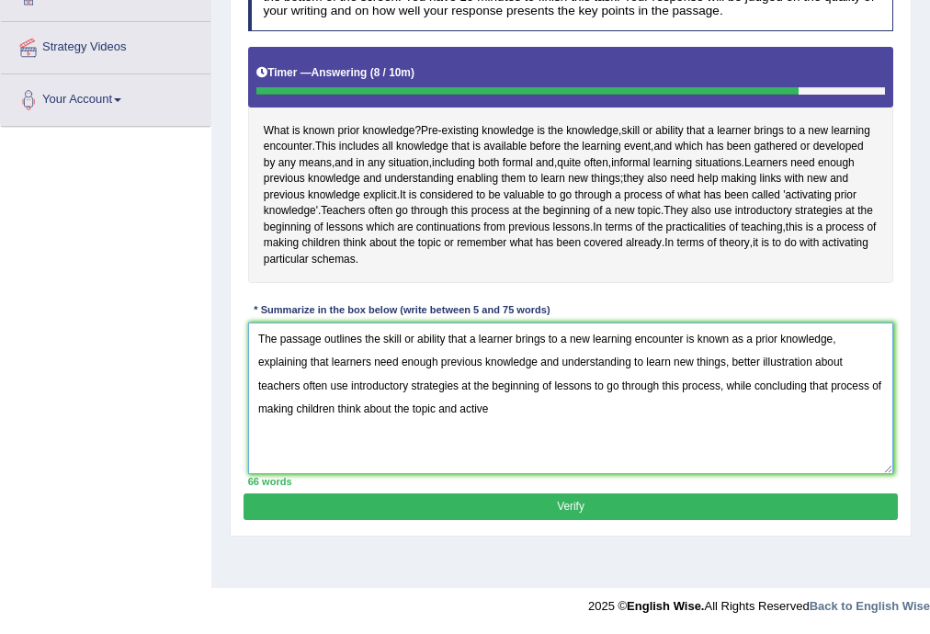
click at [831, 399] on textarea "The passage outlines the skill or ability that a learner brings to a new learni…" at bounding box center [571, 398] width 646 height 152
click at [691, 355] on textarea "The passage outlines the skill or ability that a learner brings to a new learni…" at bounding box center [571, 398] width 646 height 152
click at [851, 398] on textarea "The passage outlines the skill or ability that a learner brings to a new learni…" at bounding box center [571, 398] width 646 height 152
click at [293, 423] on textarea "The passage outlines the skill or ability that a learner brings to a new learni…" at bounding box center [571, 398] width 646 height 152
type textarea "The passage outlines the skill or ability that a learner brings to a new learni…"
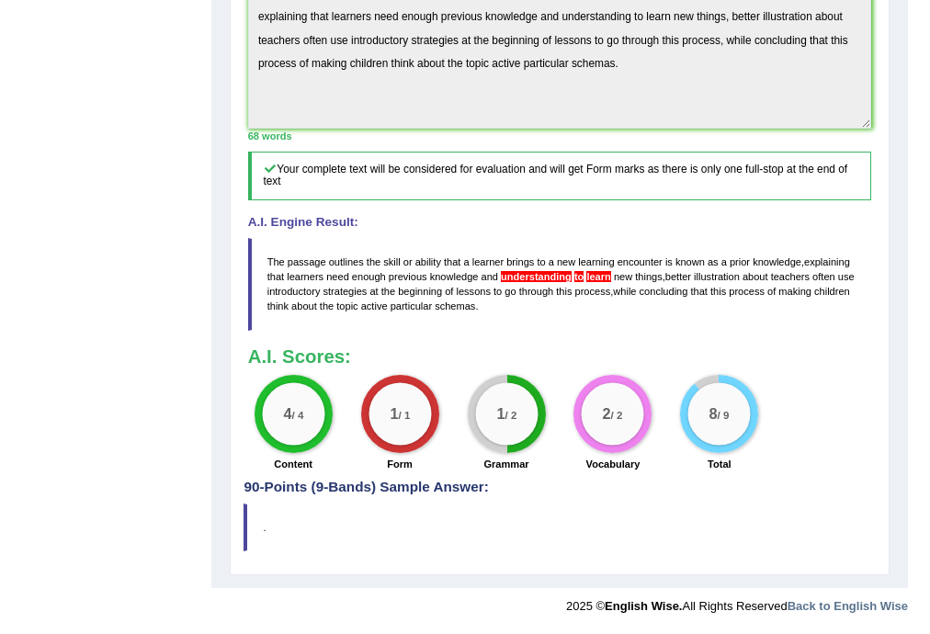
scroll to position [0, 0]
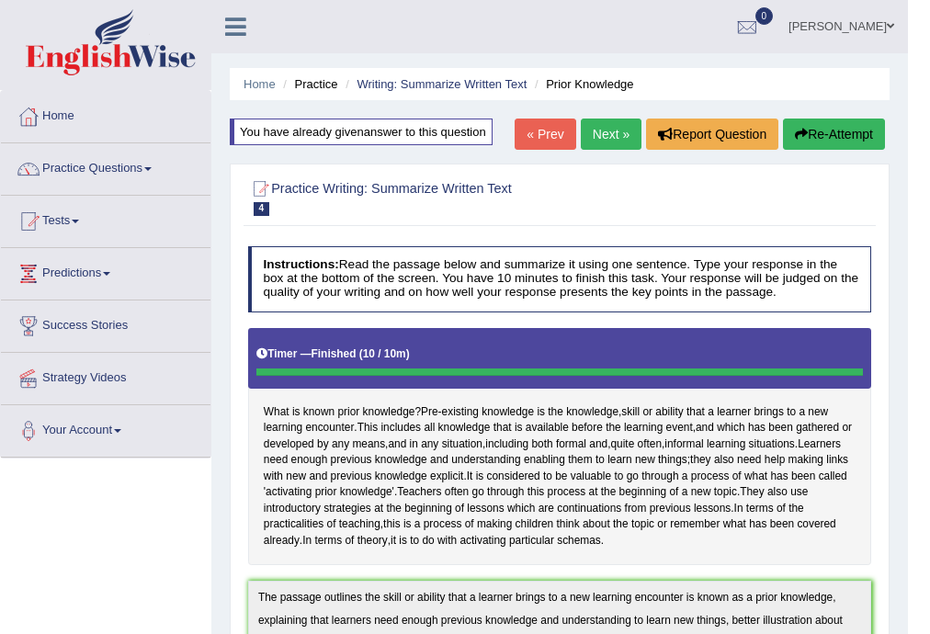
click at [614, 125] on link "Next »" at bounding box center [611, 134] width 61 height 31
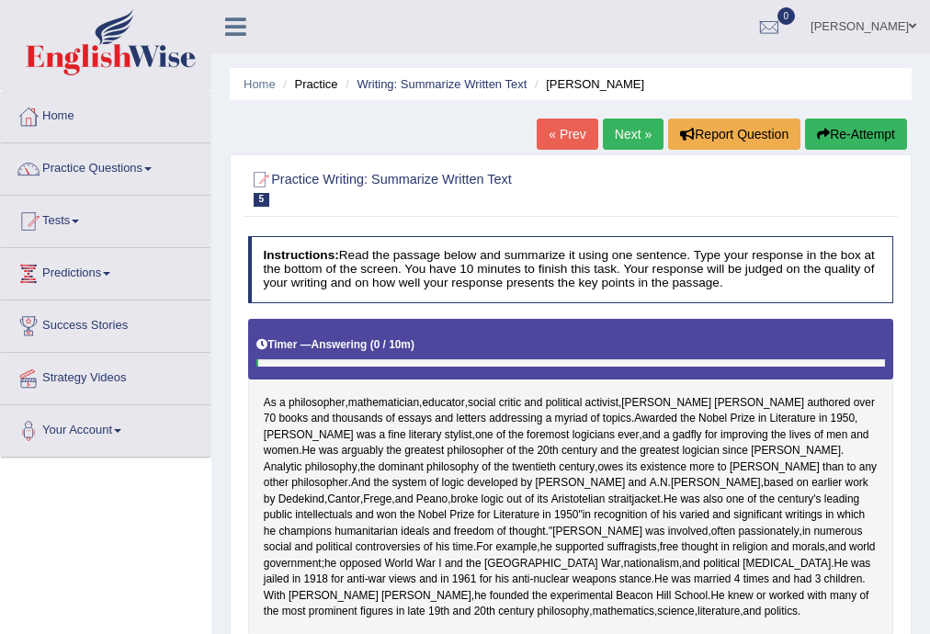
scroll to position [392, 0]
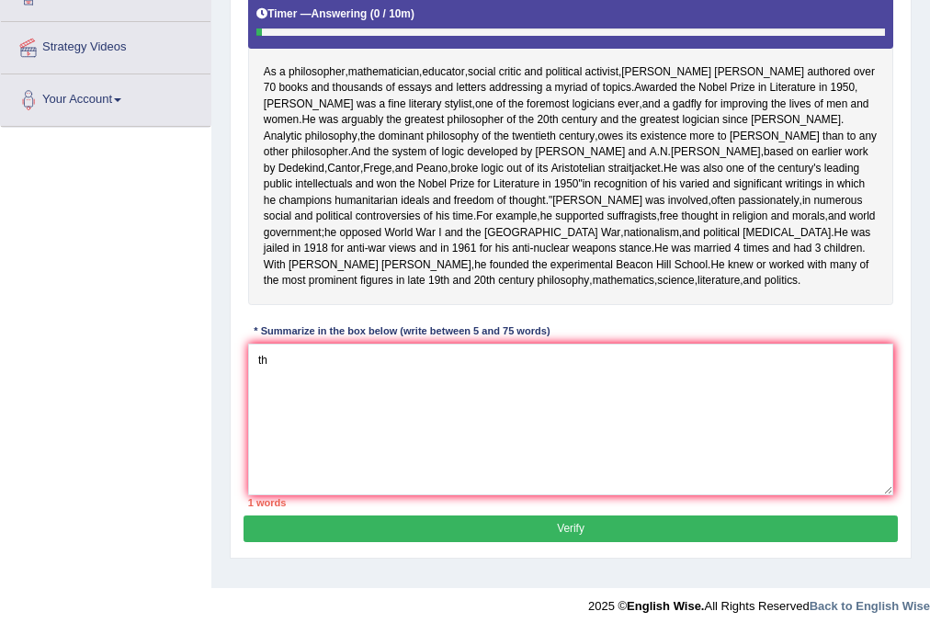
type textarea "t"
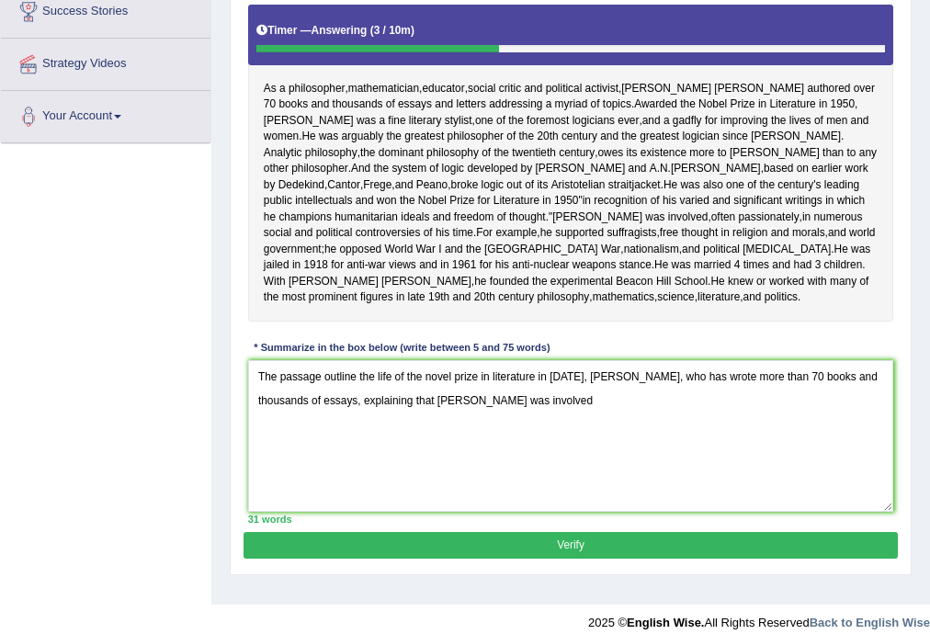
scroll to position [305, 0]
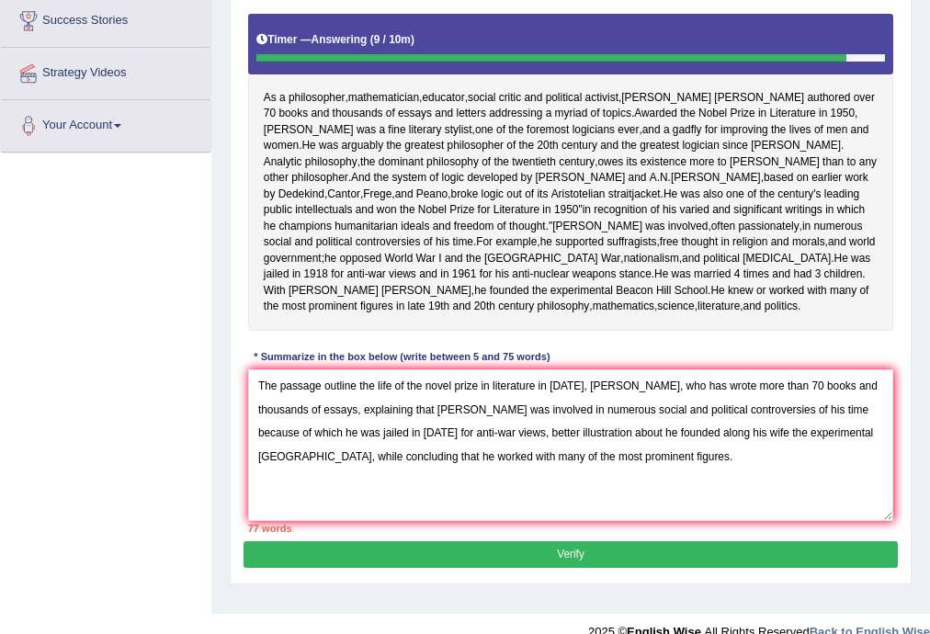
click at [470, 466] on textarea "The passage outline the life of the novel prize in literature in 1950, Bertrand…" at bounding box center [571, 445] width 646 height 152
click at [358, 492] on textarea "The passage outline the life of the novel prize in literature in 1950, Bertrand…" at bounding box center [571, 445] width 646 height 152
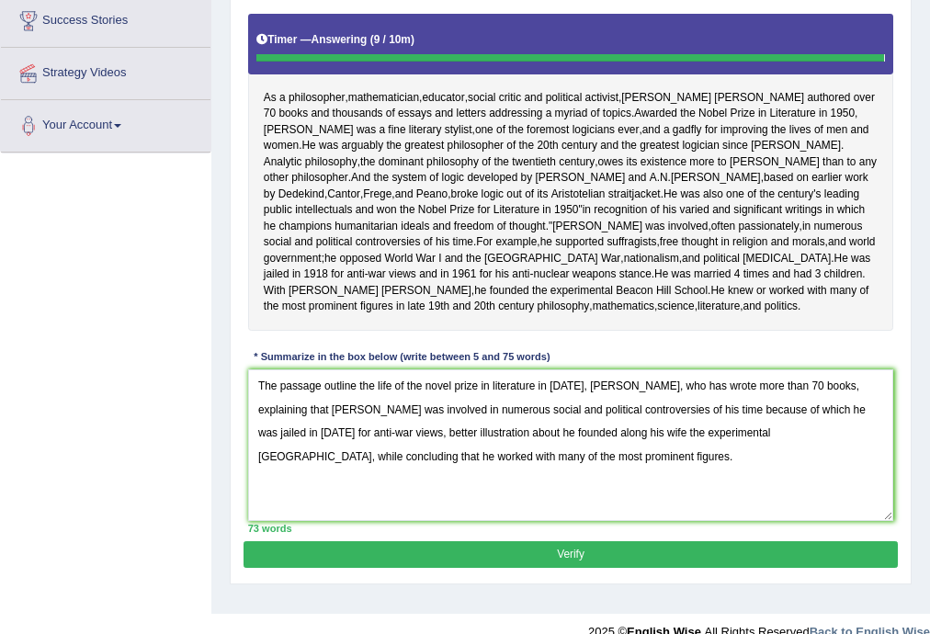
type textarea "The passage outline the life of the novel prize in literature in 1950, Bertrand…"
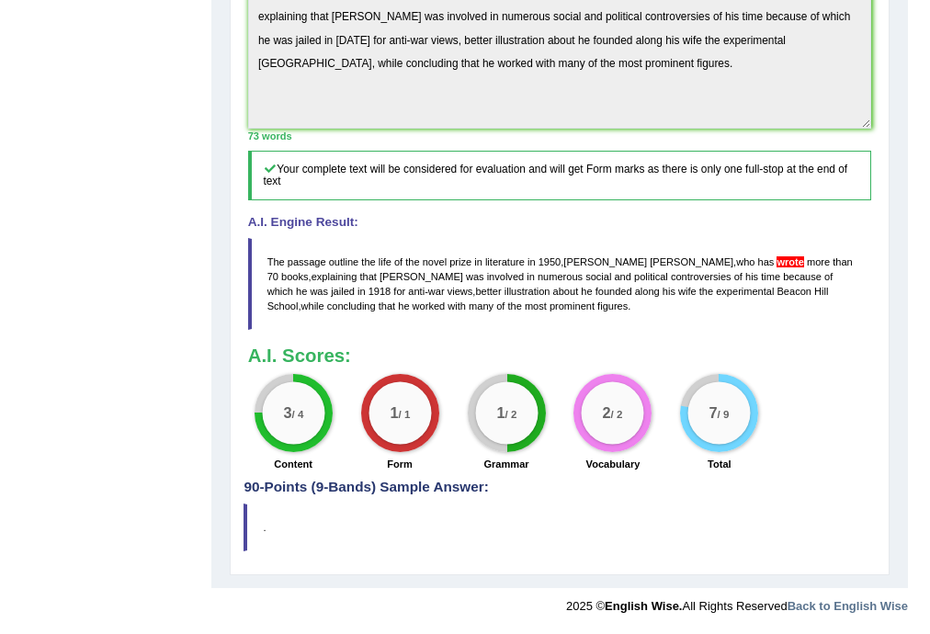
scroll to position [0, 0]
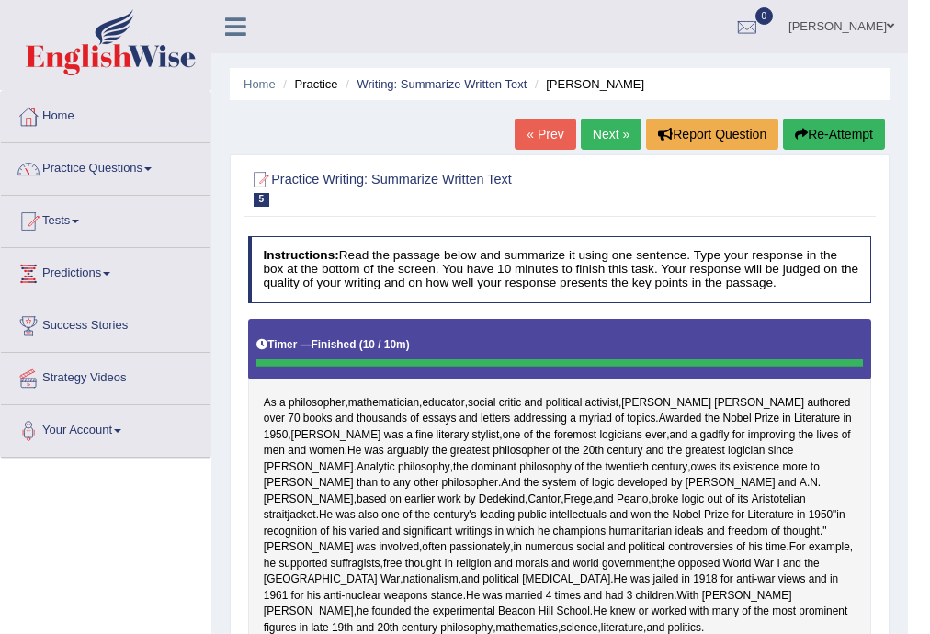
click at [599, 137] on link "Next »" at bounding box center [611, 134] width 61 height 31
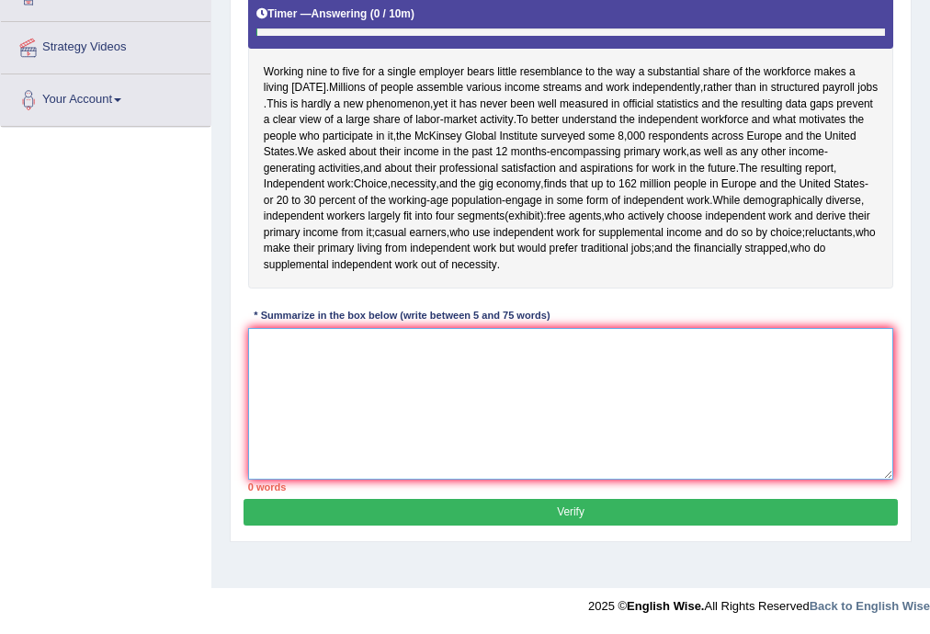
click at [676, 361] on textarea at bounding box center [571, 404] width 646 height 152
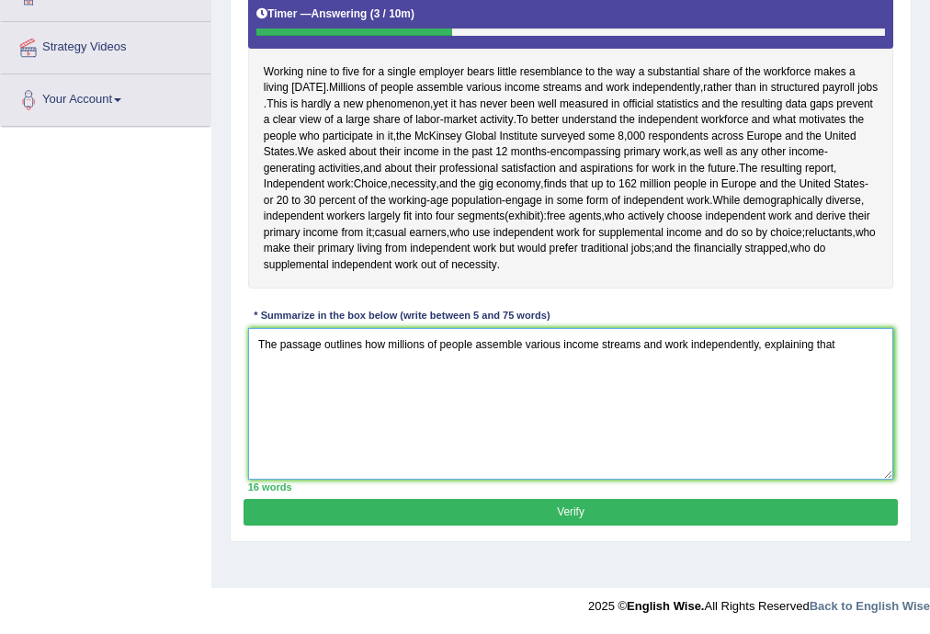
click at [757, 342] on textarea "The passage outlines how millions of people assemble various income streams and…" at bounding box center [571, 404] width 646 height 152
click at [621, 359] on textarea "The passage outlines how millions of people assemble various income streams and…" at bounding box center [571, 404] width 646 height 152
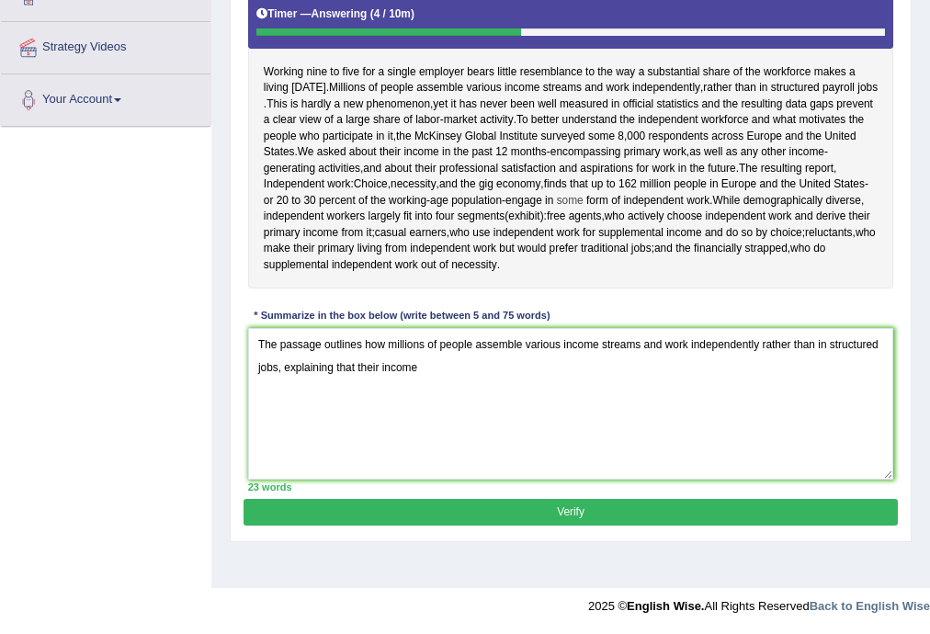
click at [583, 198] on span "some" at bounding box center [570, 201] width 27 height 17
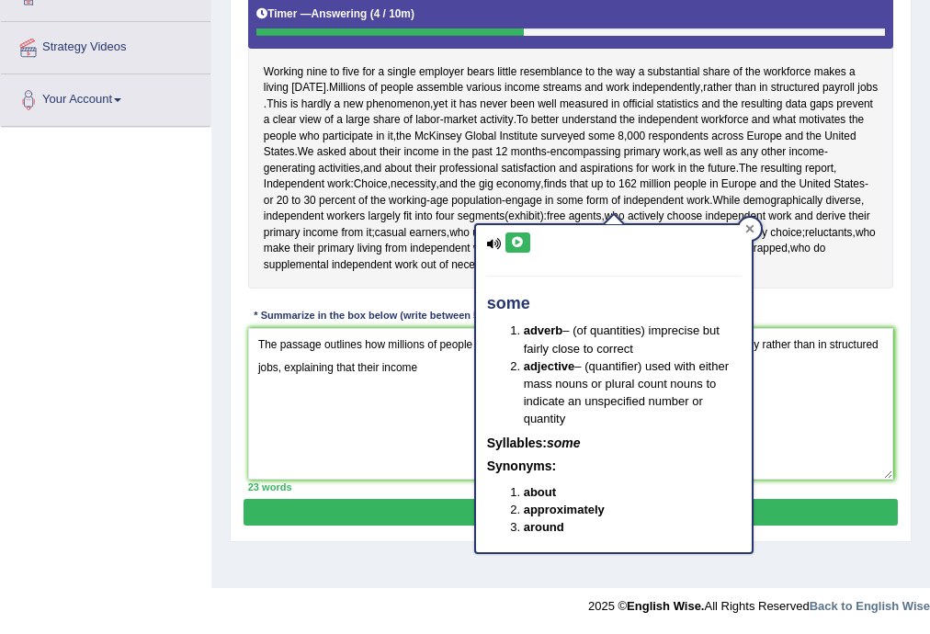
click at [746, 222] on div at bounding box center [750, 229] width 22 height 22
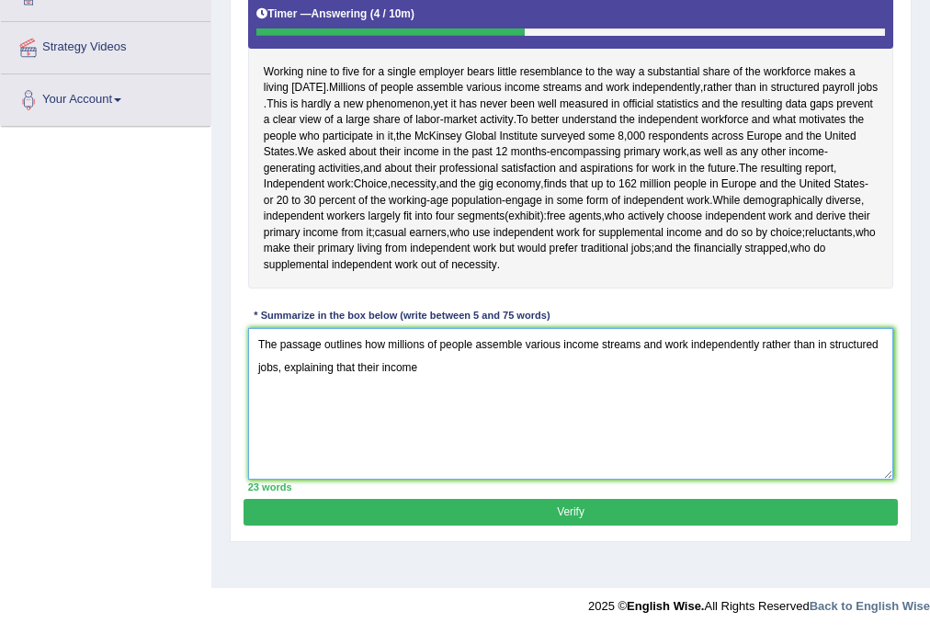
click at [606, 364] on textarea "The passage outlines how millions of people assemble various income streams and…" at bounding box center [571, 404] width 646 height 152
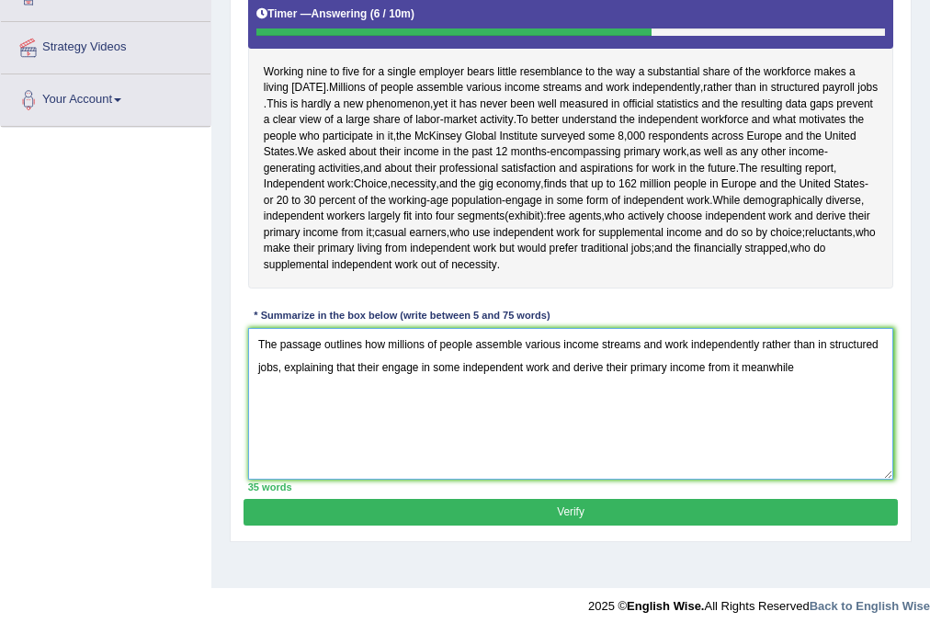
click at [738, 366] on textarea "The passage outlines how millions of people assemble various income streams and…" at bounding box center [571, 404] width 646 height 152
click at [816, 368] on textarea "The passage outlines how millions of people assemble various income streams and…" at bounding box center [571, 404] width 646 height 152
click at [375, 367] on textarea "The passage outlines how millions of people assemble various income streams and…" at bounding box center [571, 404] width 646 height 152
click at [821, 364] on textarea "The passage outlines how millions of people assemble various income streams and…" at bounding box center [571, 404] width 646 height 152
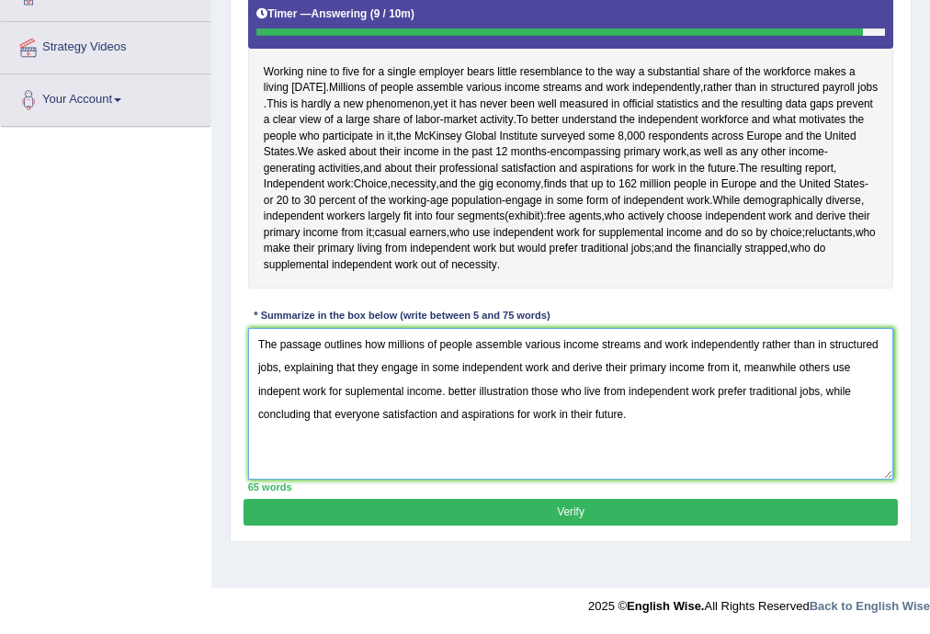
click at [382, 413] on textarea "The passage outlines how millions of people assemble various income streams and…" at bounding box center [571, 404] width 646 height 152
type textarea "The passage outlines how millions of people assemble various income streams and…"
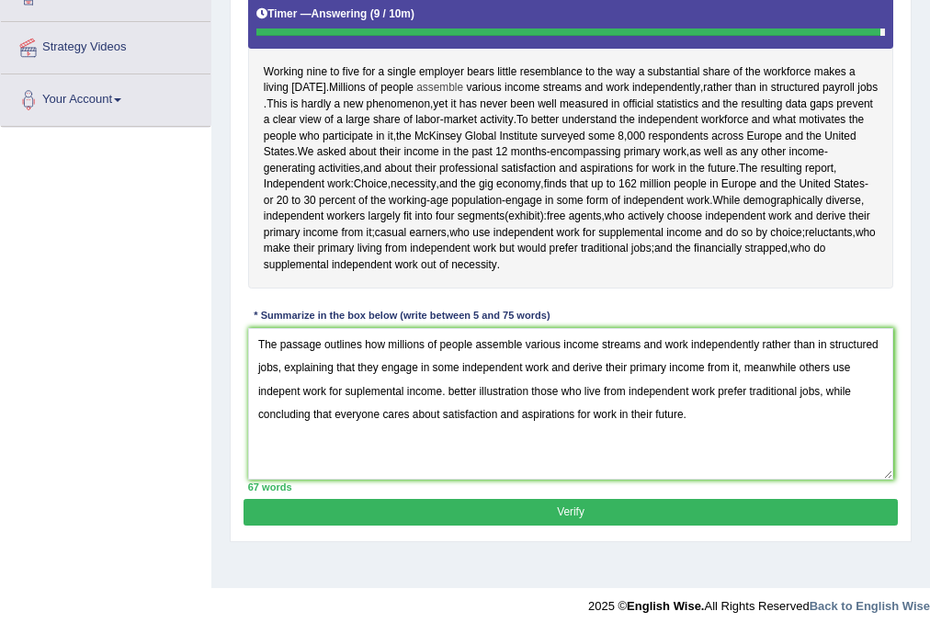
click at [439, 82] on span "assemble" at bounding box center [439, 88] width 47 height 17
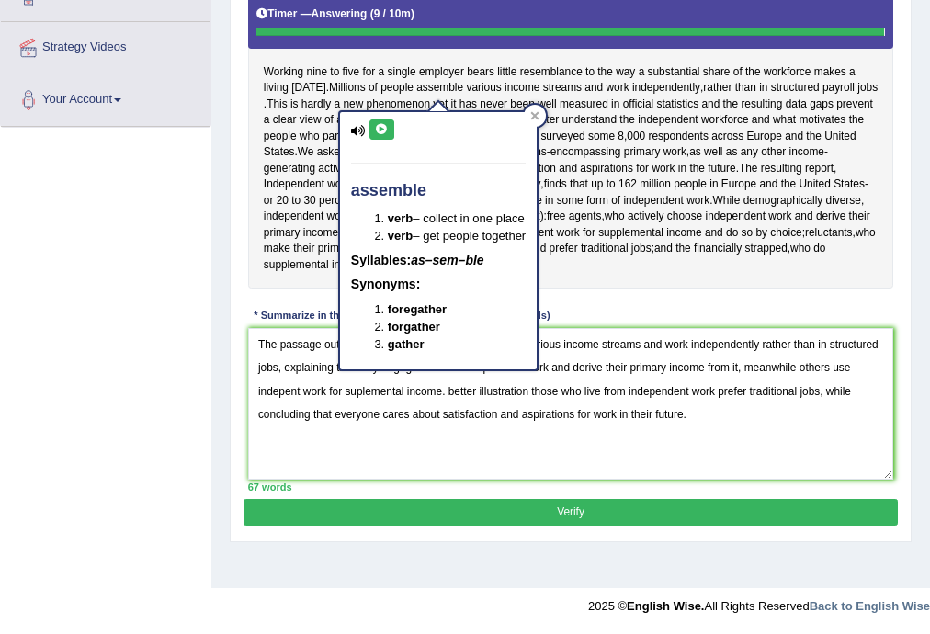
click at [597, 272] on div "Working nine to five for a single employer bears little resemblance to the way …" at bounding box center [571, 138] width 646 height 301
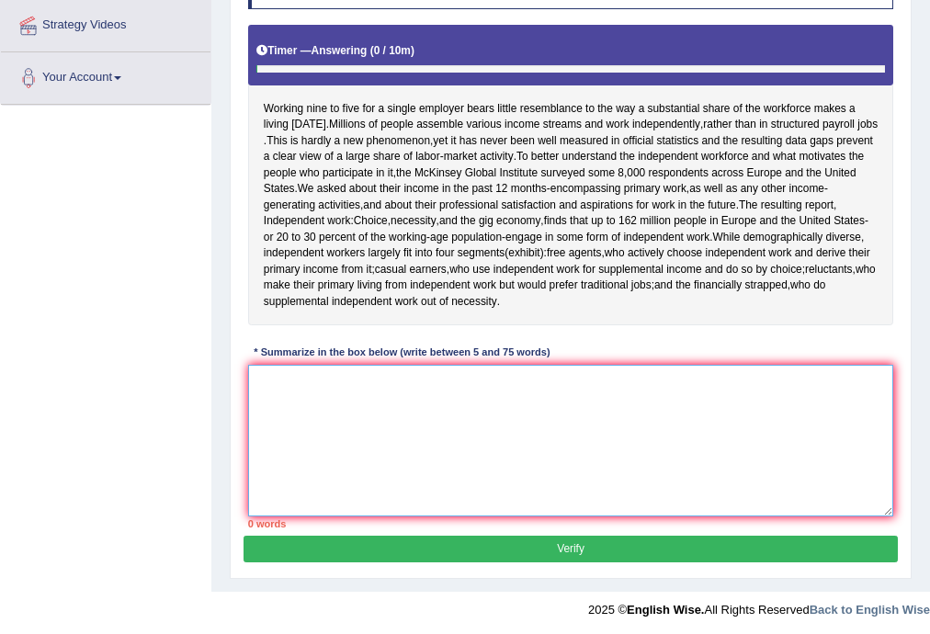
click at [385, 444] on textarea at bounding box center [571, 441] width 646 height 152
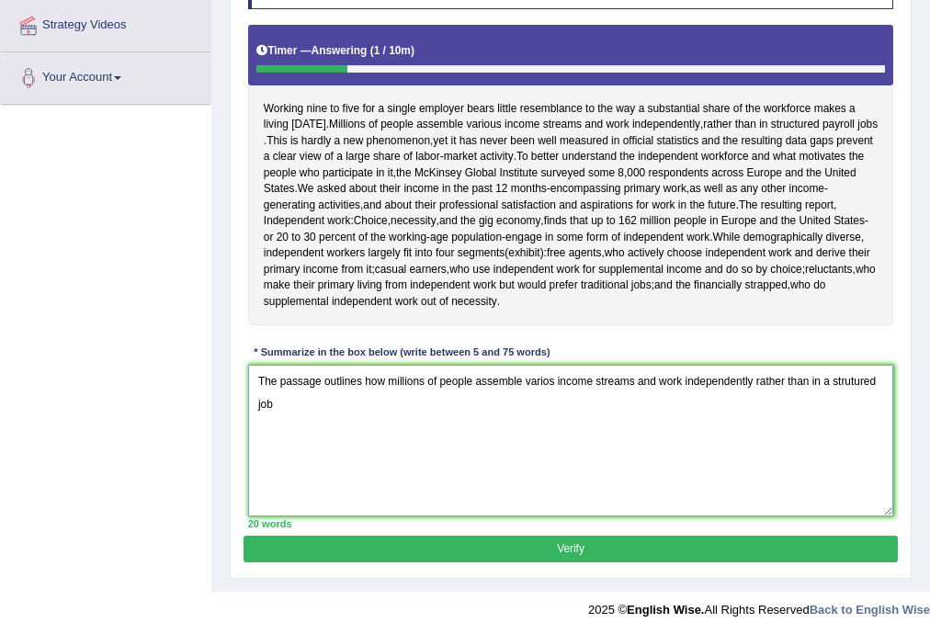
click at [822, 379] on textarea "The passage outlines how millions of people assemble varios income streams and …" at bounding box center [571, 441] width 646 height 152
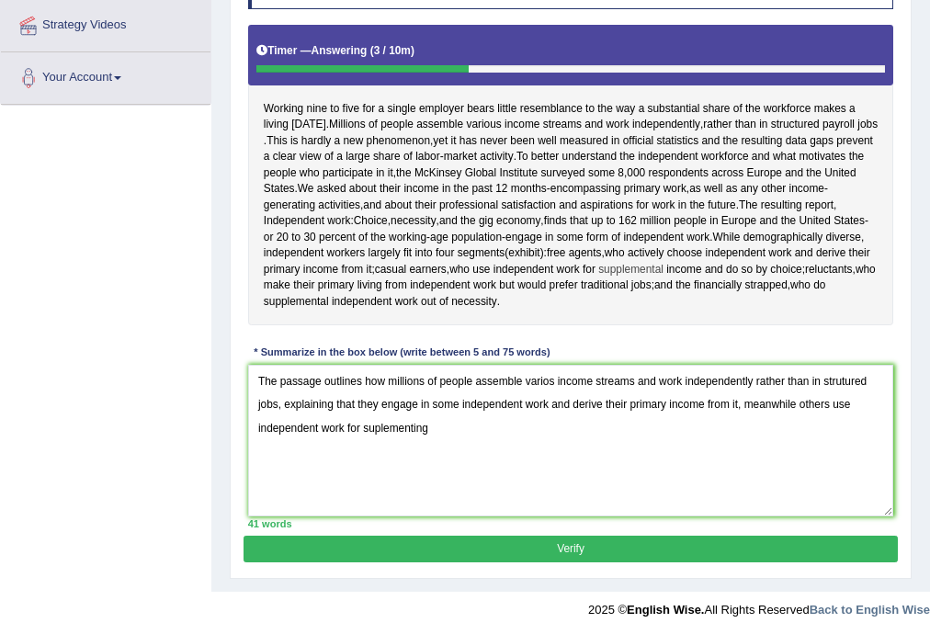
click at [663, 268] on span "supplemental" at bounding box center [630, 270] width 65 height 17
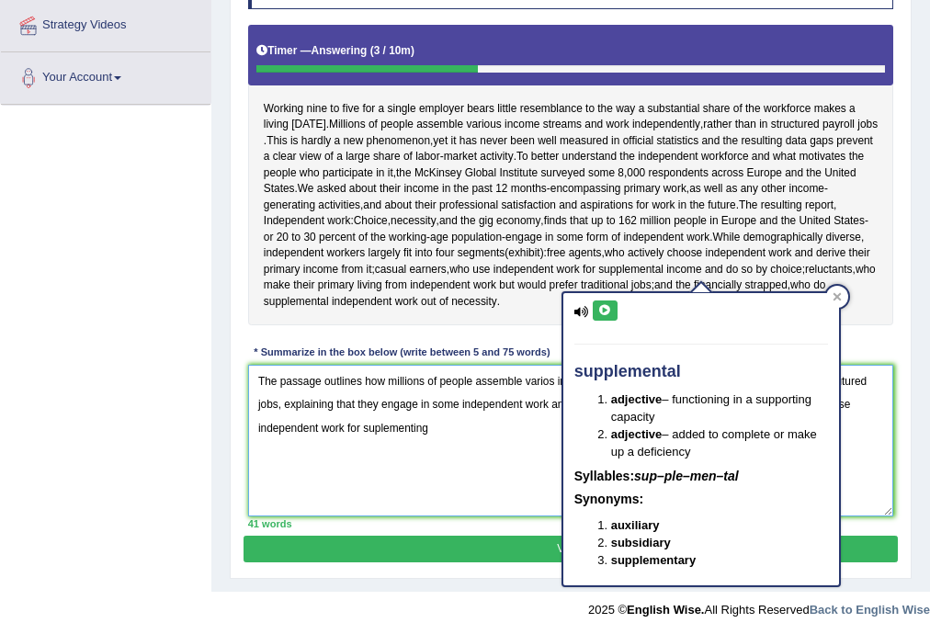
click at [383, 423] on textarea "The passage outlines how millions of people assemble varios income streams and …" at bounding box center [571, 441] width 646 height 152
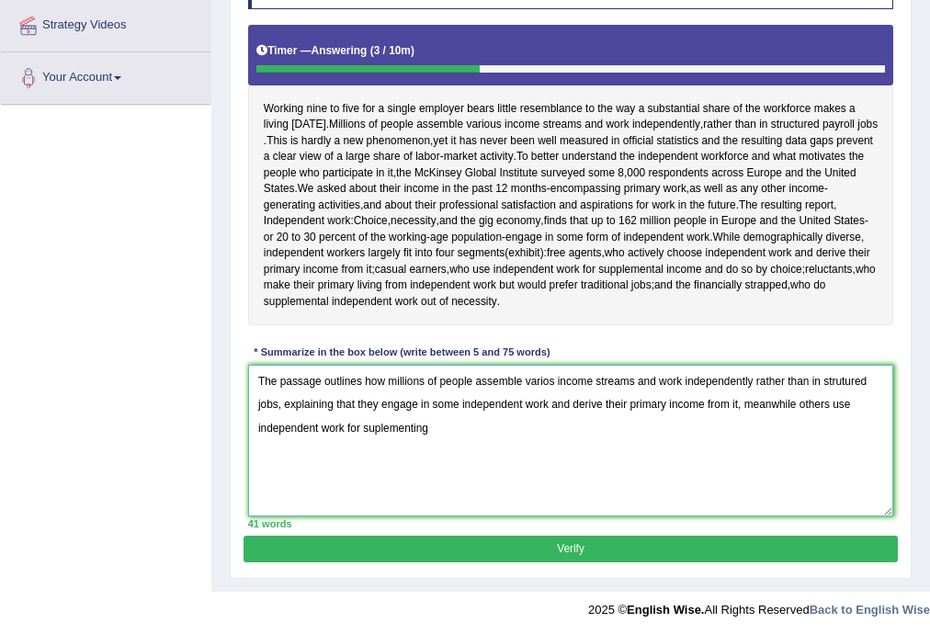
click at [378, 429] on textarea "The passage outlines how millions of people assemble varios income streams and …" at bounding box center [571, 441] width 646 height 152
click at [450, 430] on textarea "The passage outlines how millions of people assemble varios income streams and …" at bounding box center [571, 441] width 646 height 152
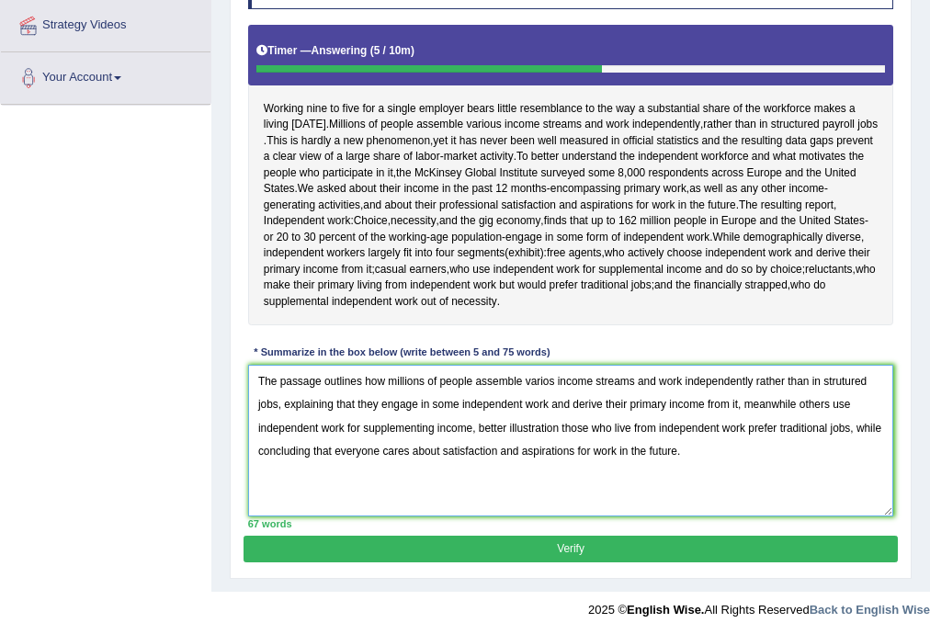
type textarea "The passage outlines how millions of people assemble varios income streams and …"
click at [555, 544] on button "Verify" at bounding box center [569, 549] width 653 height 27
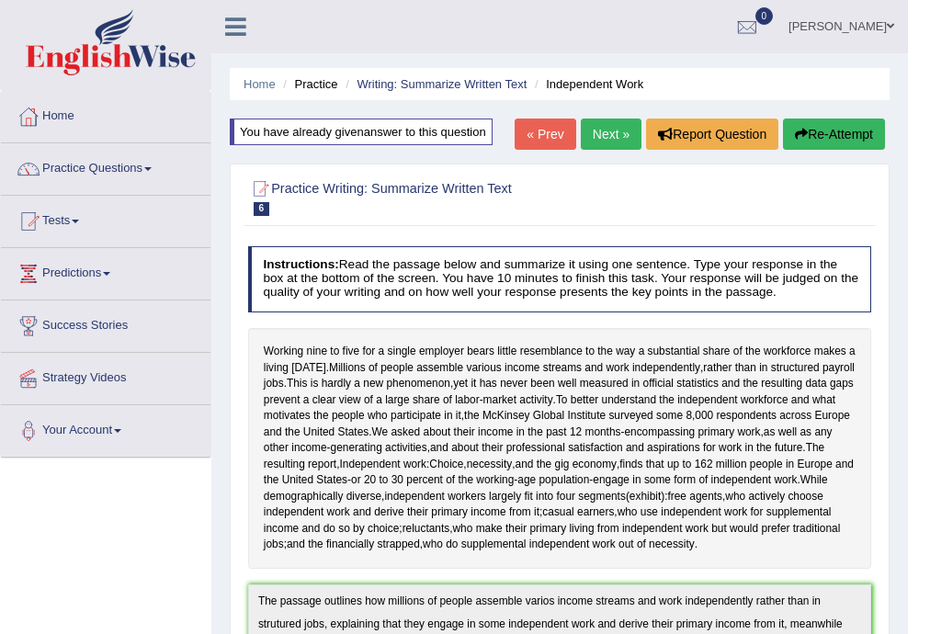
scroll to position [635, 0]
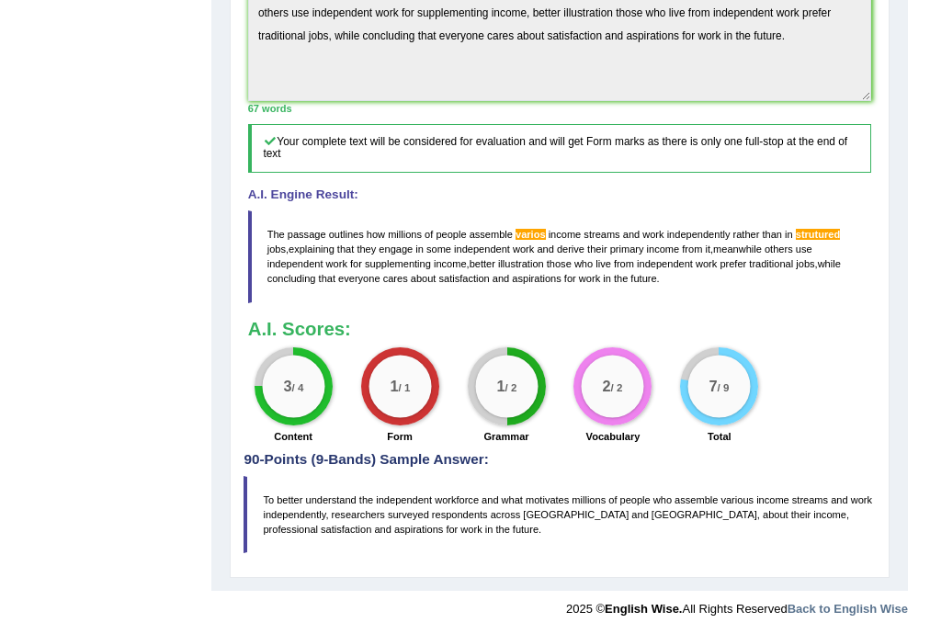
drag, startPoint x: 894, startPoint y: 395, endPoint x: 911, endPoint y: 386, distance: 18.9
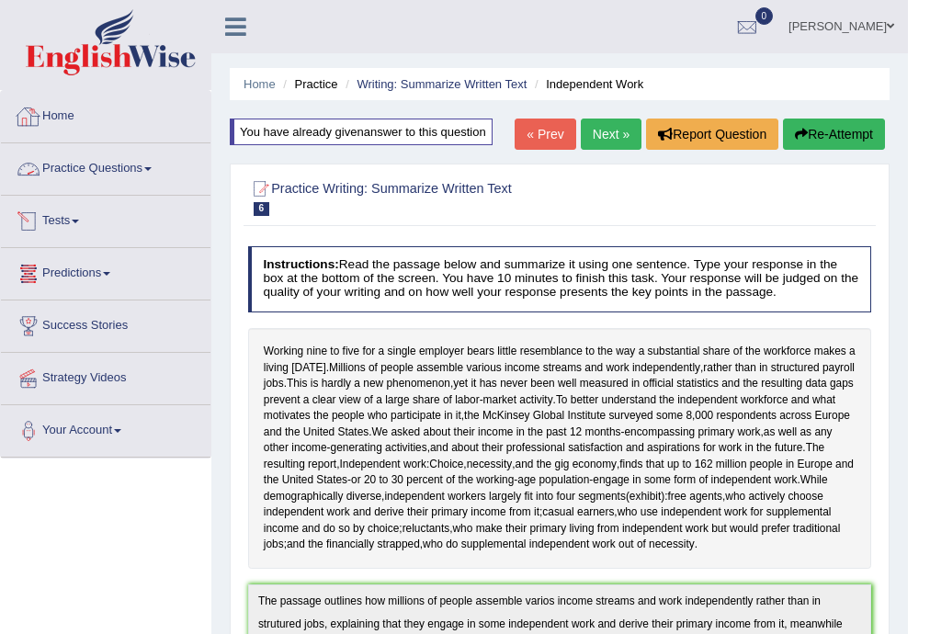
click at [81, 162] on link "Practice Questions" at bounding box center [105, 166] width 209 height 46
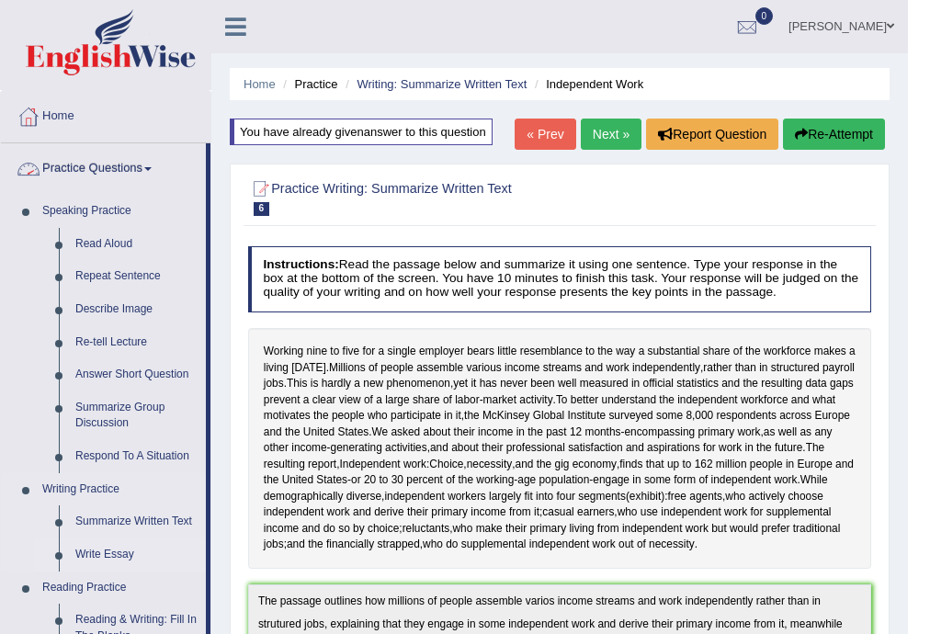
click at [105, 551] on link "Write Essay" at bounding box center [136, 554] width 139 height 33
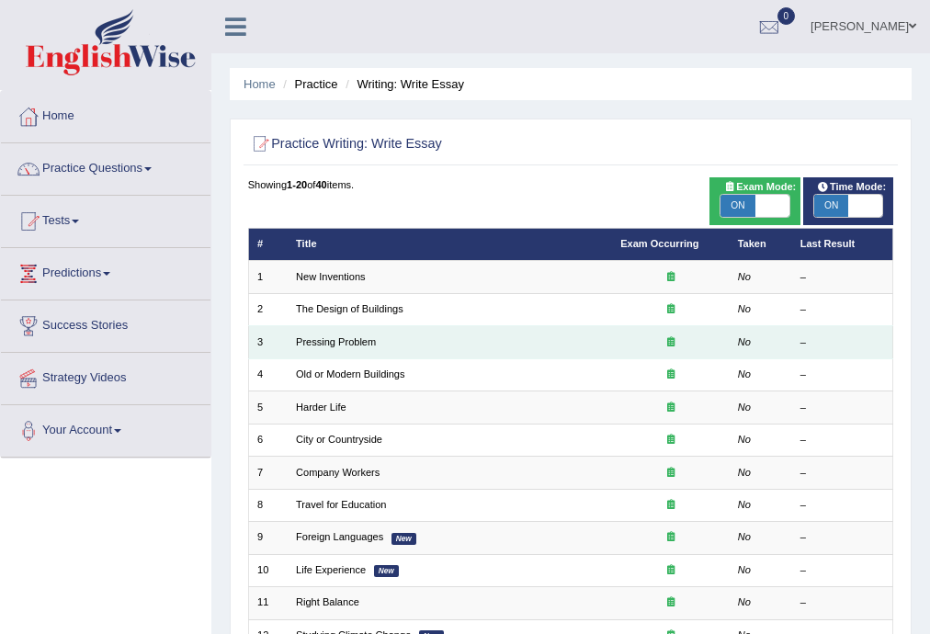
scroll to position [423, 0]
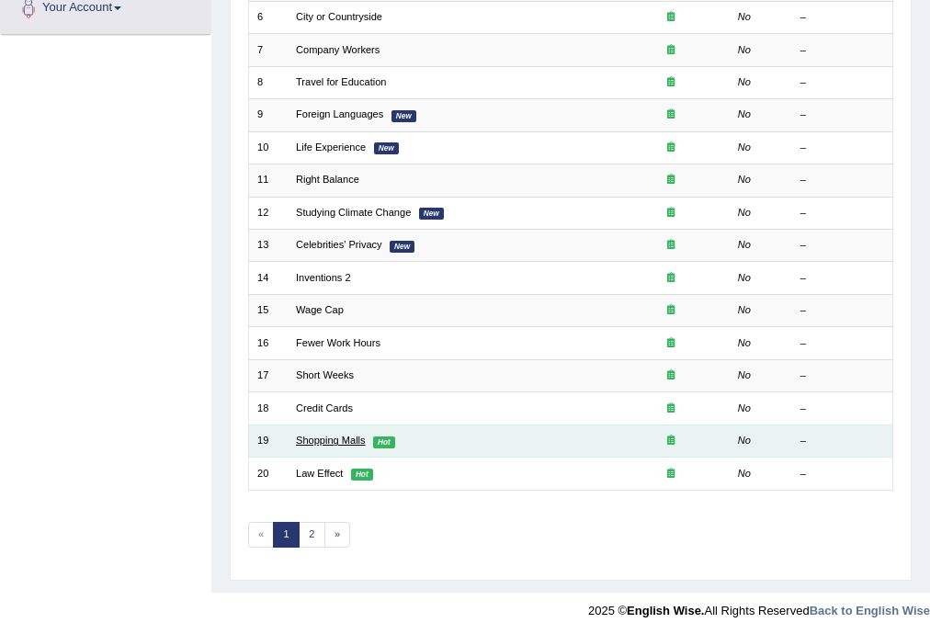
click at [332, 435] on link "Shopping Malls" at bounding box center [331, 440] width 70 height 11
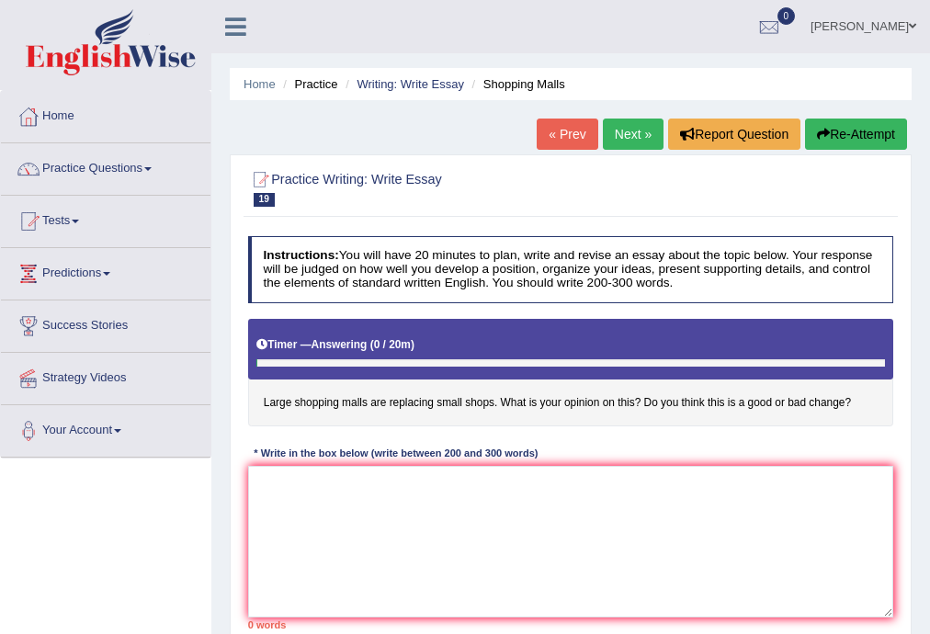
click at [536, 490] on textarea at bounding box center [571, 542] width 646 height 152
click at [548, 495] on textarea at bounding box center [571, 542] width 646 height 152
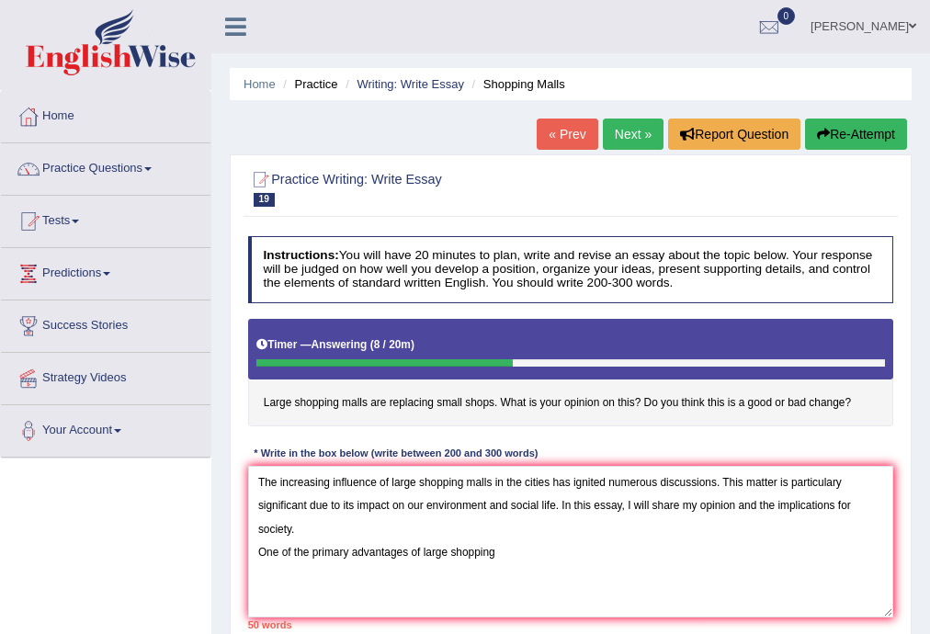
click at [468, 481] on textarea "The increasing influence of large shopping malls in the cities has ignited nume…" at bounding box center [571, 542] width 646 height 152
click at [495, 480] on textarea "The increasing influence of large shopping malls in the cities has ignited nume…" at bounding box center [571, 542] width 646 height 152
click at [521, 562] on textarea "The increasing influence of large shopping malls replacing small shops in the c…" at bounding box center [571, 542] width 646 height 152
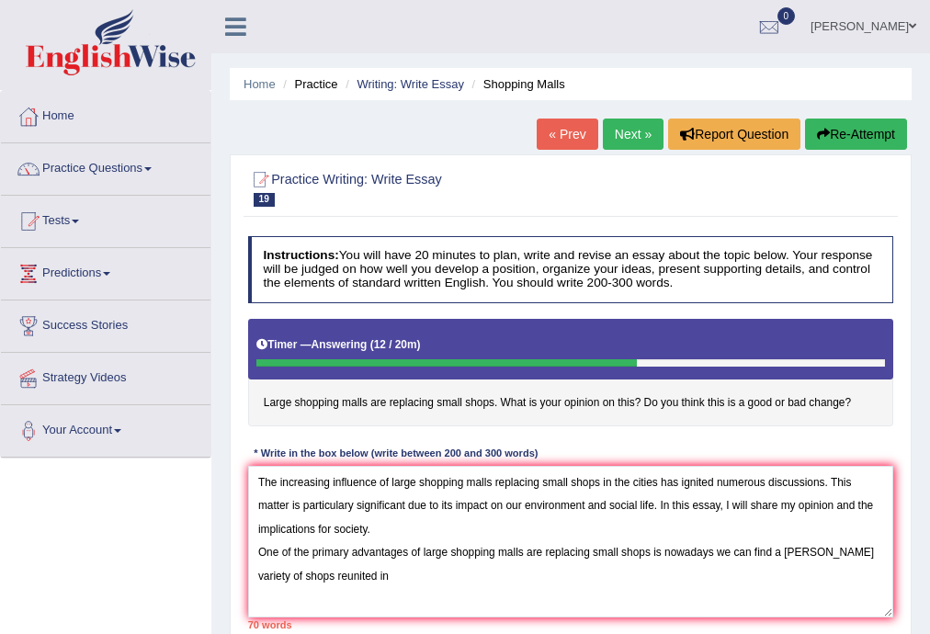
click at [605, 584] on textarea "The increasing influence of large shopping malls replacing small shops in the c…" at bounding box center [571, 542] width 646 height 152
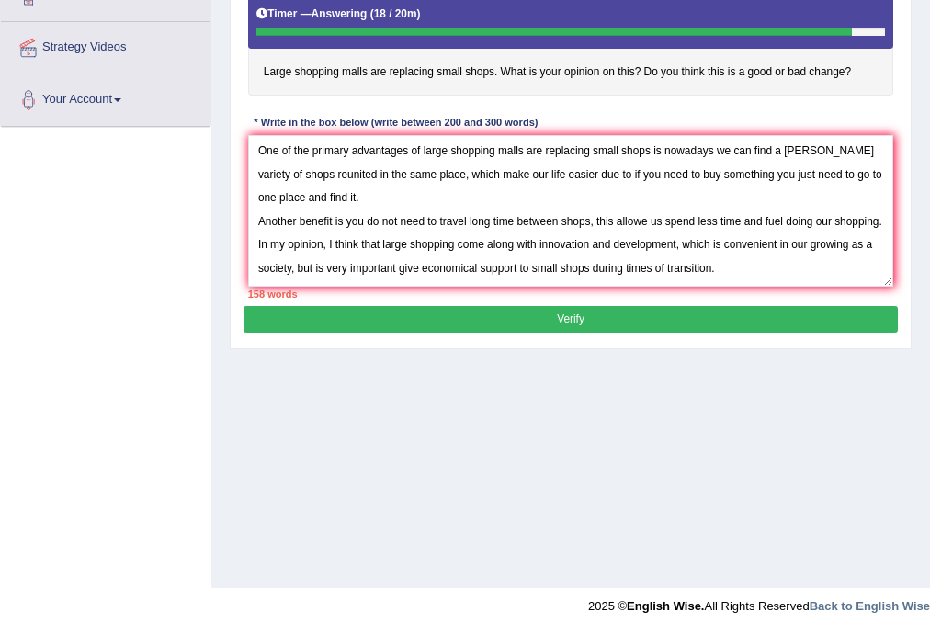
scroll to position [125, 0]
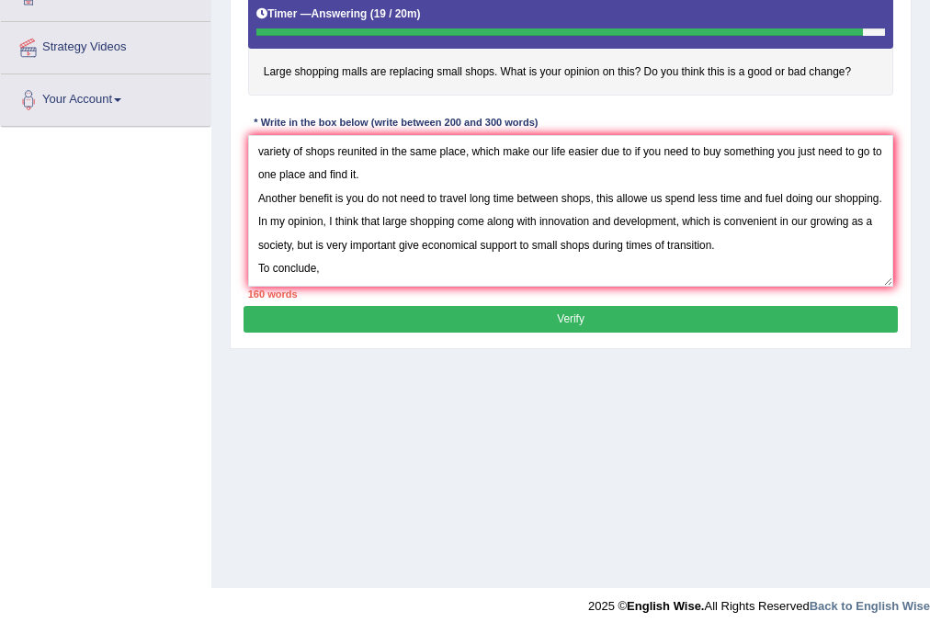
click at [454, 232] on textarea "The increasing influence of large shopping malls replacing small shops in the c…" at bounding box center [571, 211] width 646 height 152
click at [433, 254] on textarea "The increasing influence of large shopping malls replacing small shops in the c…" at bounding box center [571, 211] width 646 height 152
click at [434, 272] on textarea "The increasing influence of large shopping malls replacing small shops in the c…" at bounding box center [571, 211] width 646 height 152
type textarea "The increasing influence of large shopping malls replacing small shops in the c…"
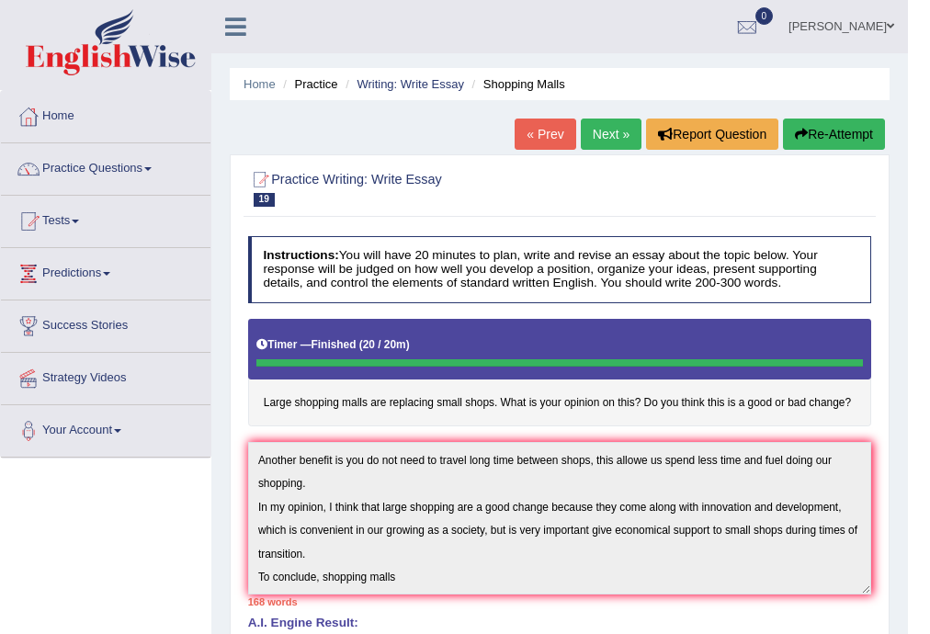
scroll to position [574, 0]
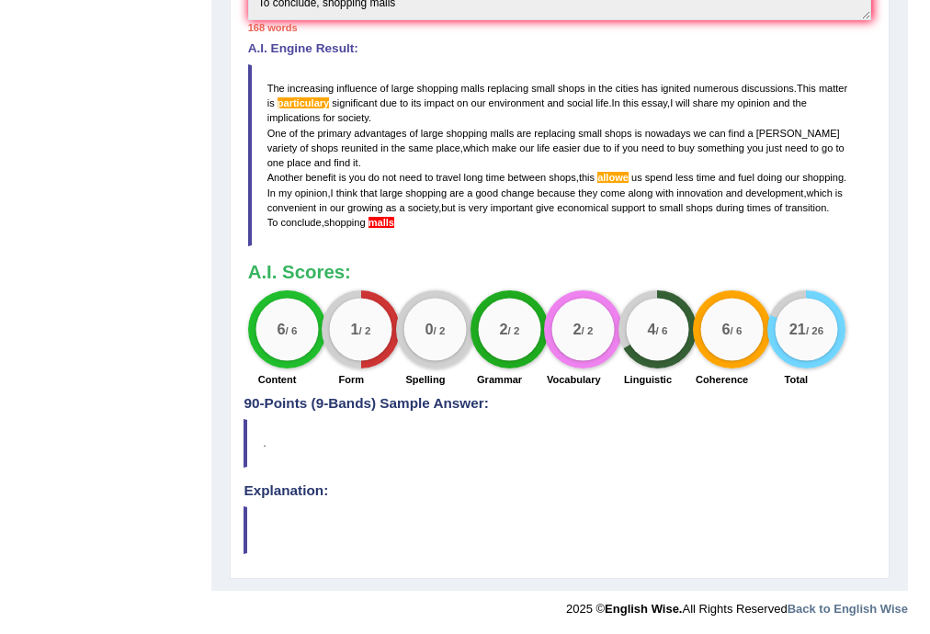
click at [350, 94] on blockquote "The increasing influence of large shopping malls replacing small shops in the c…" at bounding box center [560, 155] width 624 height 182
click at [291, 85] on span "increasing" at bounding box center [311, 88] width 46 height 11
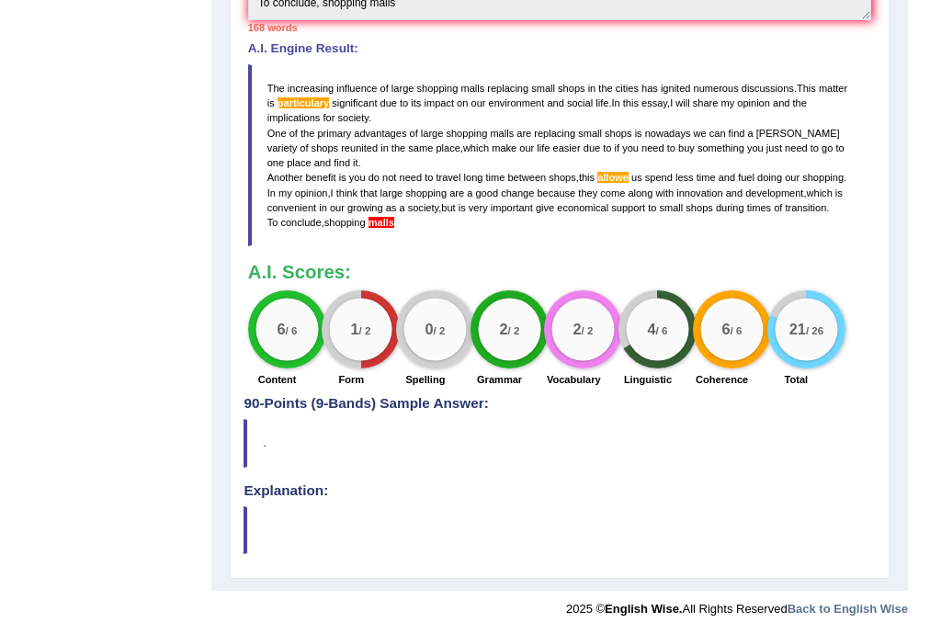
click at [291, 85] on span "increasing" at bounding box center [311, 88] width 46 height 11
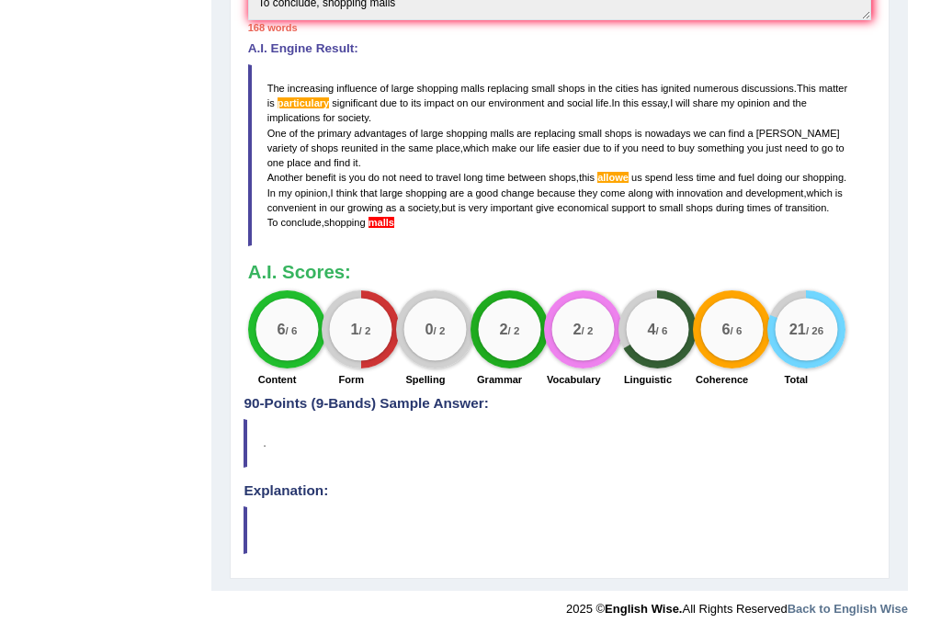
click at [425, 232] on blockquote "The increasing influence of large shopping malls replacing small shops in the c…" at bounding box center [560, 155] width 624 height 182
click at [424, 232] on blockquote "The increasing influence of large shopping malls replacing small shops in the c…" at bounding box center [560, 155] width 624 height 182
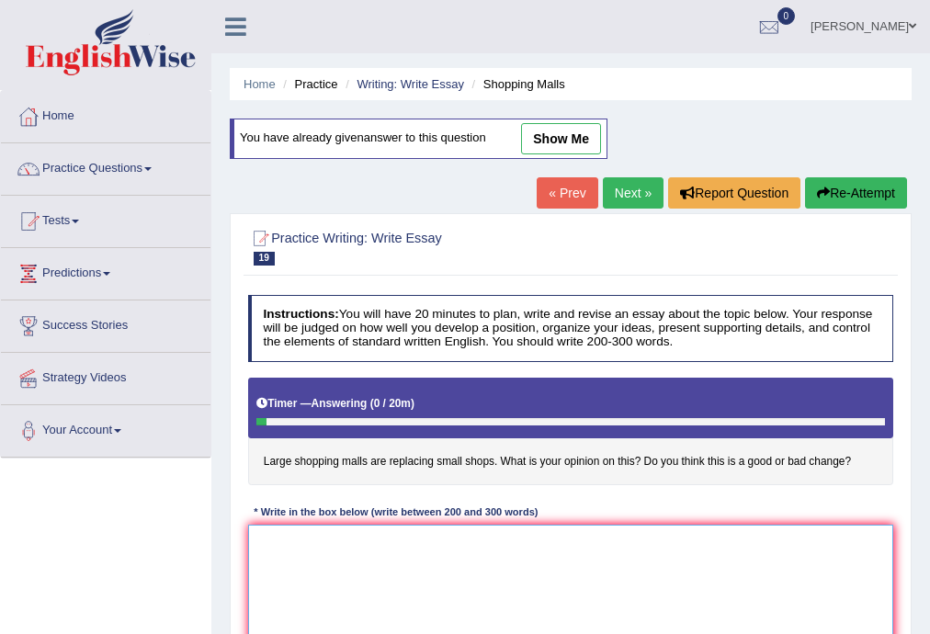
click at [413, 592] on textarea at bounding box center [571, 601] width 646 height 152
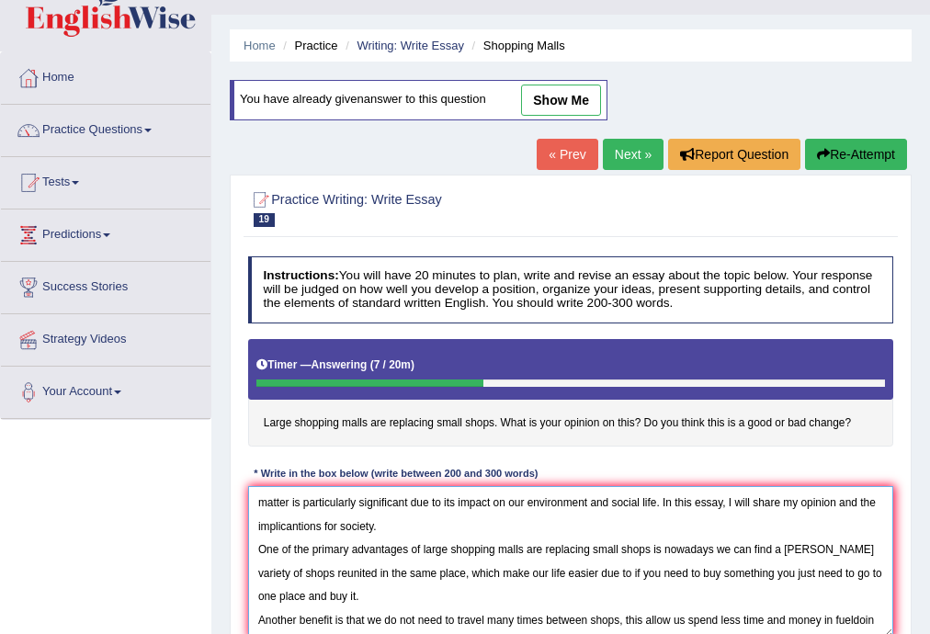
scroll to position [42, 0]
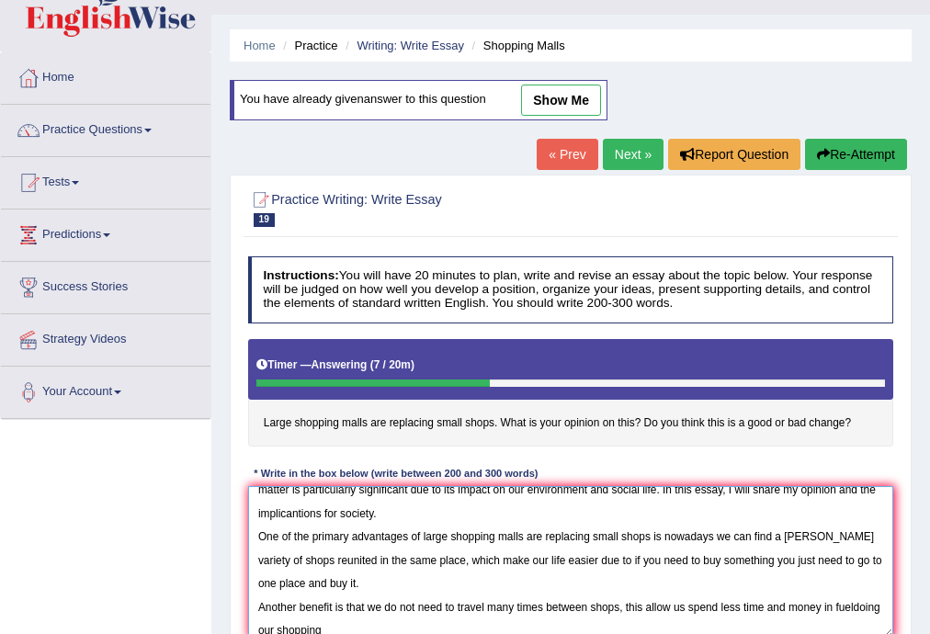
click at [268, 629] on textarea "The increasing influence of large shopping malls replacing small shops in the c…" at bounding box center [571, 562] width 646 height 152
click at [279, 623] on div "Instructions: You will have 20 minutes to plan, write and revise an essay about…" at bounding box center [569, 453] width 653 height 408
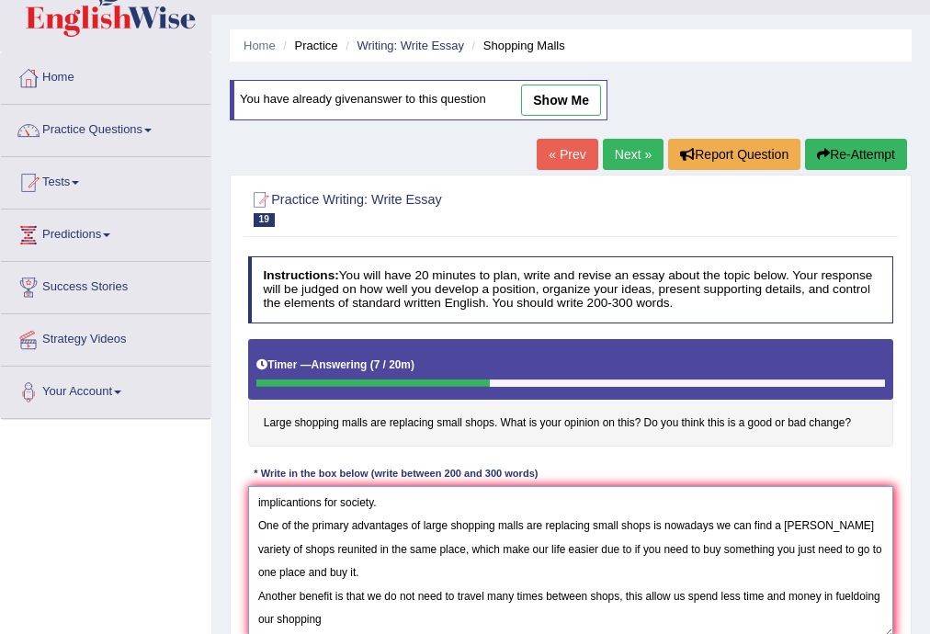
scroll to position [54, 0]
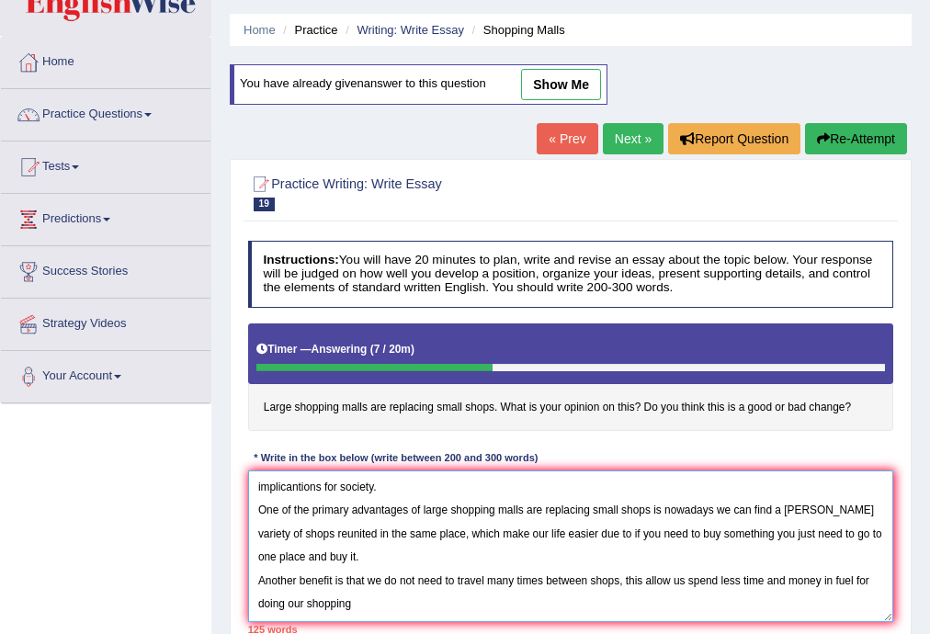
click at [356, 604] on textarea "The increasing influence of large shopping malls replacing small shops in the c…" at bounding box center [571, 546] width 646 height 152
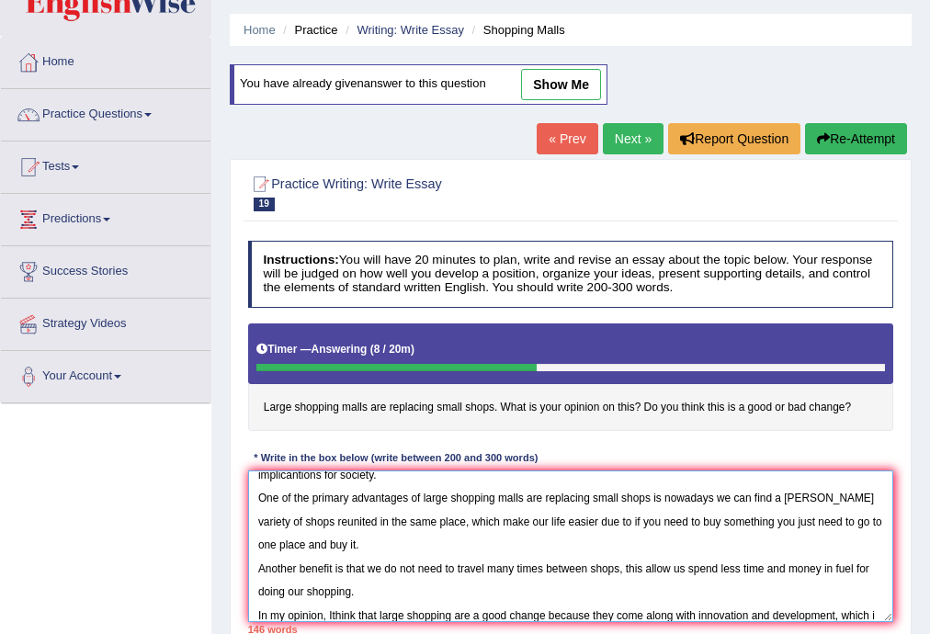
scroll to position [97, 0]
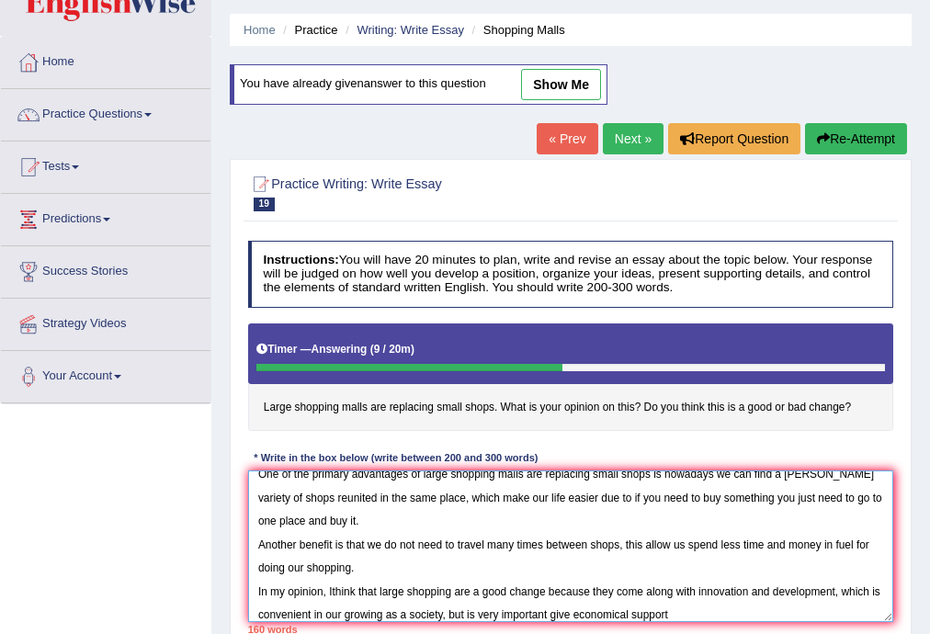
click at [483, 611] on textarea "The increasing influence of large shopping malls replacing small shops in the c…" at bounding box center [571, 546] width 646 height 152
click at [511, 611] on textarea "The increasing influence of large shopping malls replacing small shops in the c…" at bounding box center [571, 546] width 646 height 152
click at [530, 613] on textarea "The increasing influence of large shopping malls replacing small shops in the c…" at bounding box center [571, 546] width 646 height 152
click at [654, 608] on textarea "The increasing influence of large shopping malls replacing small shops in the c…" at bounding box center [571, 546] width 646 height 152
click at [514, 613] on textarea "The increasing influence of large shopping malls replacing small shops in the c…" at bounding box center [571, 546] width 646 height 152
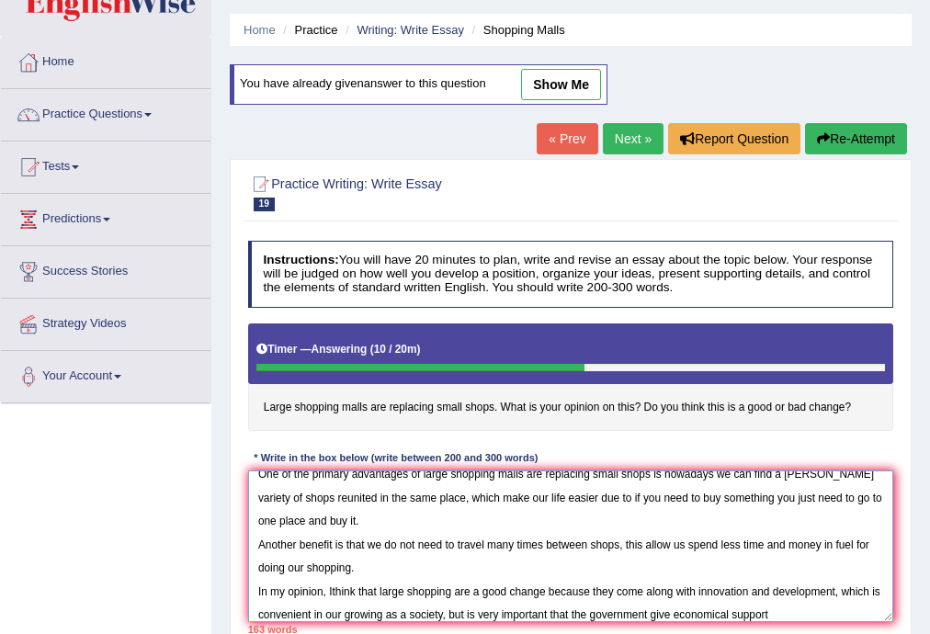
click at [825, 607] on textarea "The increasing influence of large shopping malls replacing small shops in the c…" at bounding box center [571, 546] width 646 height 152
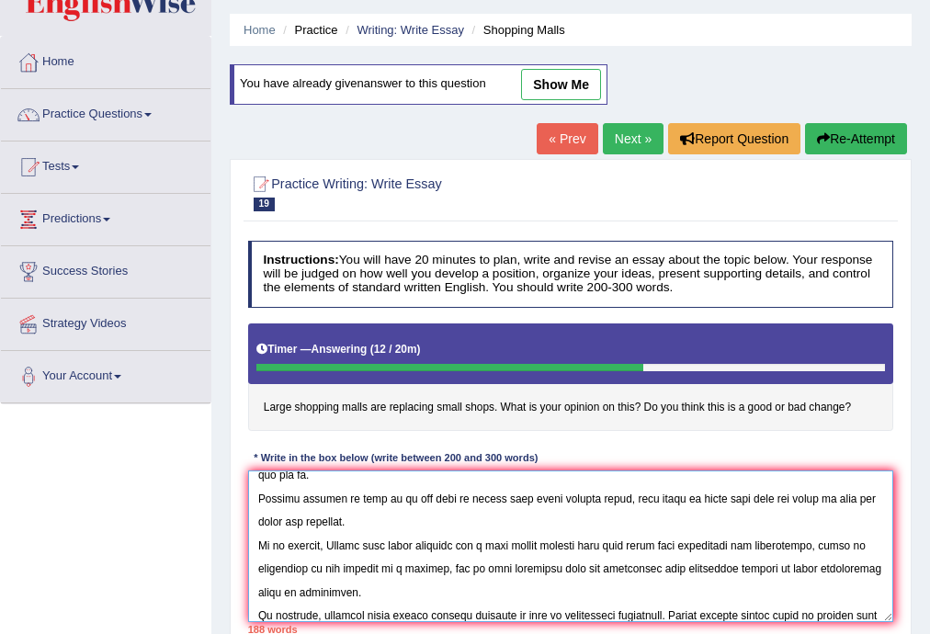
scroll to position [179, 0]
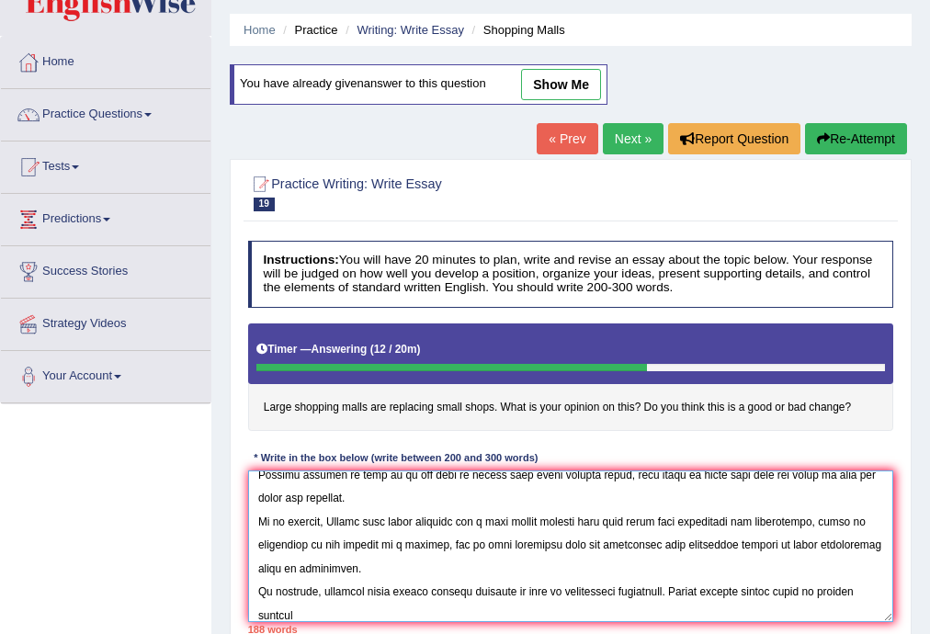
click at [854, 590] on textarea at bounding box center [571, 546] width 646 height 152
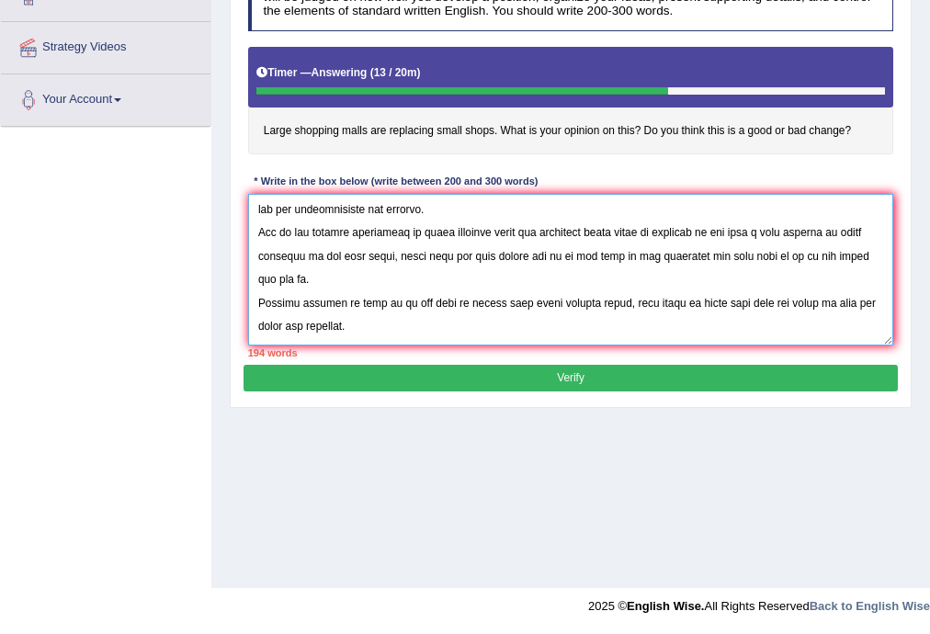
scroll to position [0, 0]
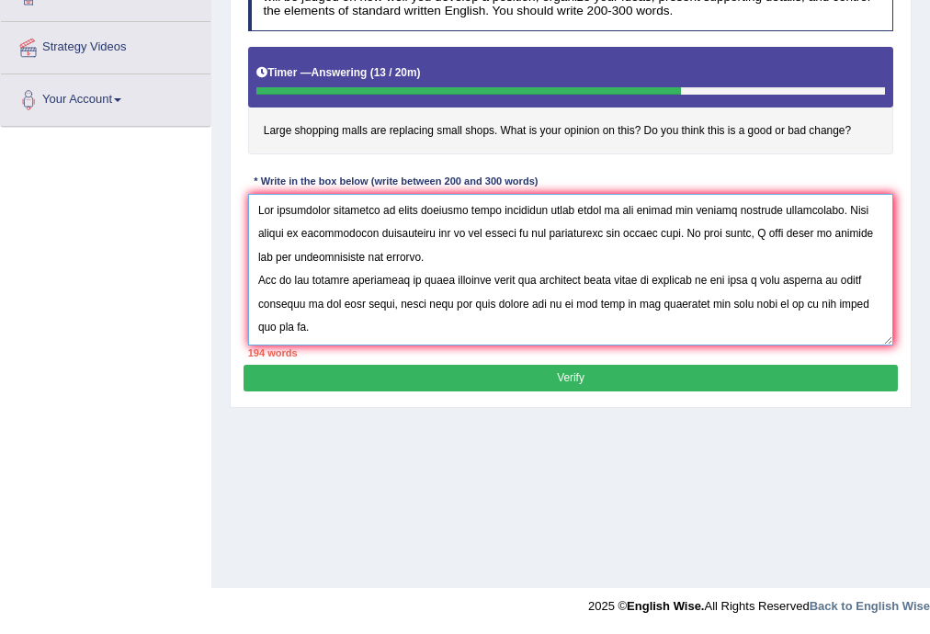
click at [424, 295] on textarea at bounding box center [571, 270] width 646 height 152
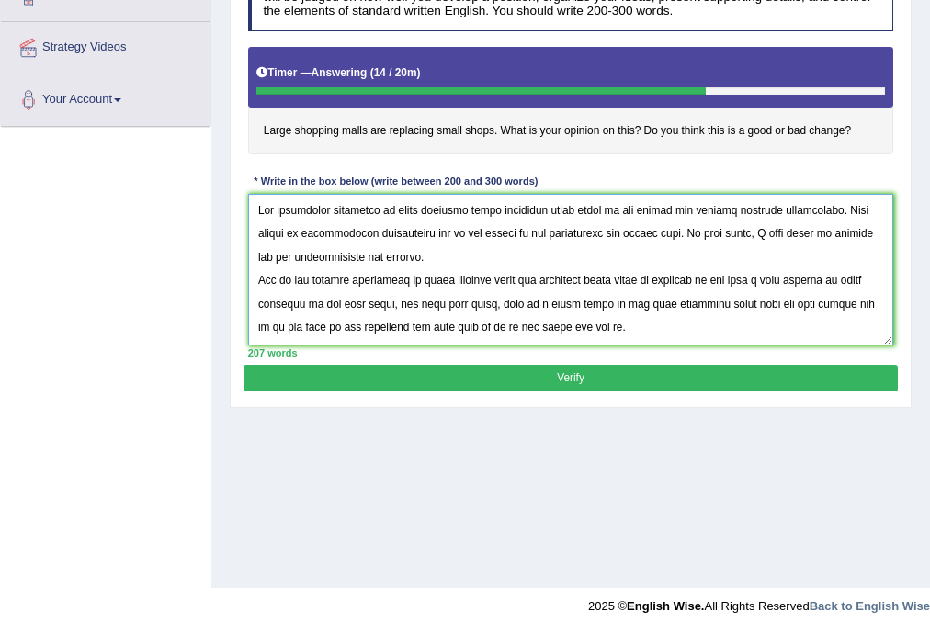
type textarea "The increasing influence of large shopping malls replacing small shops in the c…"
click at [585, 379] on button "Verify" at bounding box center [569, 378] width 653 height 27
